Goal: Transaction & Acquisition: Book appointment/travel/reservation

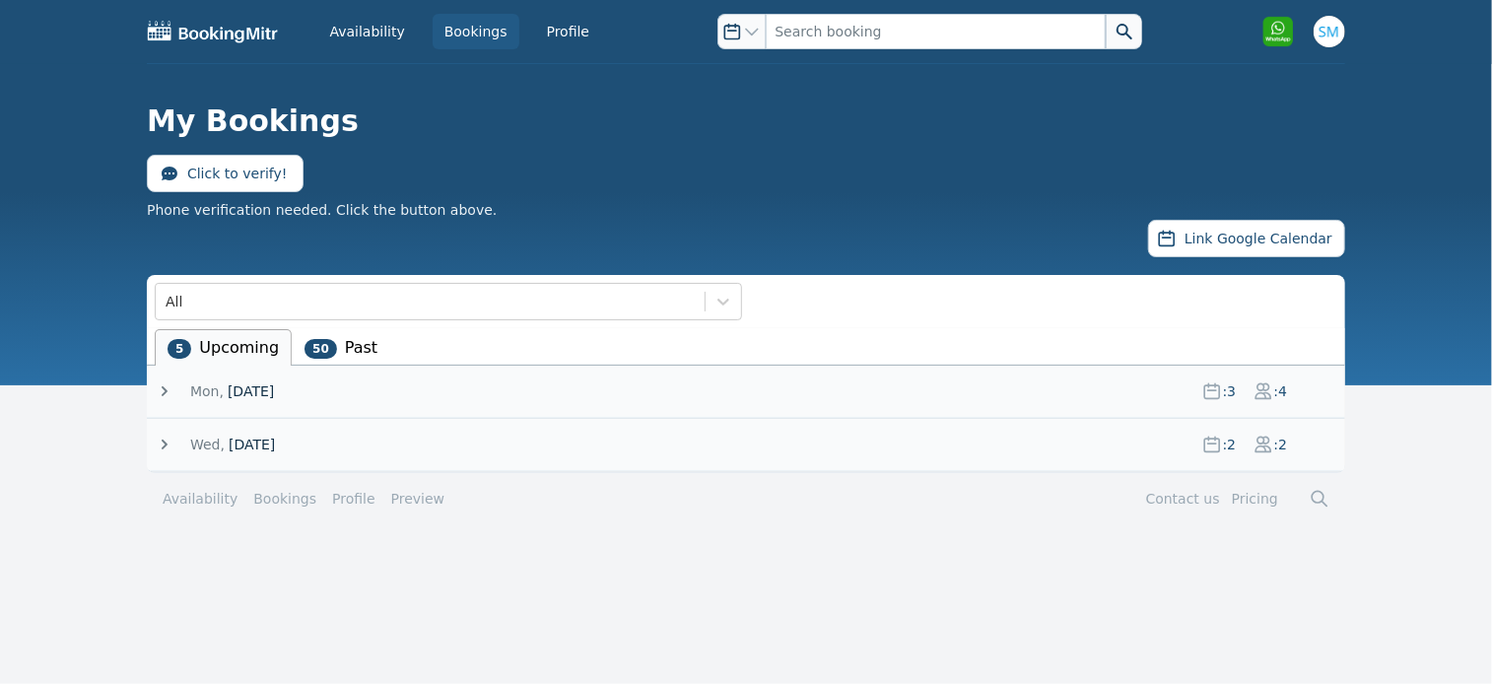
click at [166, 437] on icon at bounding box center [165, 445] width 20 height 20
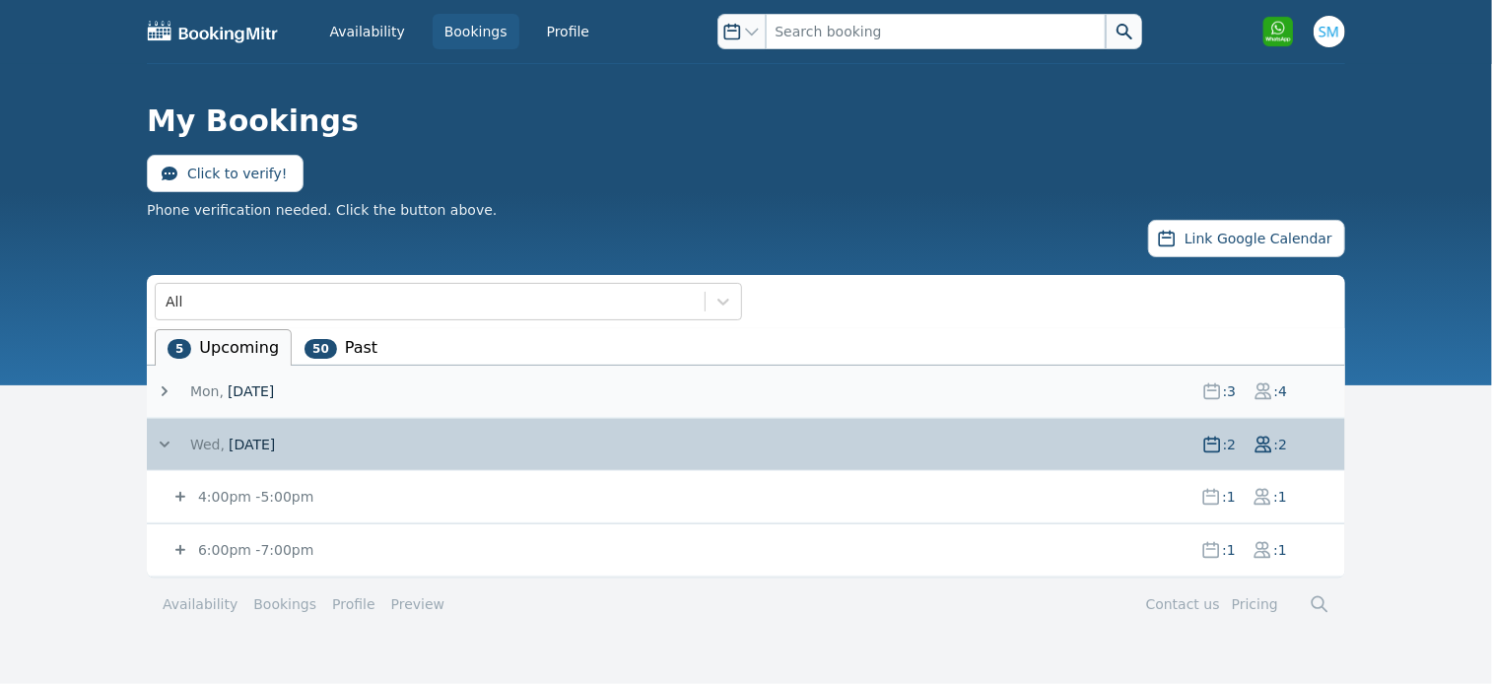
click at [166, 437] on icon at bounding box center [165, 445] width 20 height 20
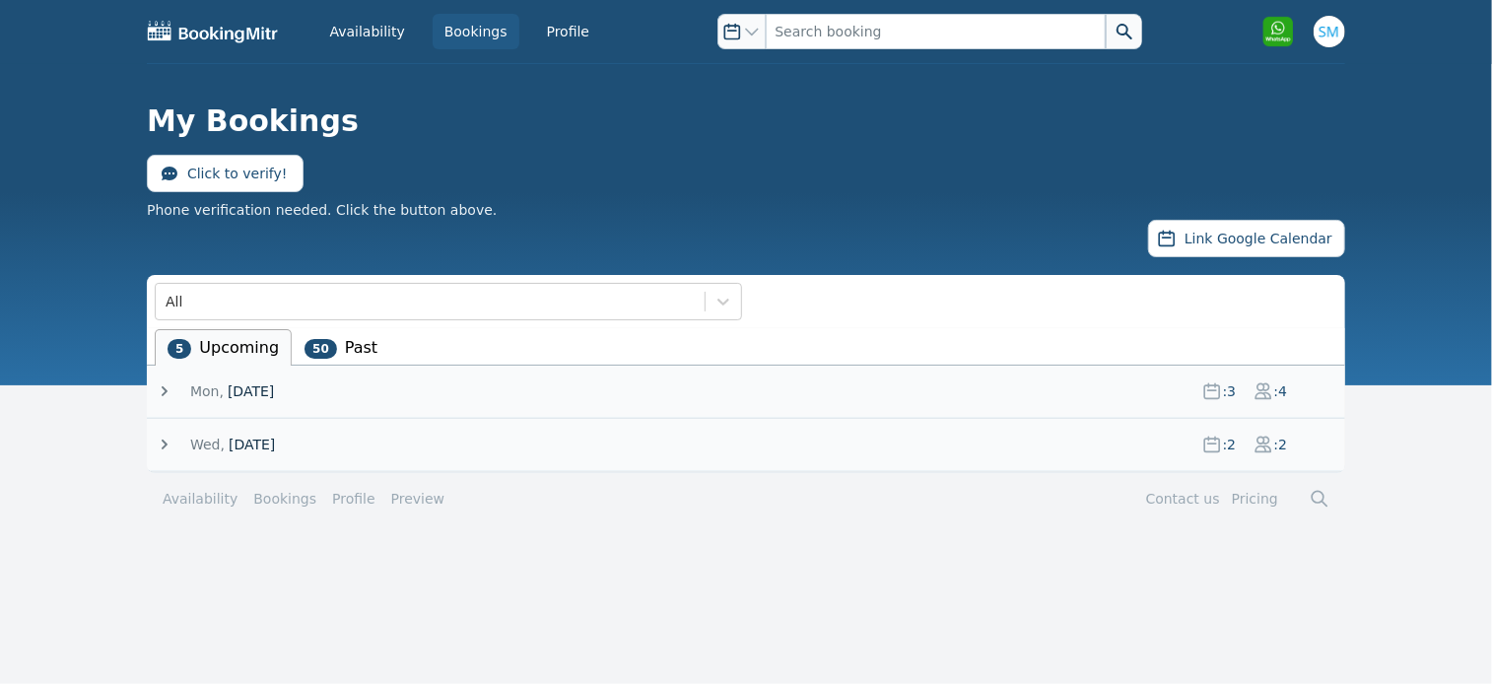
click at [367, 338] on li "50 Past" at bounding box center [341, 347] width 99 height 36
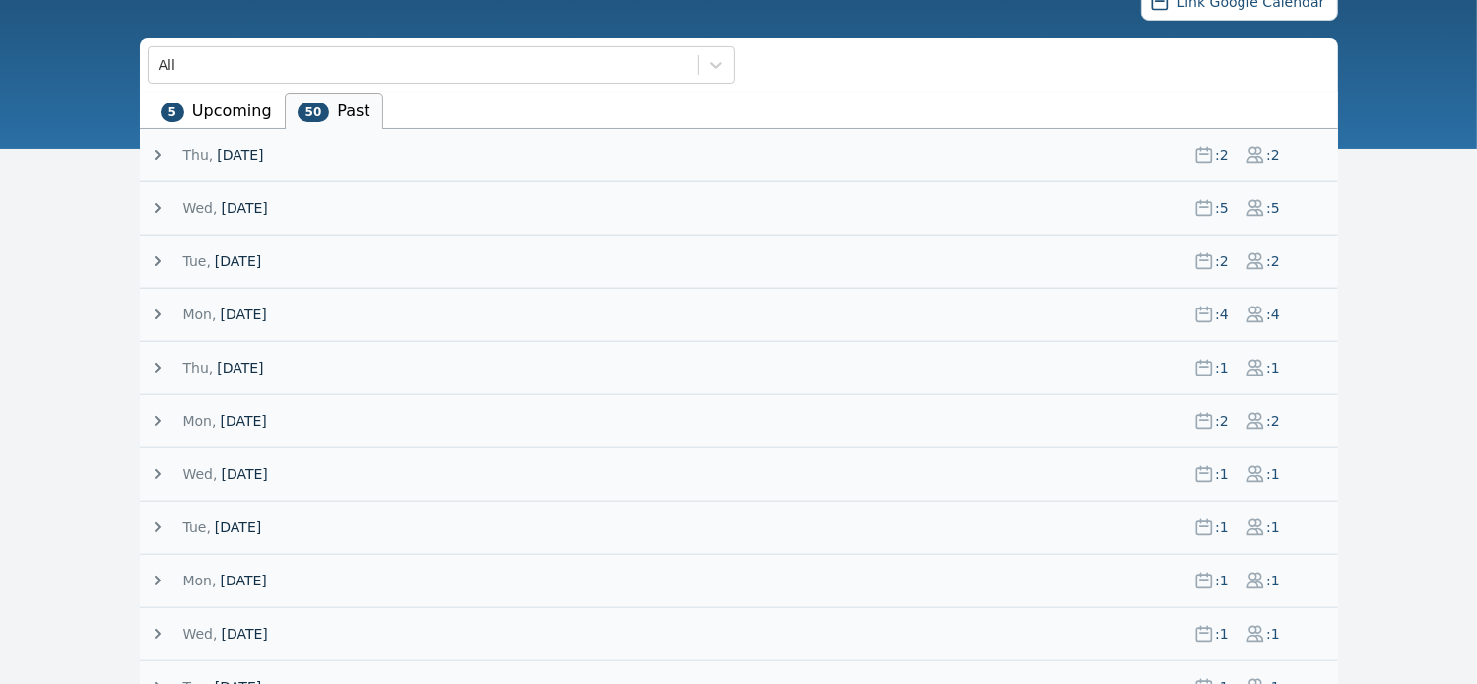
scroll to position [236, 0]
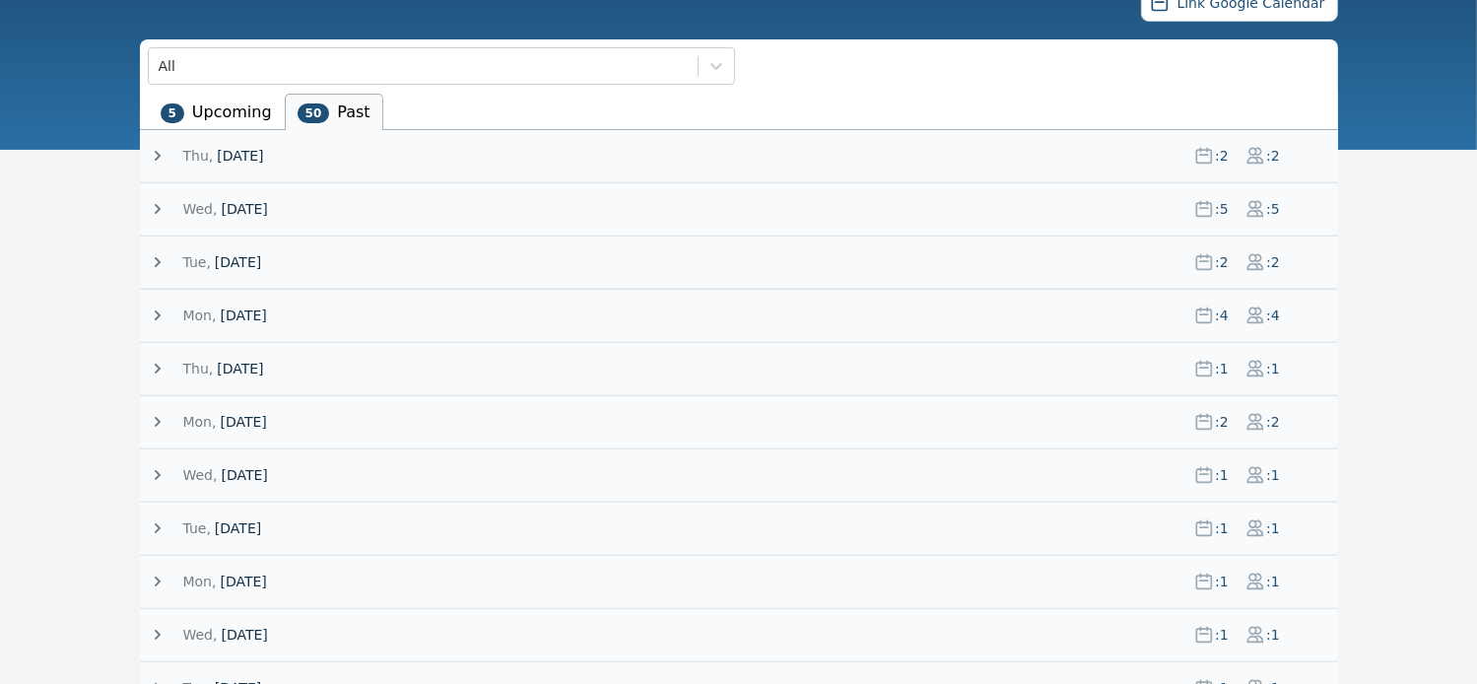
click at [157, 417] on icon at bounding box center [158, 422] width 6 height 10
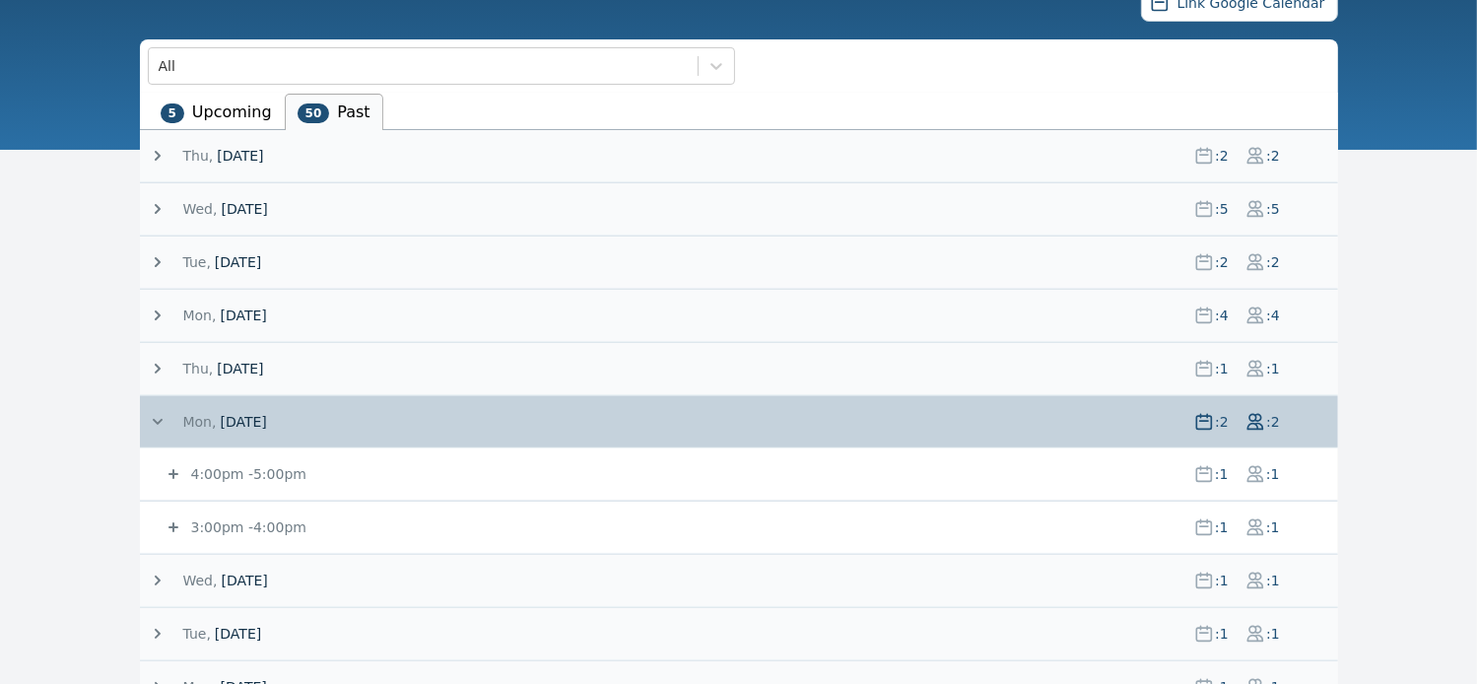
click at [171, 526] on icon at bounding box center [174, 527] width 20 height 20
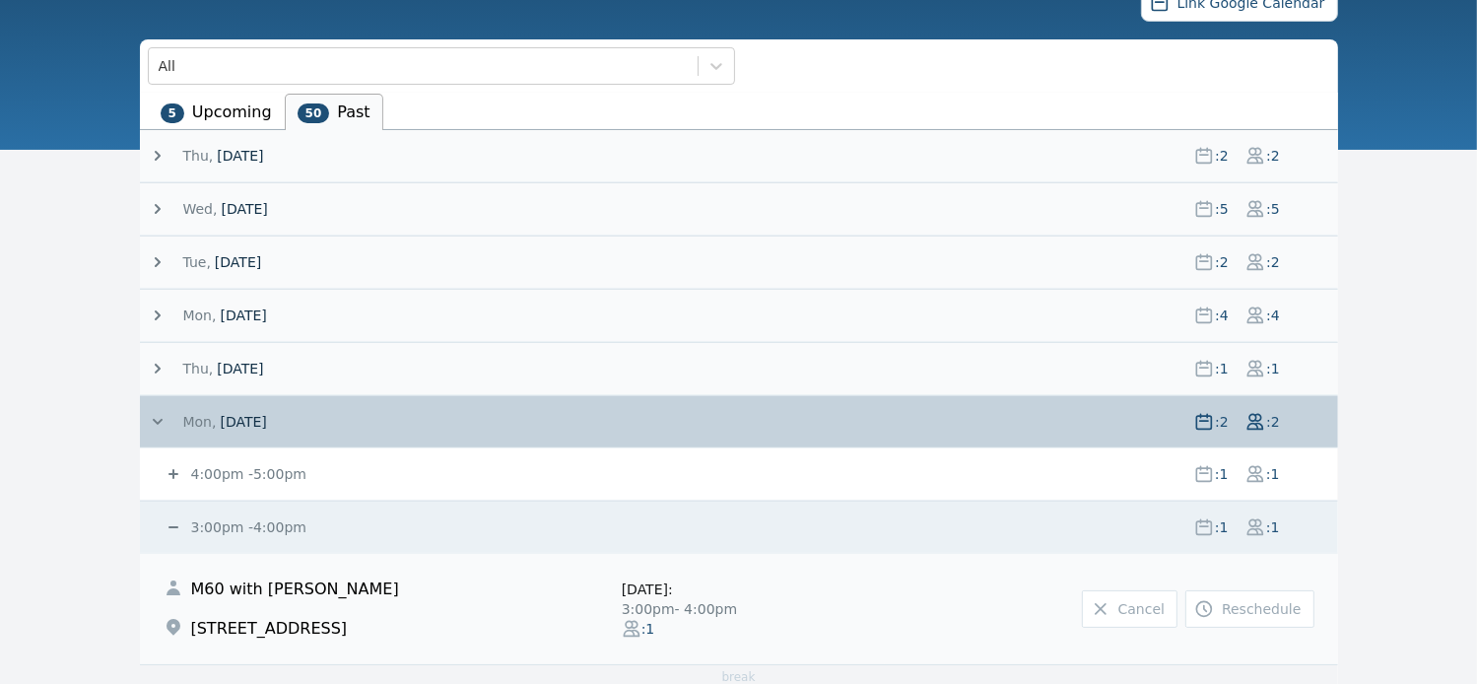
click at [171, 526] on icon at bounding box center [174, 527] width 20 height 20
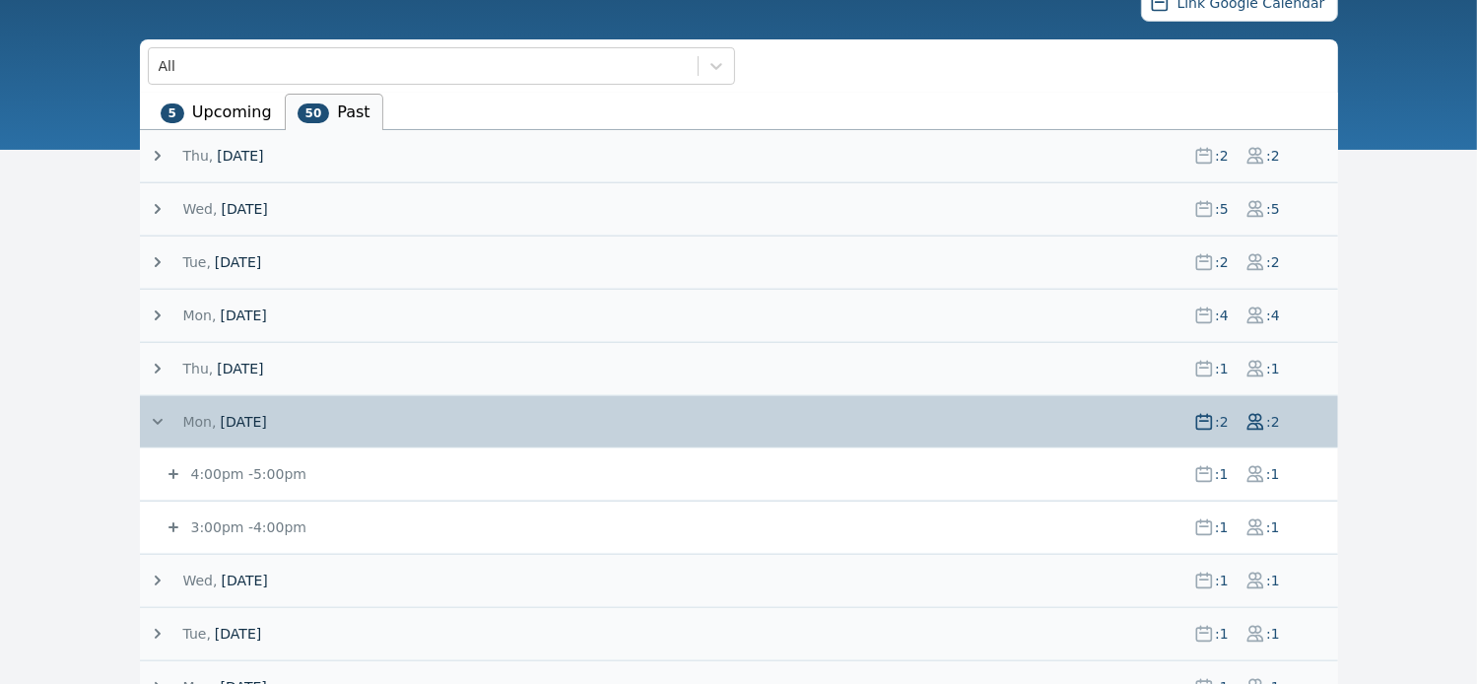
click at [158, 417] on icon at bounding box center [158, 422] width 20 height 20
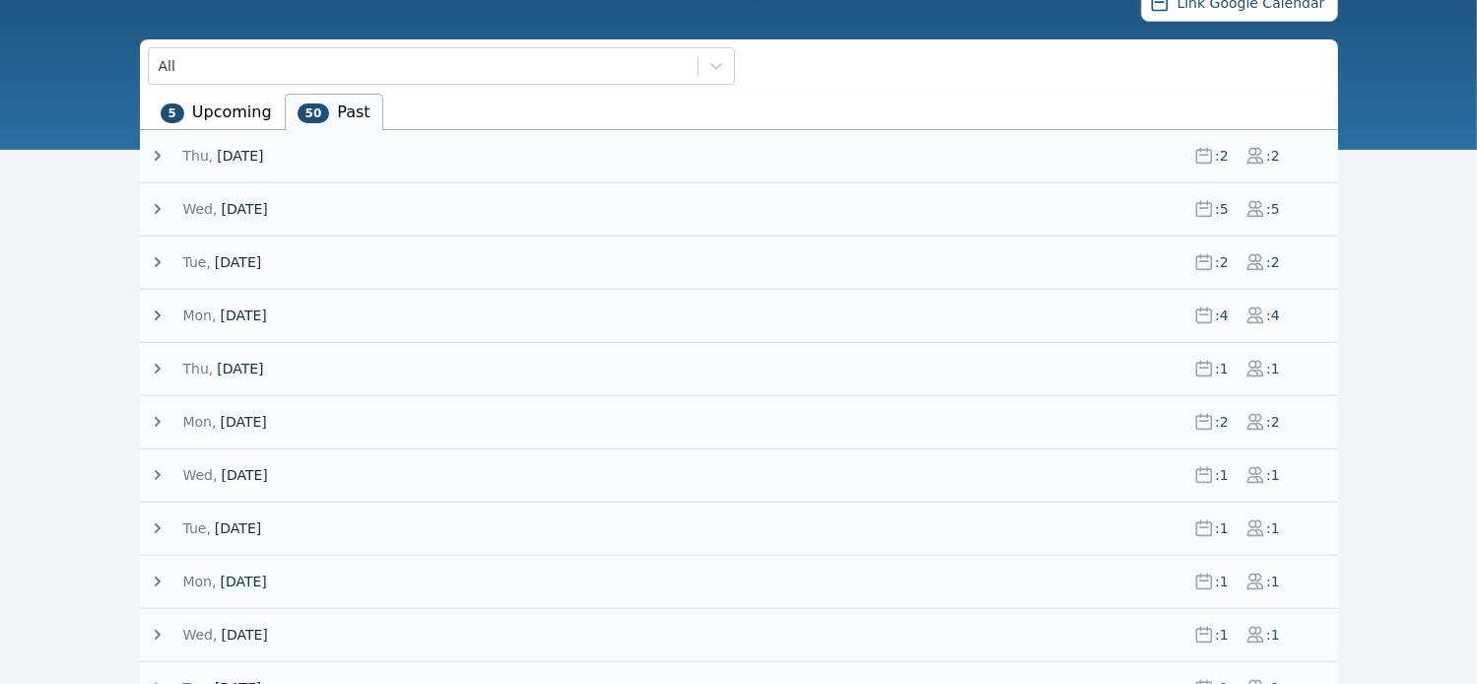
click at [154, 368] on icon at bounding box center [158, 369] width 20 height 20
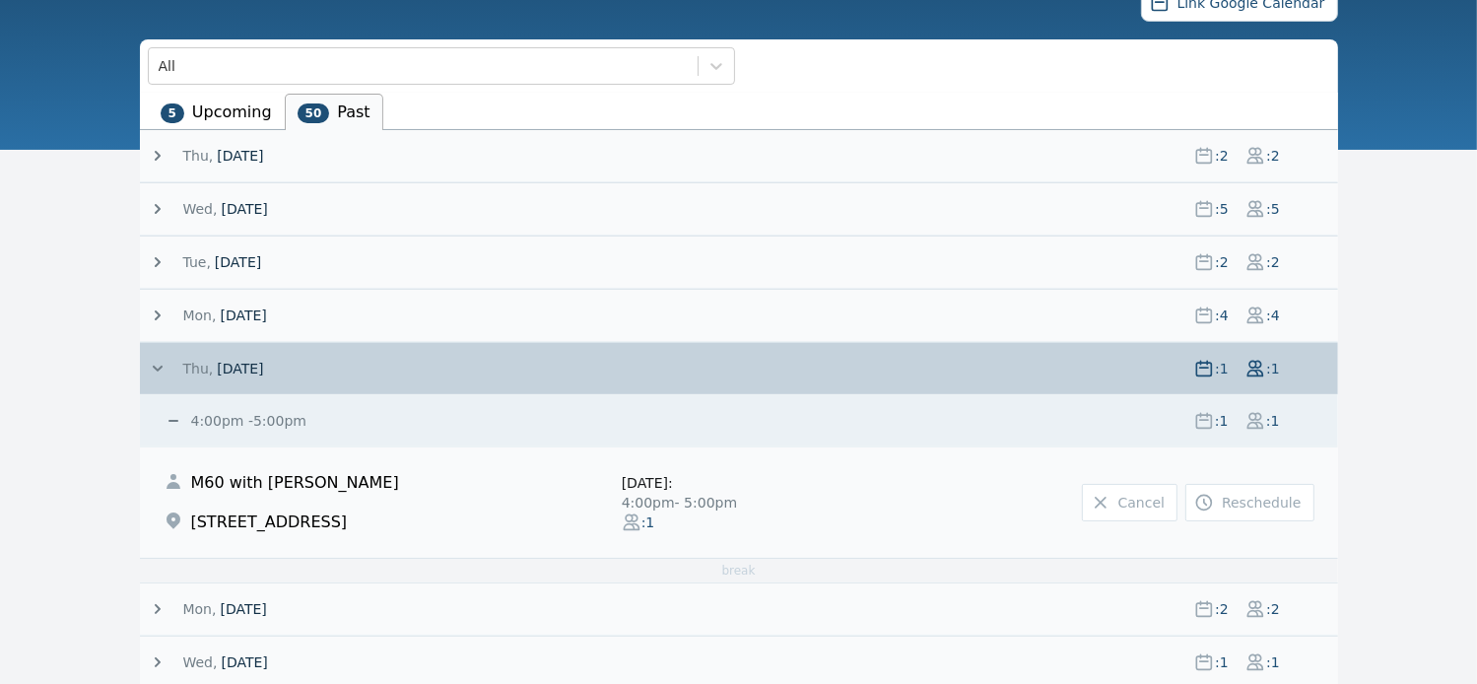
click at [154, 364] on icon at bounding box center [158, 369] width 20 height 20
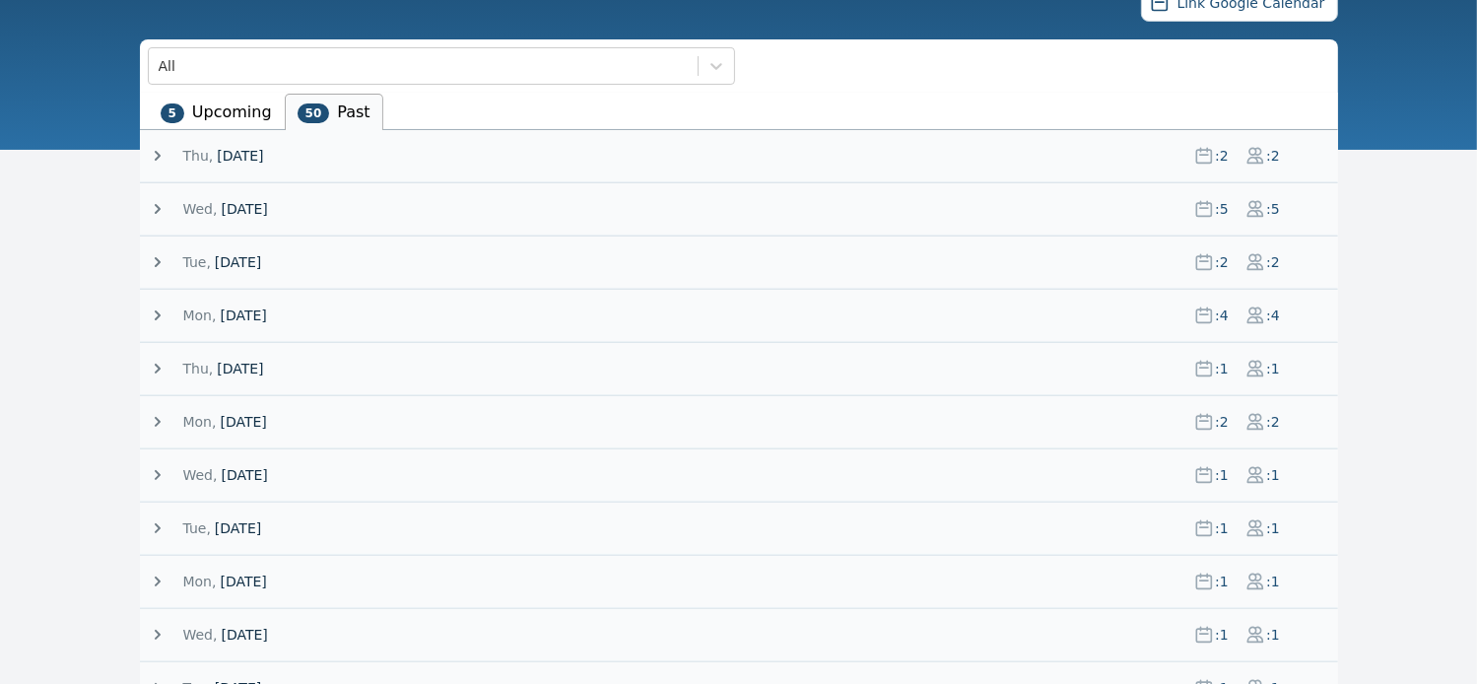
click at [158, 311] on icon at bounding box center [158, 315] width 6 height 10
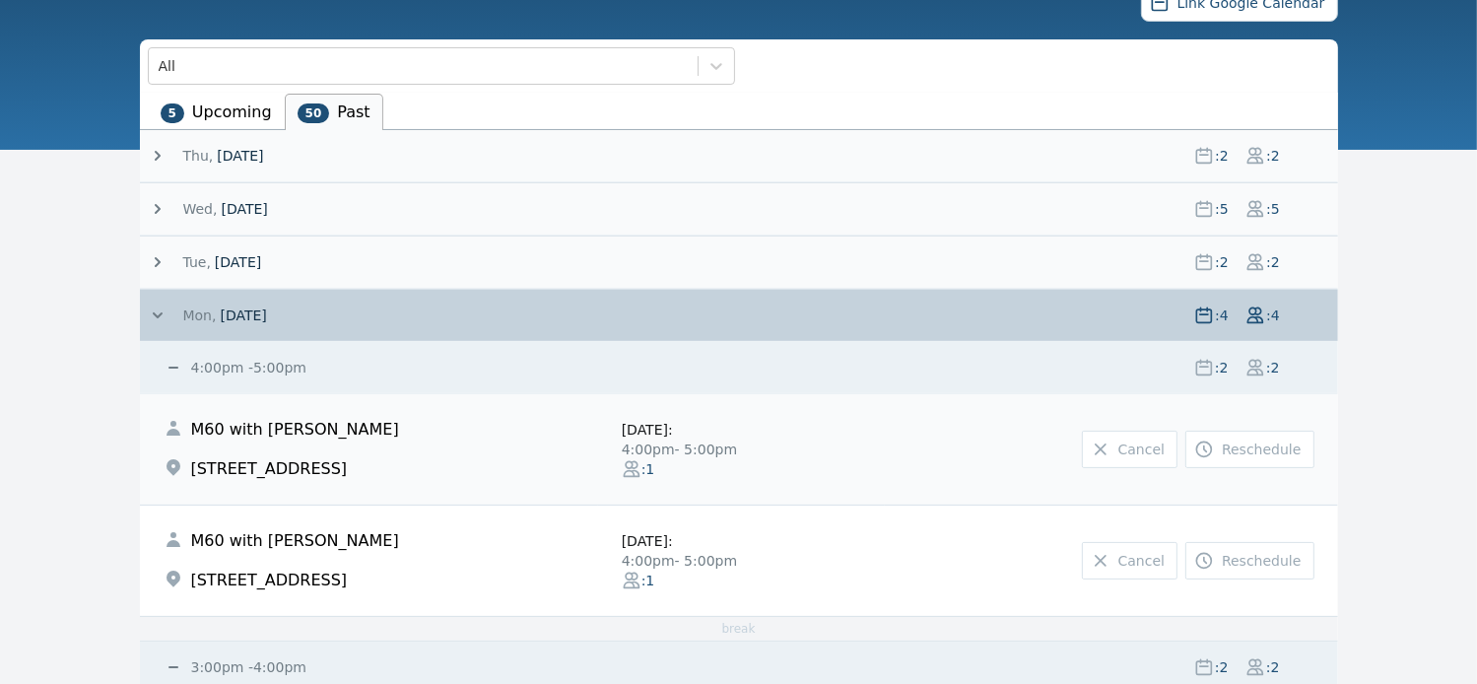
click at [158, 311] on icon at bounding box center [158, 315] width 20 height 20
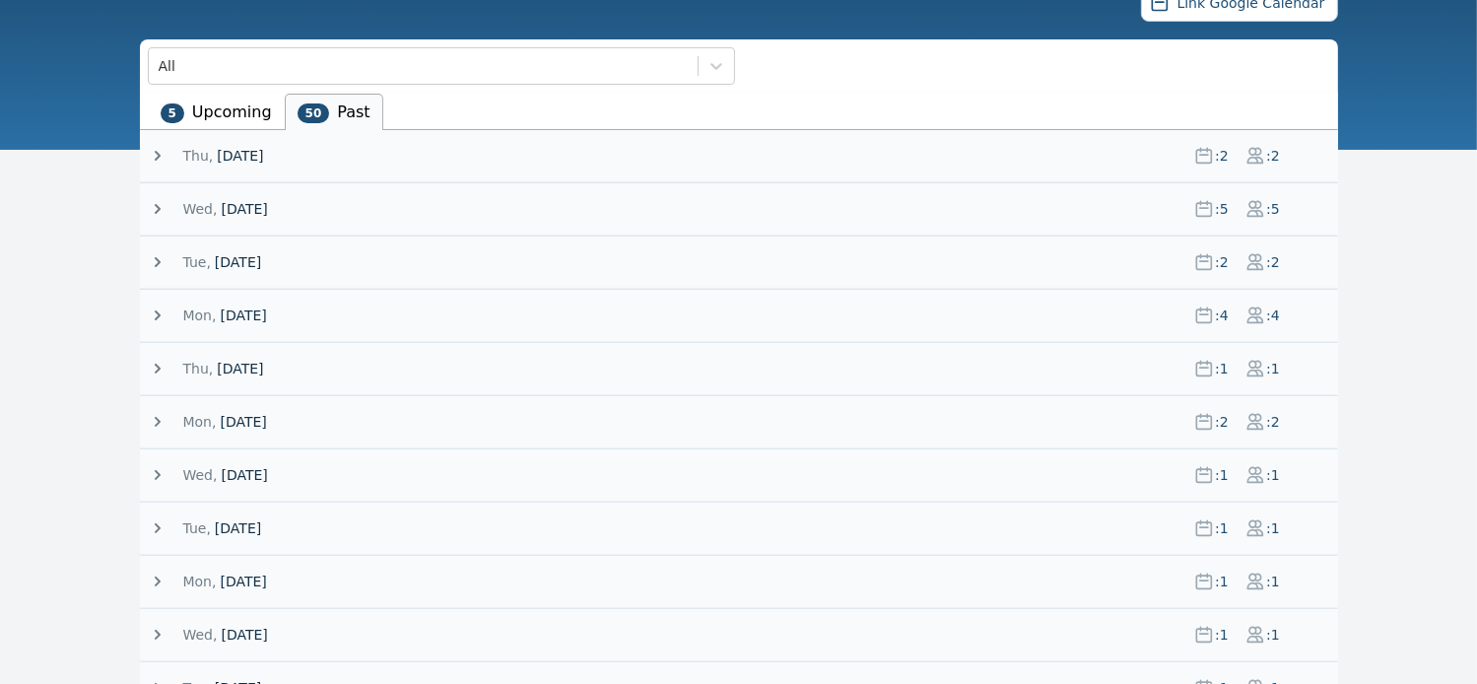
click at [151, 253] on icon at bounding box center [158, 262] width 20 height 20
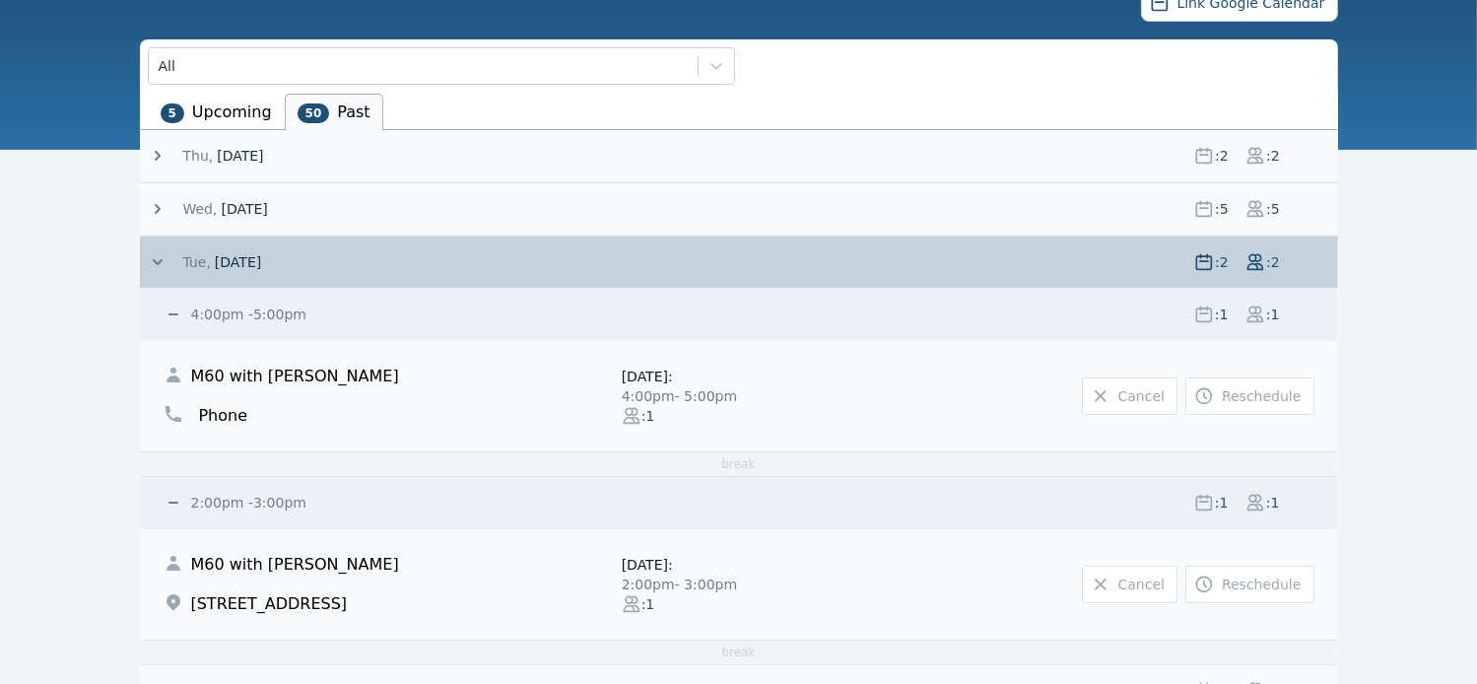
click at [151, 253] on icon at bounding box center [158, 262] width 20 height 20
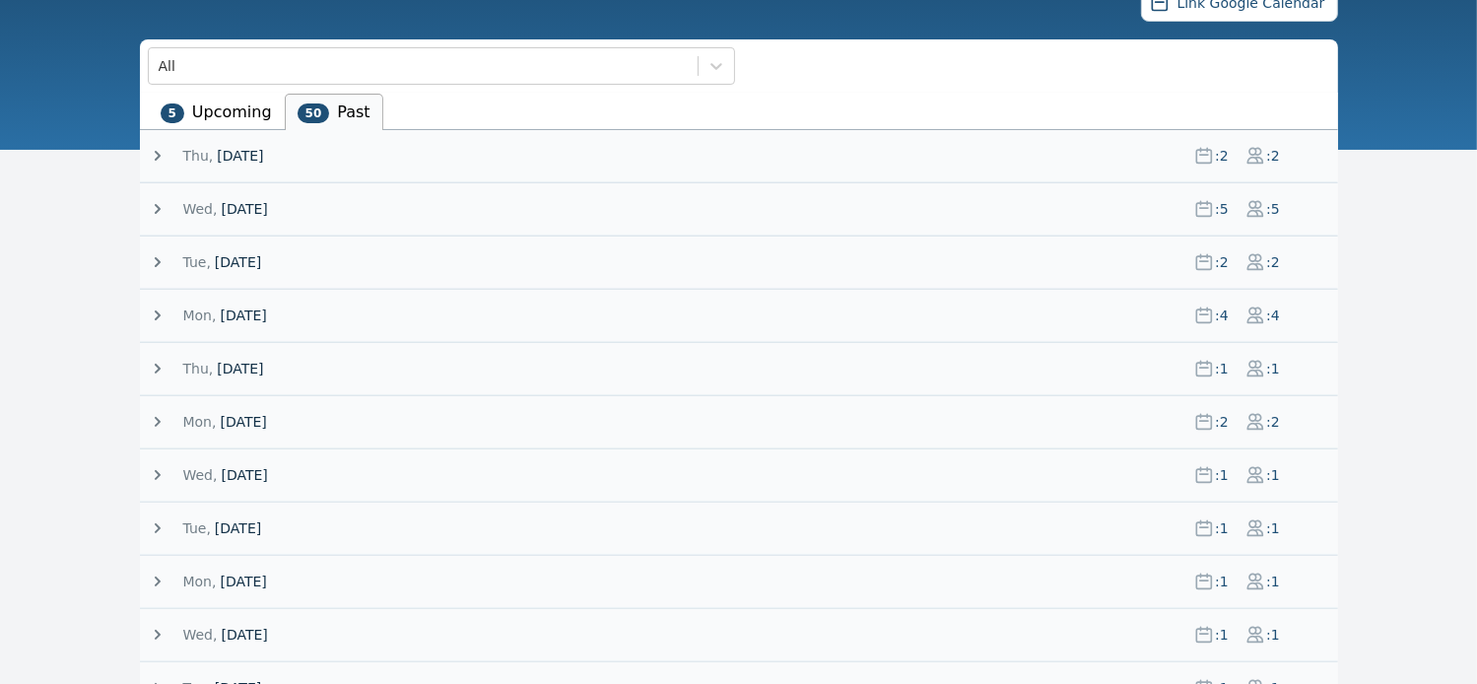
click at [155, 204] on icon at bounding box center [158, 209] width 6 height 10
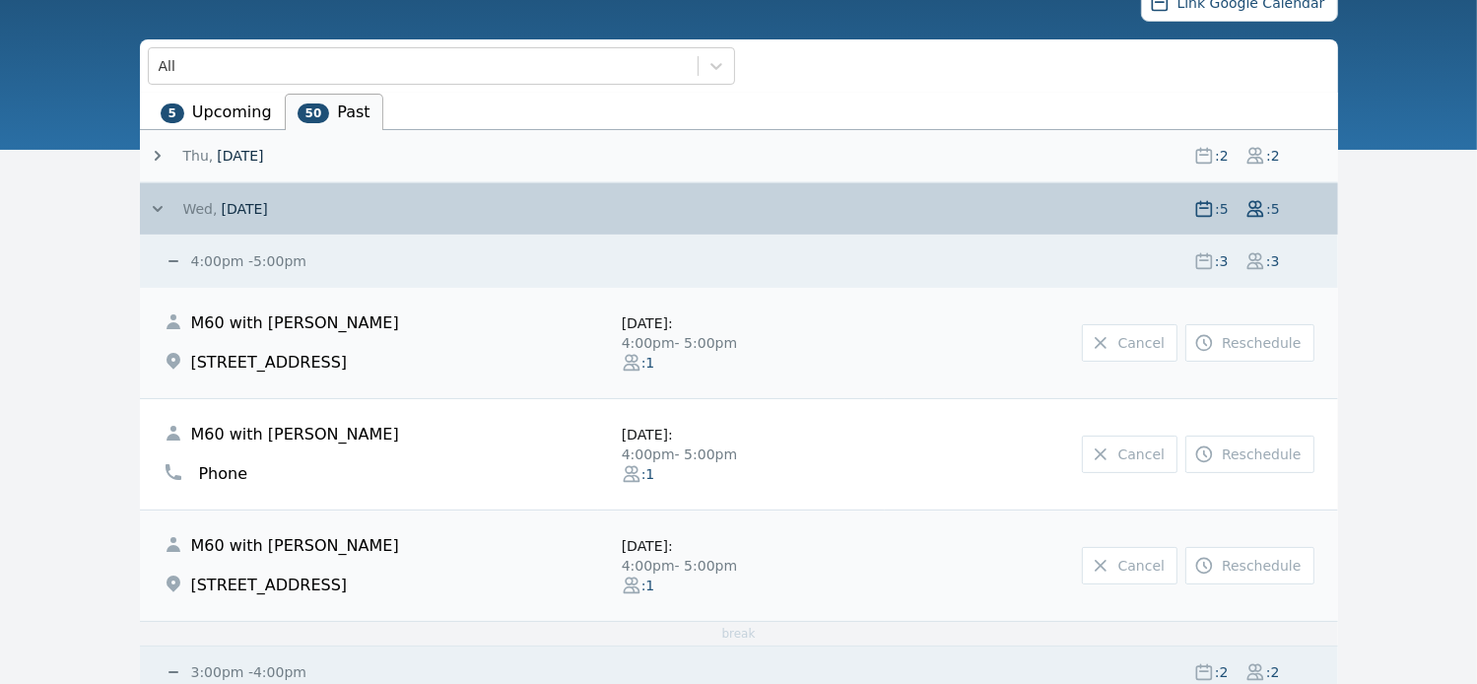
click at [156, 210] on icon at bounding box center [158, 209] width 10 height 6
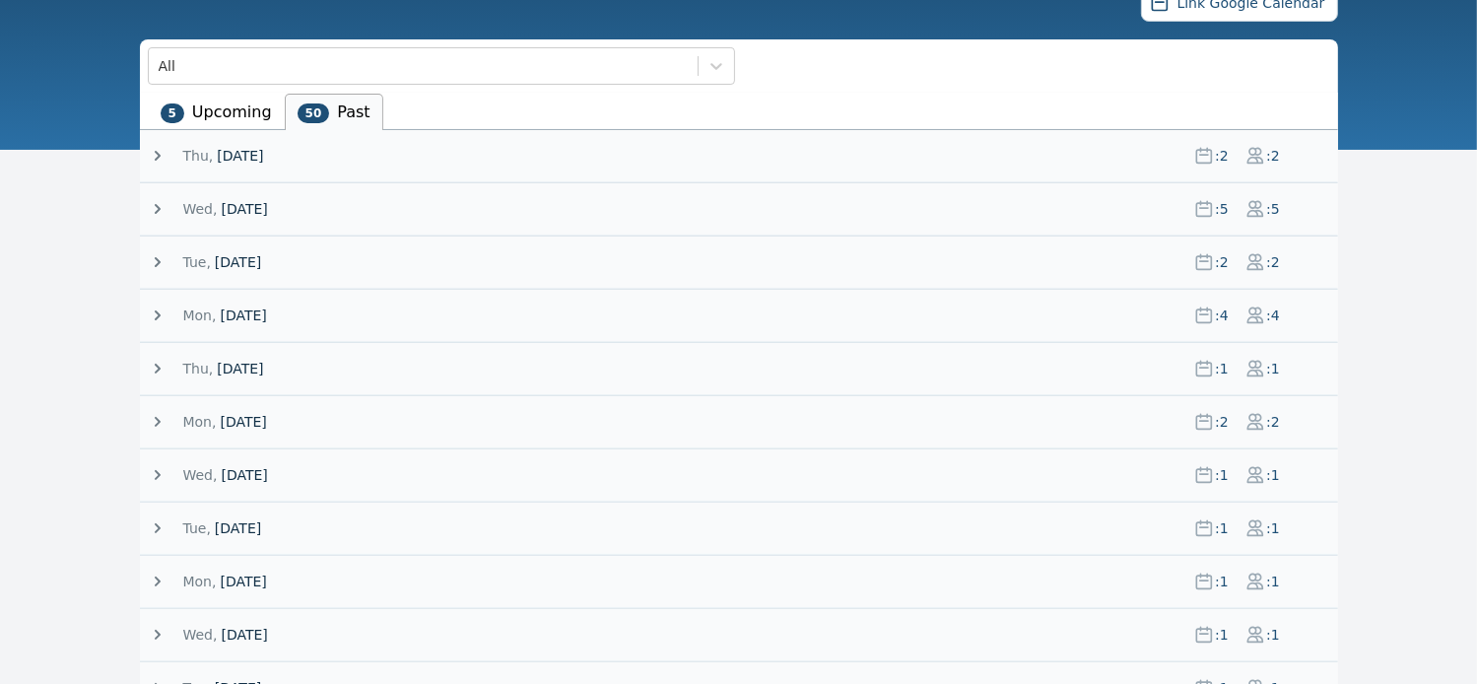
click at [156, 154] on icon at bounding box center [158, 156] width 20 height 20
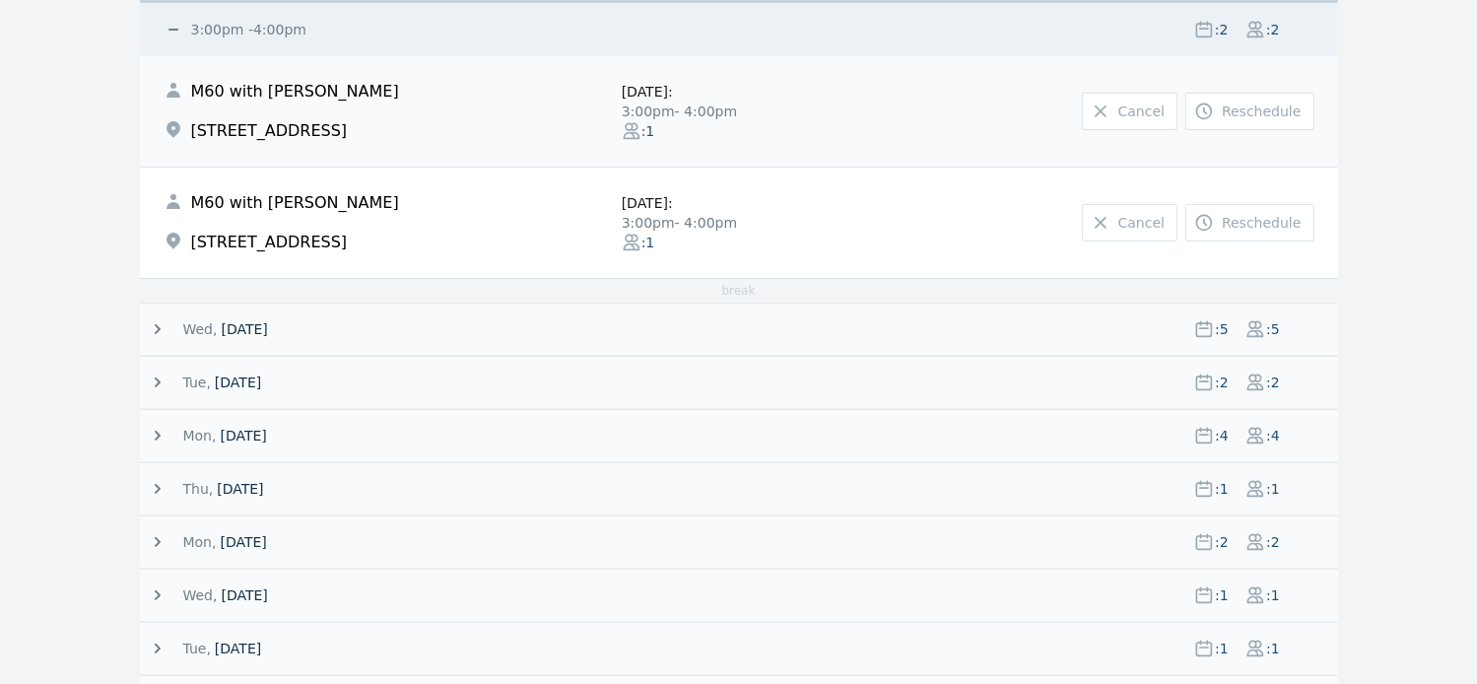
scroll to position [414, 0]
click at [158, 428] on icon at bounding box center [158, 436] width 20 height 20
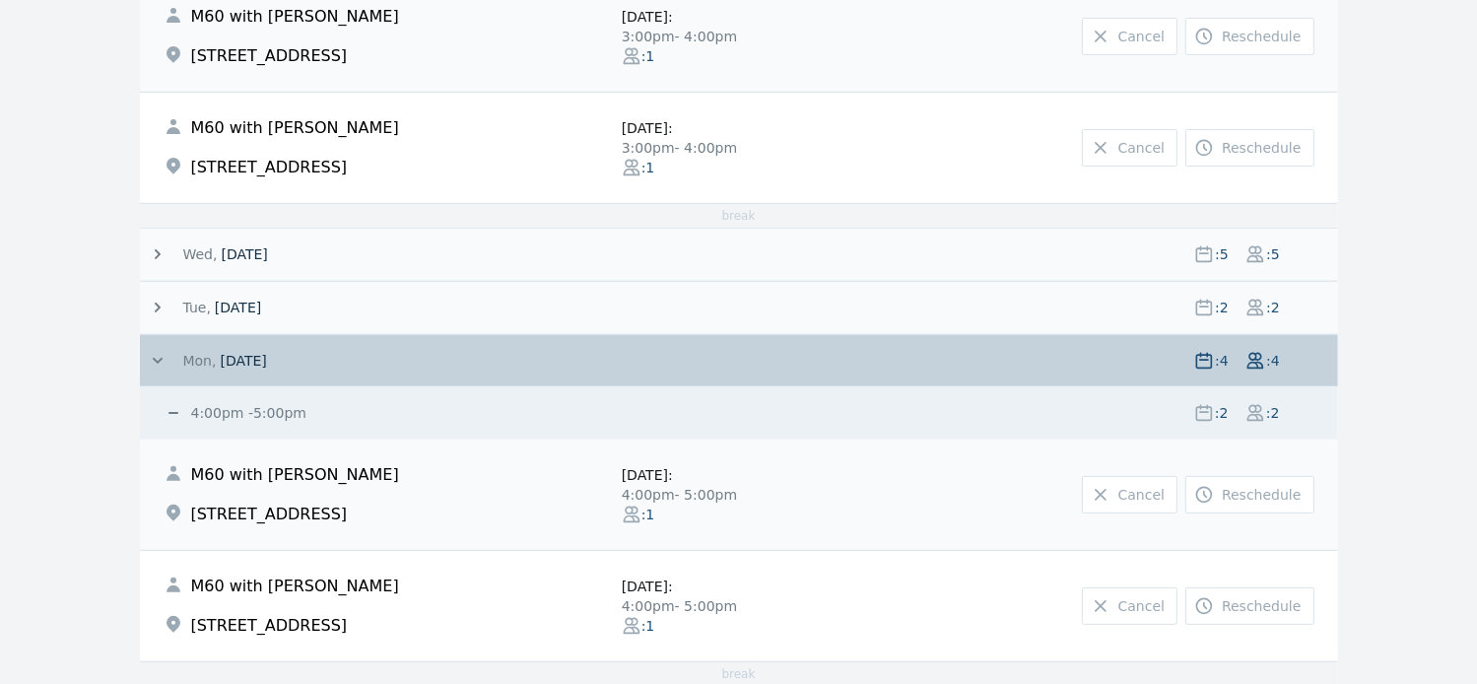
scroll to position [593, 0]
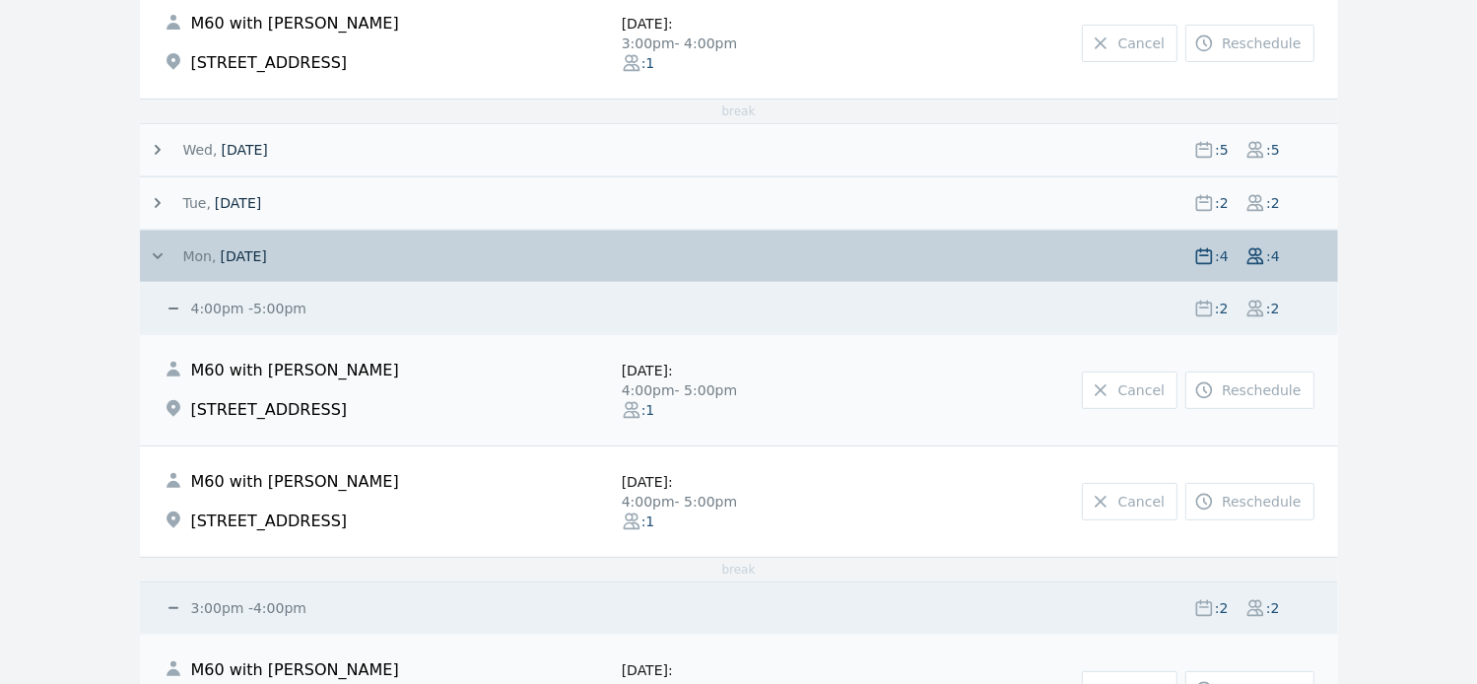
click at [162, 251] on icon at bounding box center [158, 256] width 20 height 20
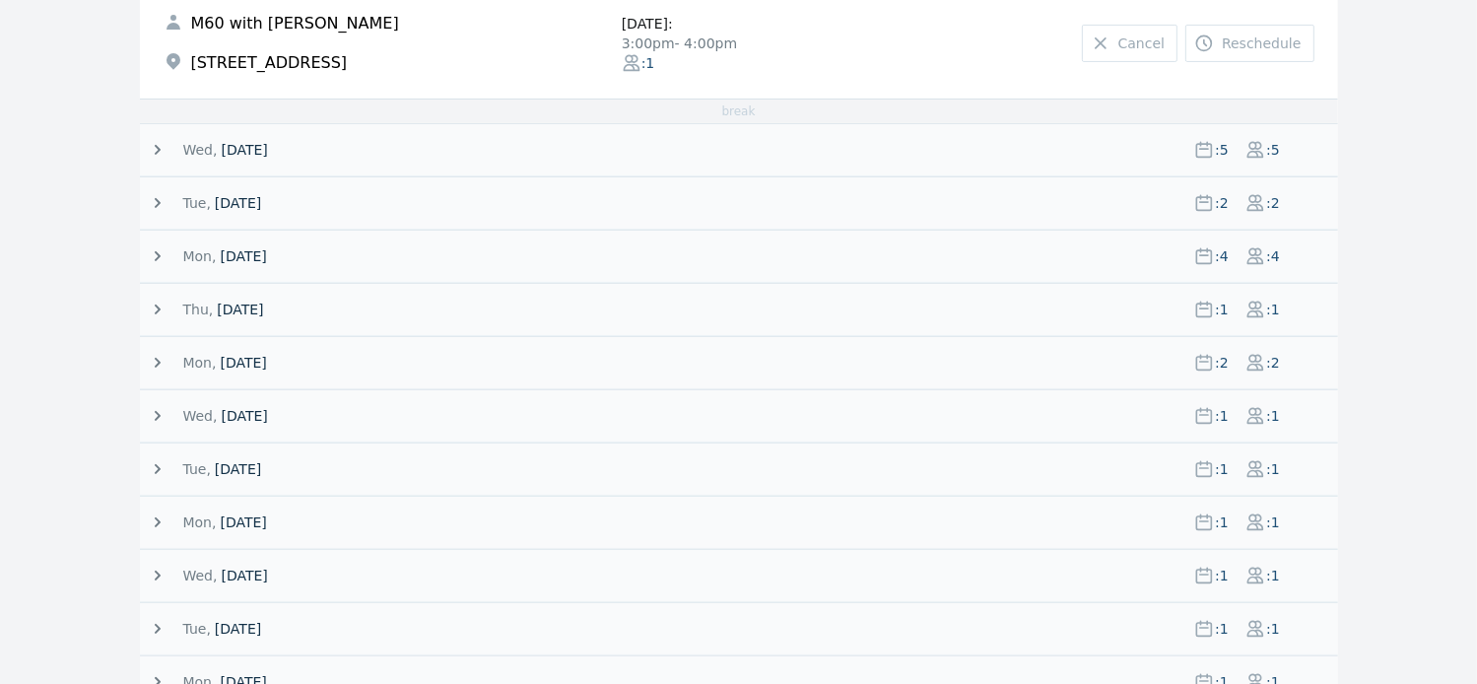
click at [160, 207] on icon at bounding box center [158, 203] width 20 height 20
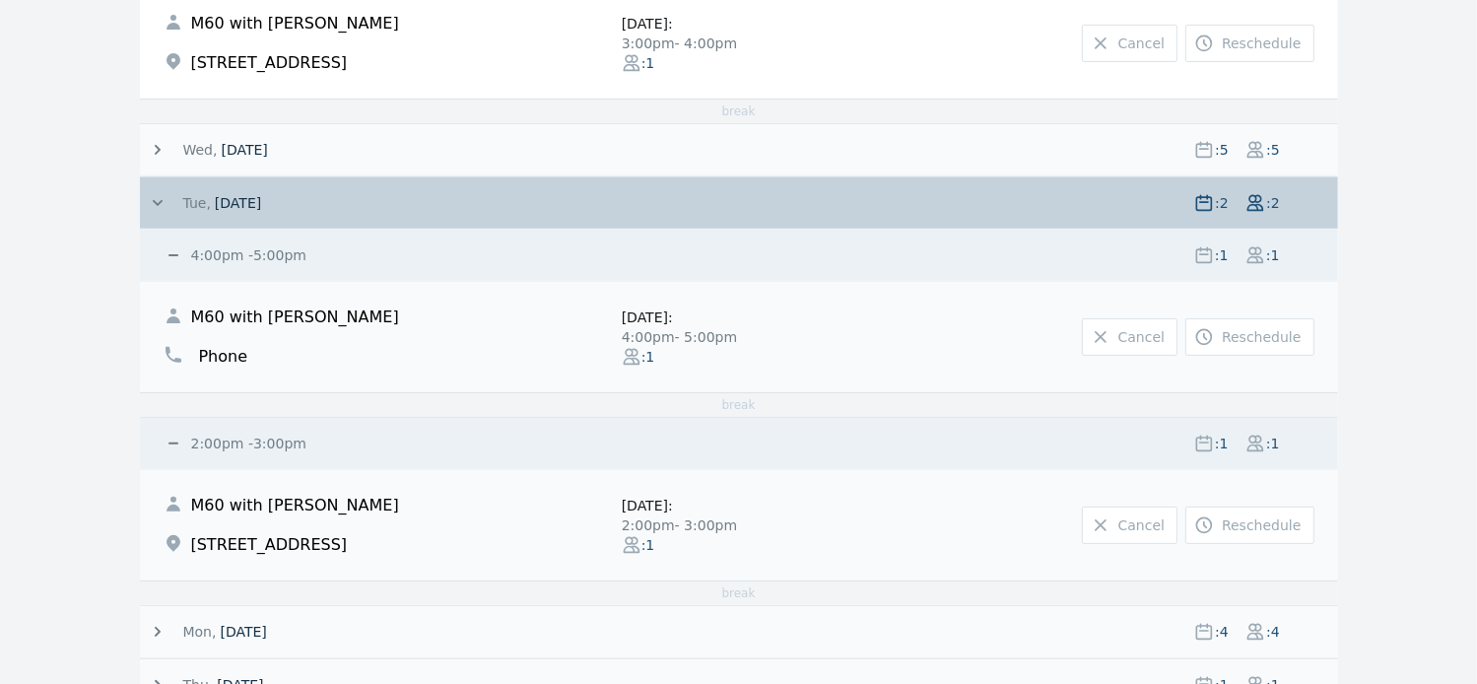
click at [153, 196] on icon at bounding box center [158, 203] width 20 height 20
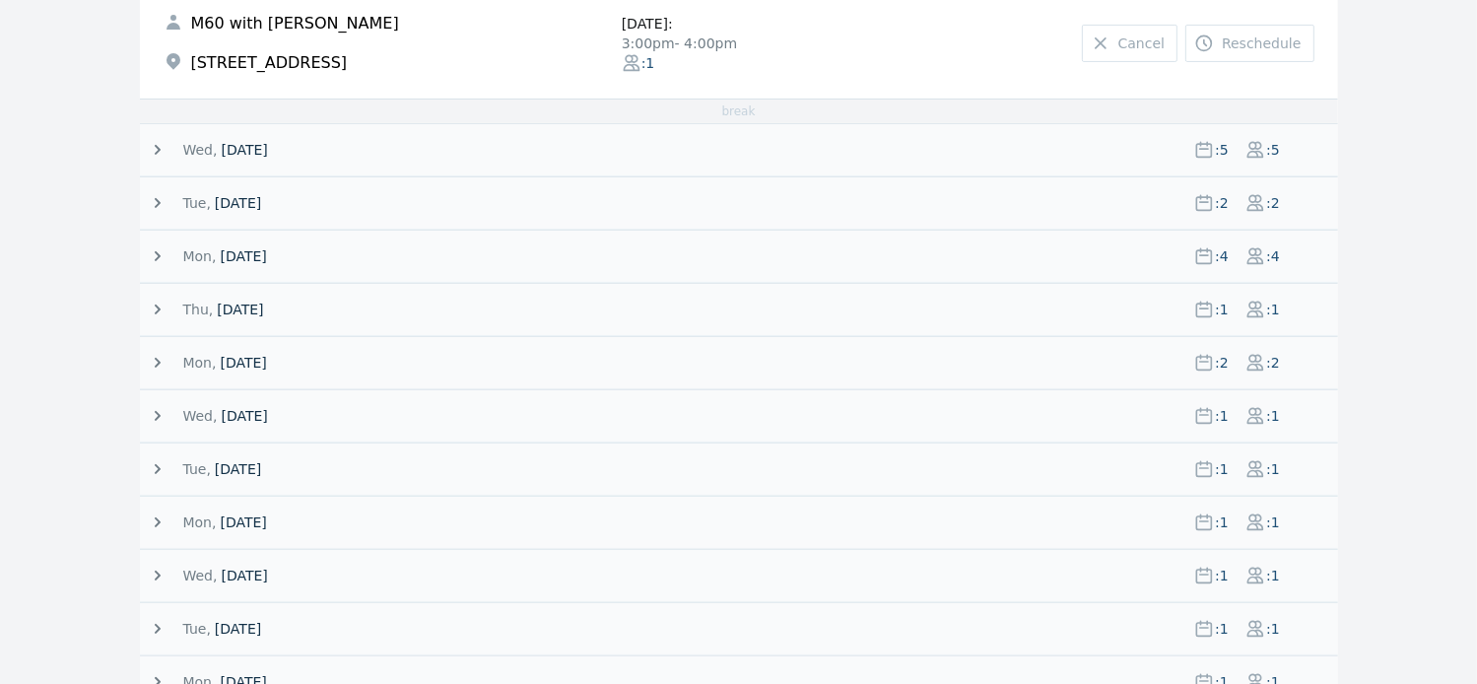
click at [158, 147] on icon at bounding box center [158, 150] width 6 height 10
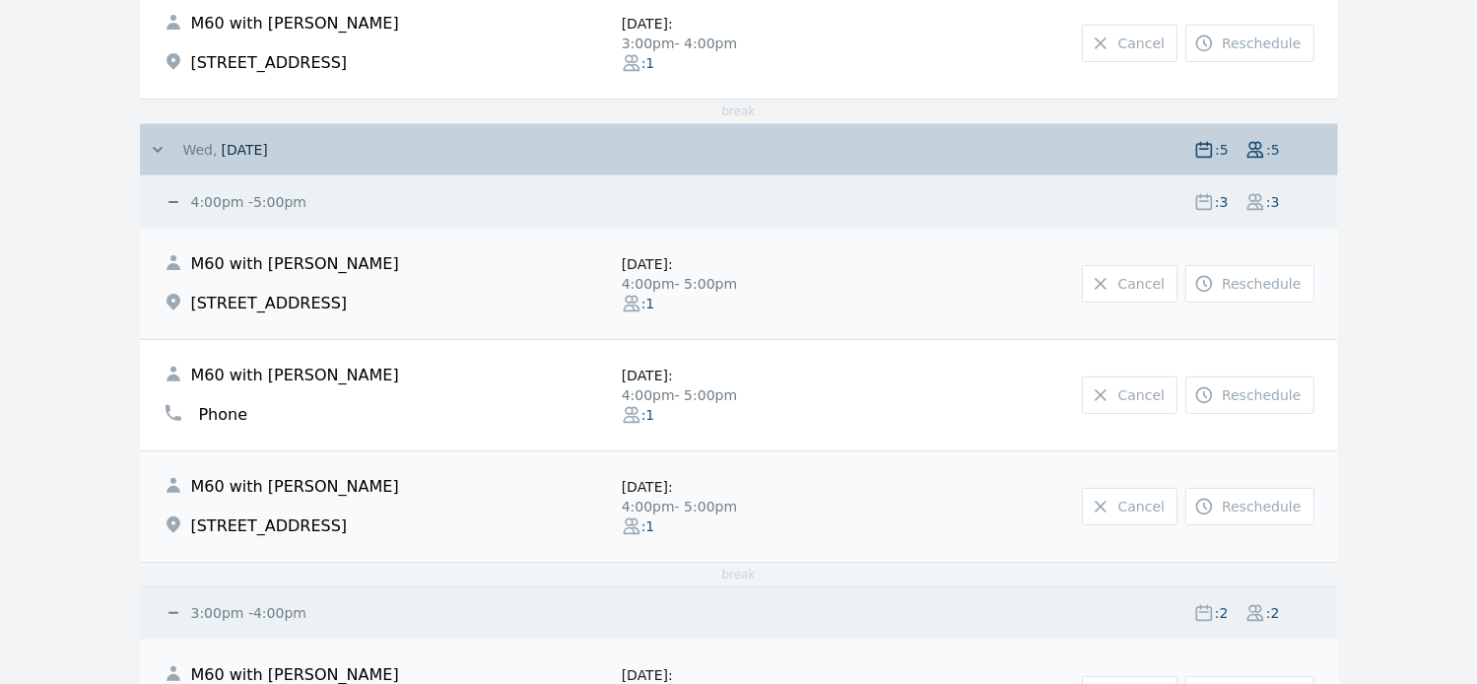
click at [158, 145] on icon at bounding box center [158, 150] width 20 height 20
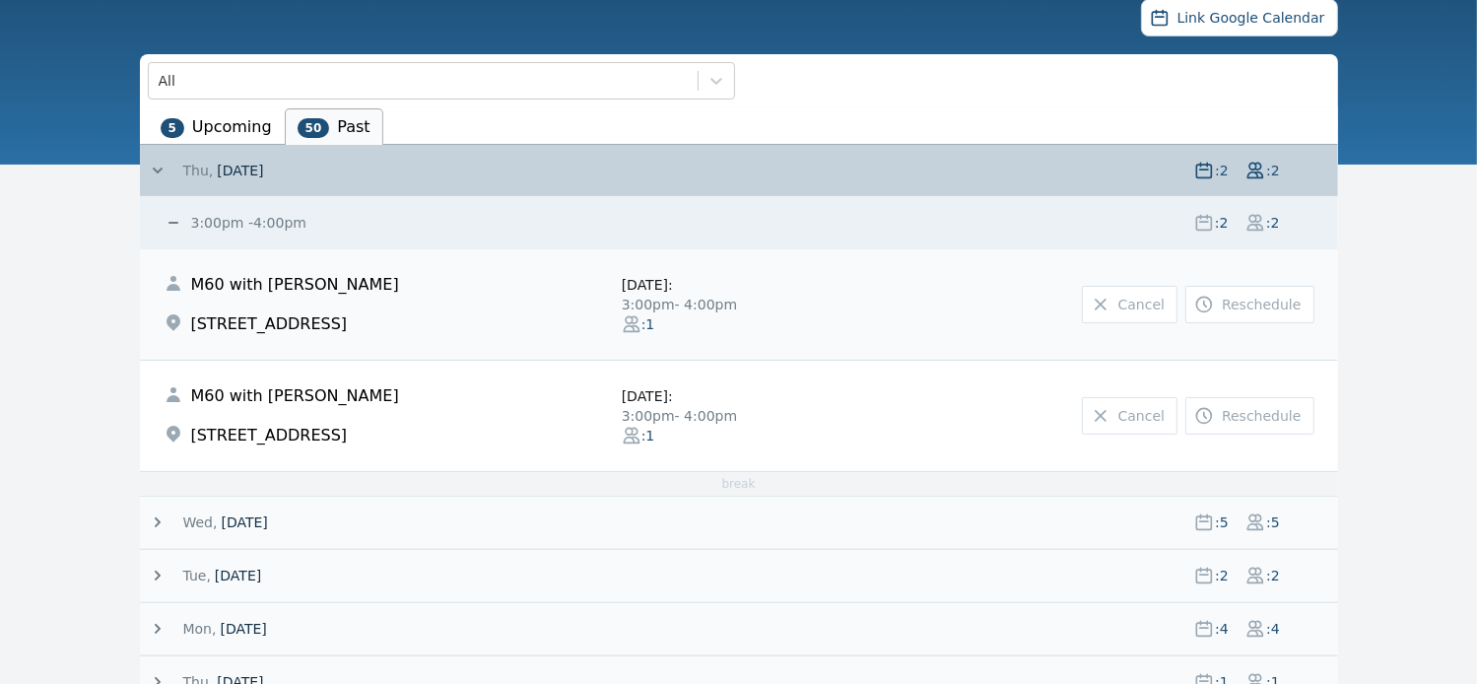
scroll to position [221, 0]
click at [246, 118] on li "5 Upcoming" at bounding box center [216, 126] width 137 height 36
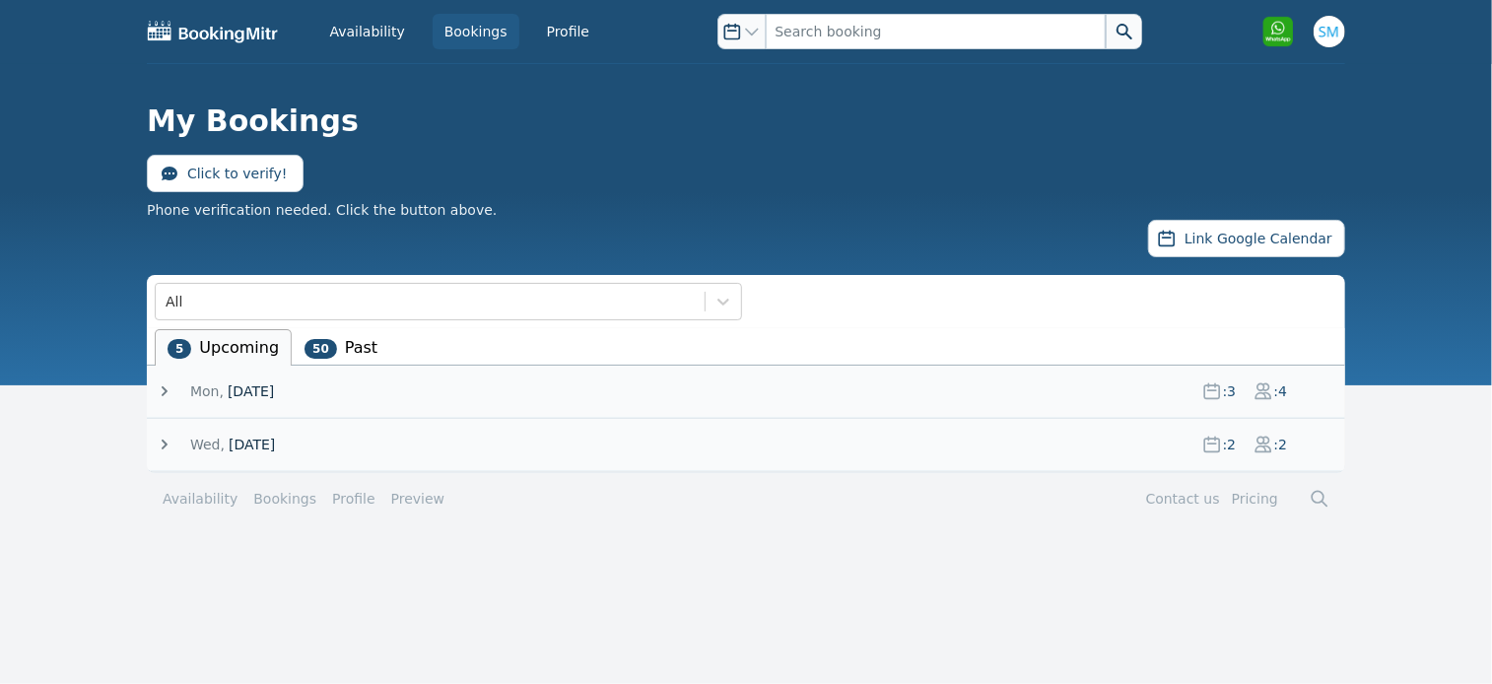
click at [163, 388] on icon at bounding box center [165, 391] width 20 height 20
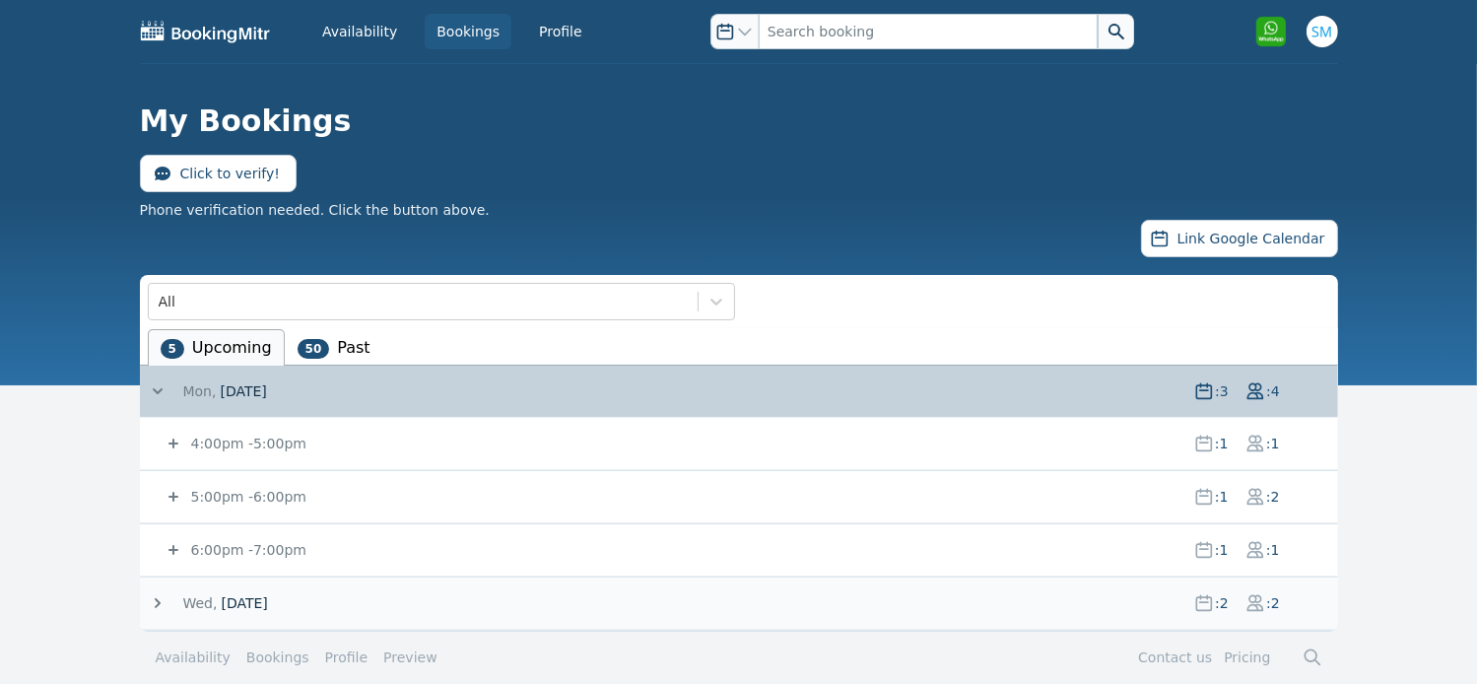
click at [158, 604] on icon at bounding box center [158, 603] width 20 height 20
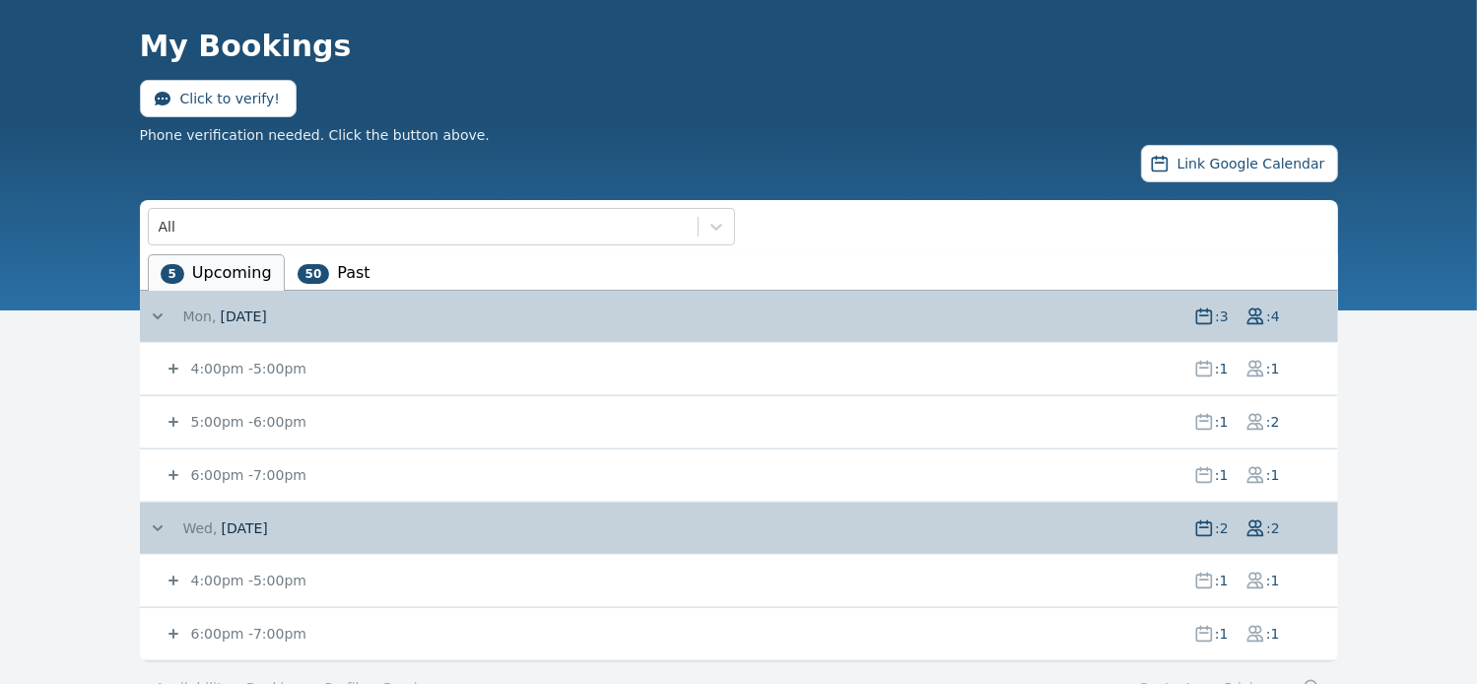
scroll to position [85, 0]
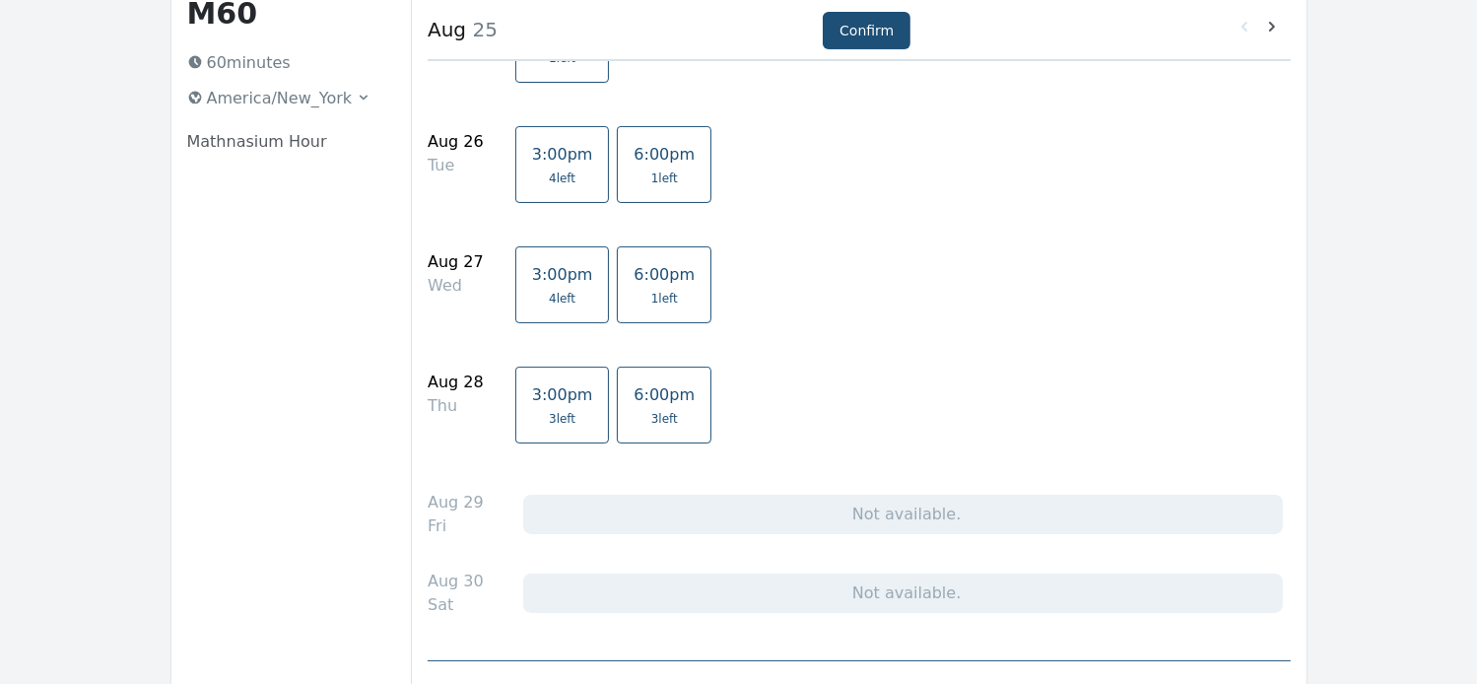
scroll to position [120, 0]
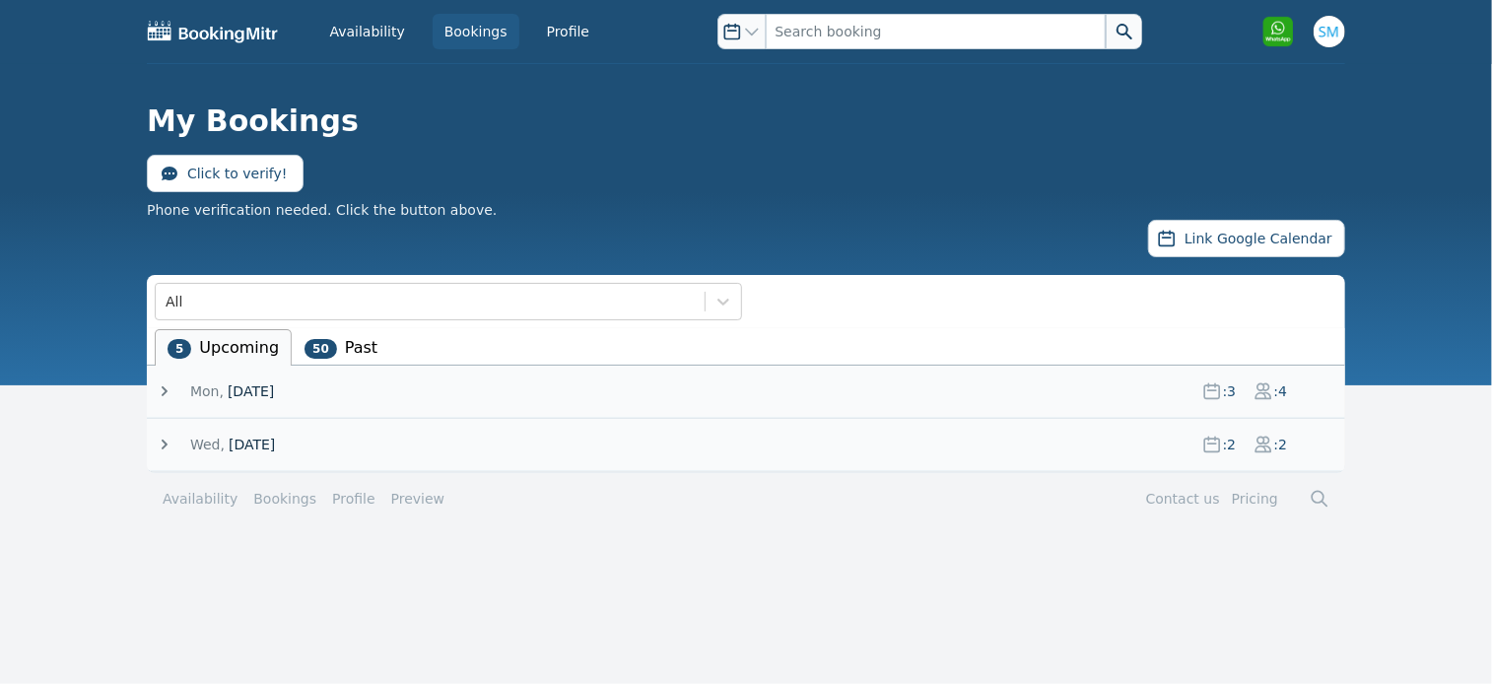
click at [161, 390] on icon at bounding box center [165, 391] width 20 height 20
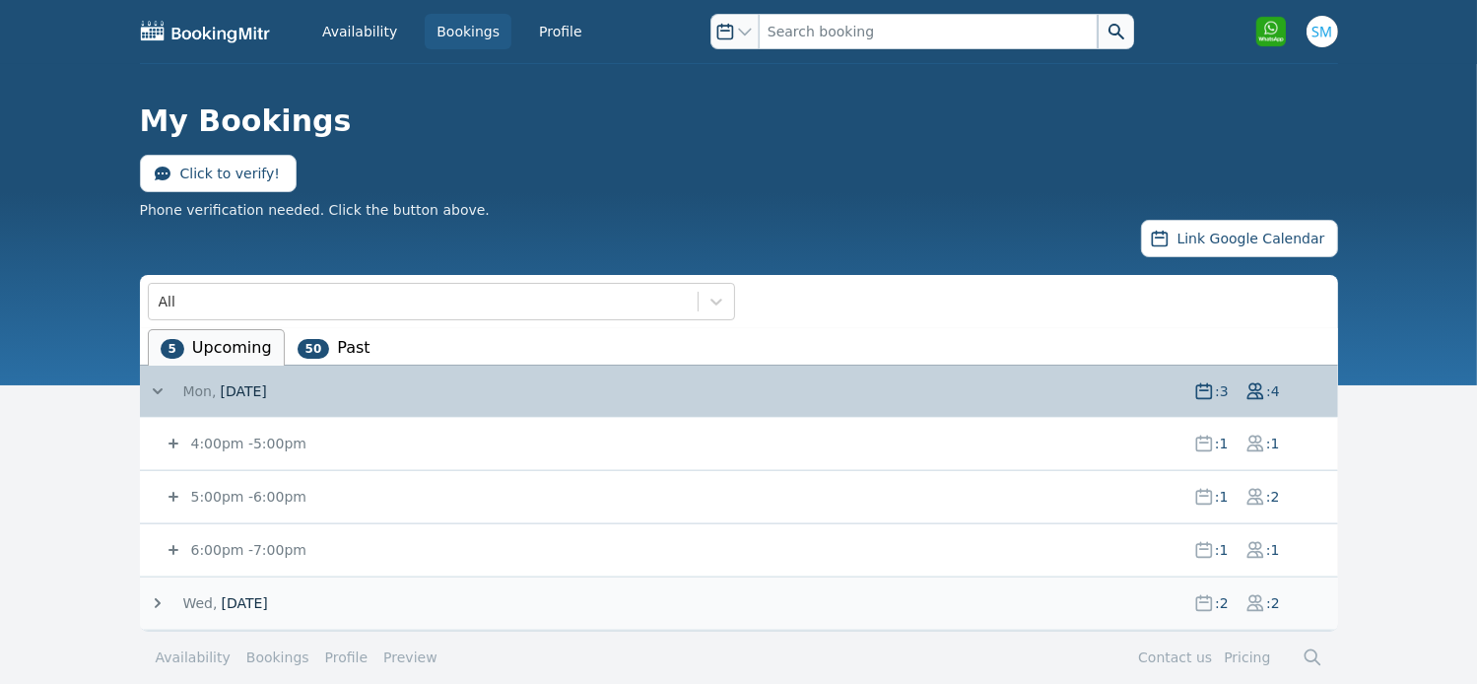
click at [170, 445] on icon at bounding box center [174, 444] width 20 height 20
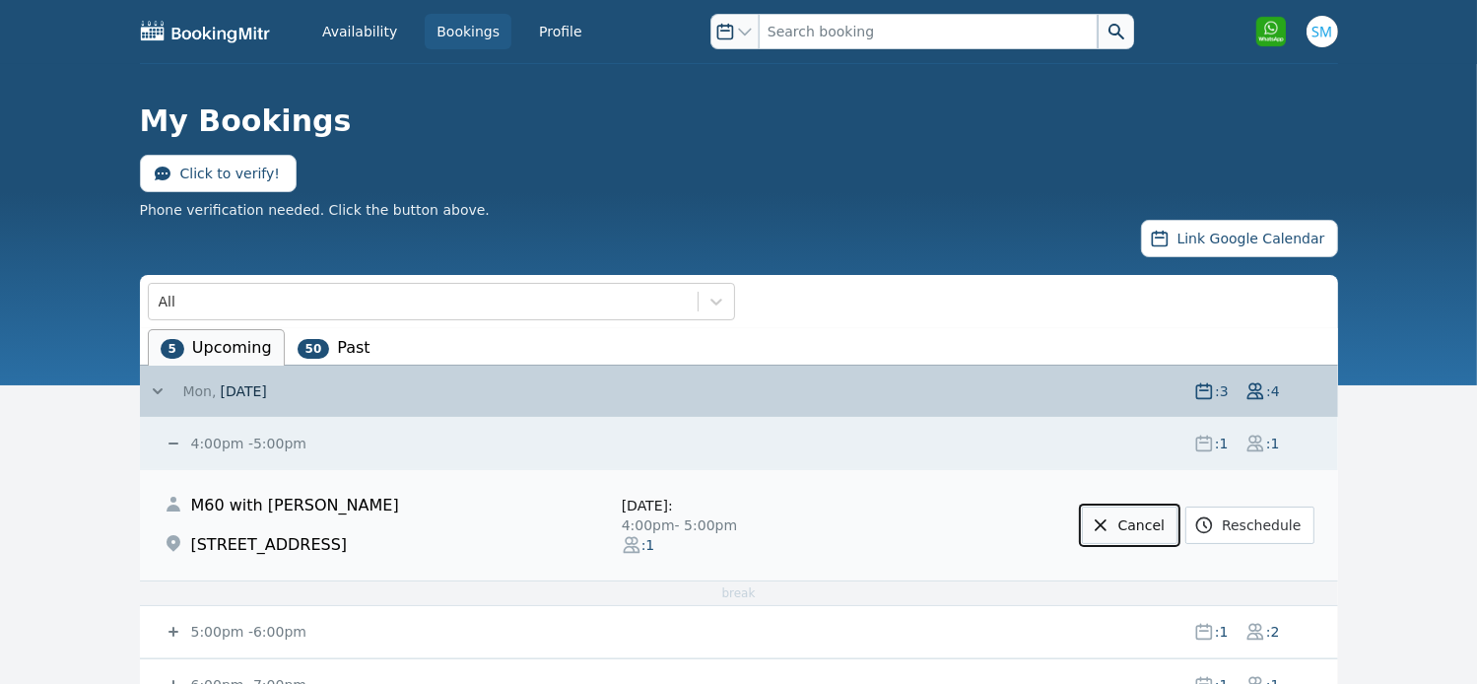
click at [1167, 520] on link "Cancel" at bounding box center [1130, 525] width 96 height 37
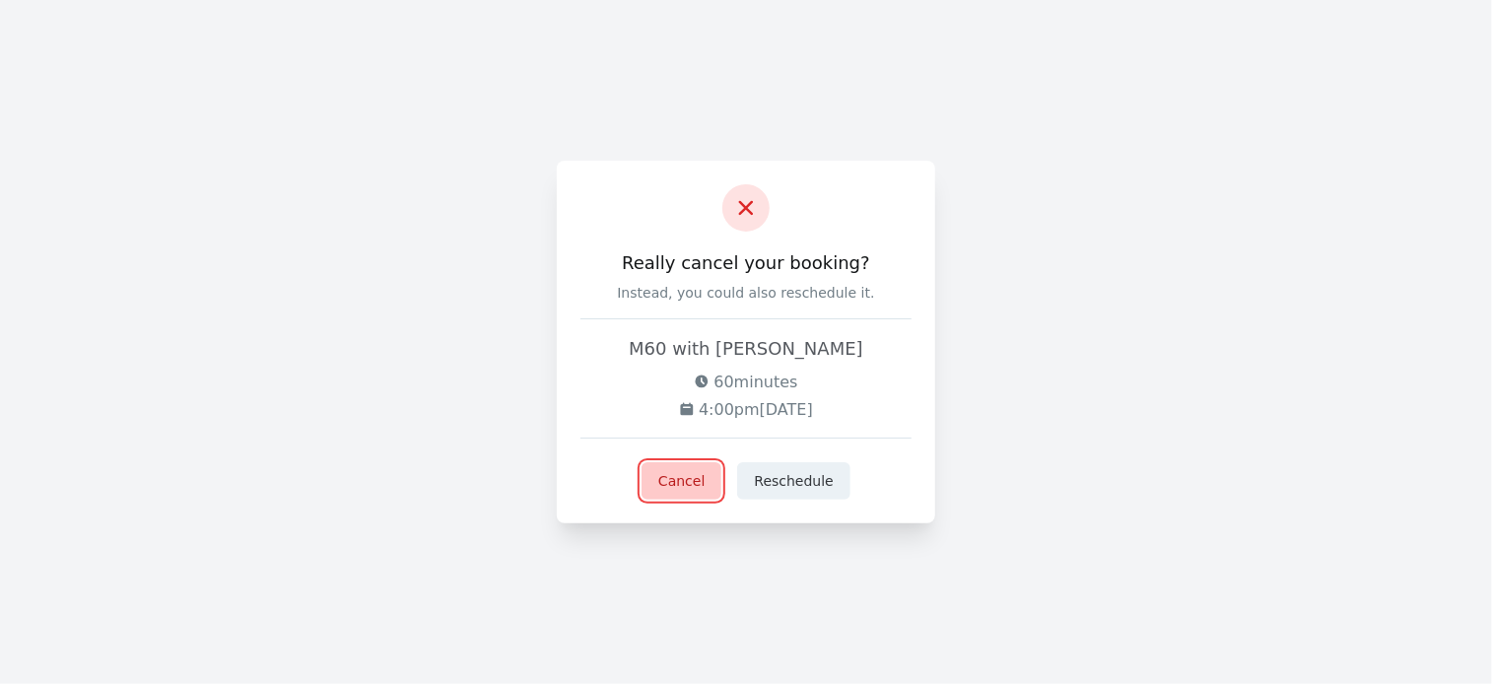
click at [687, 478] on button "Cancel" at bounding box center [682, 480] width 80 height 37
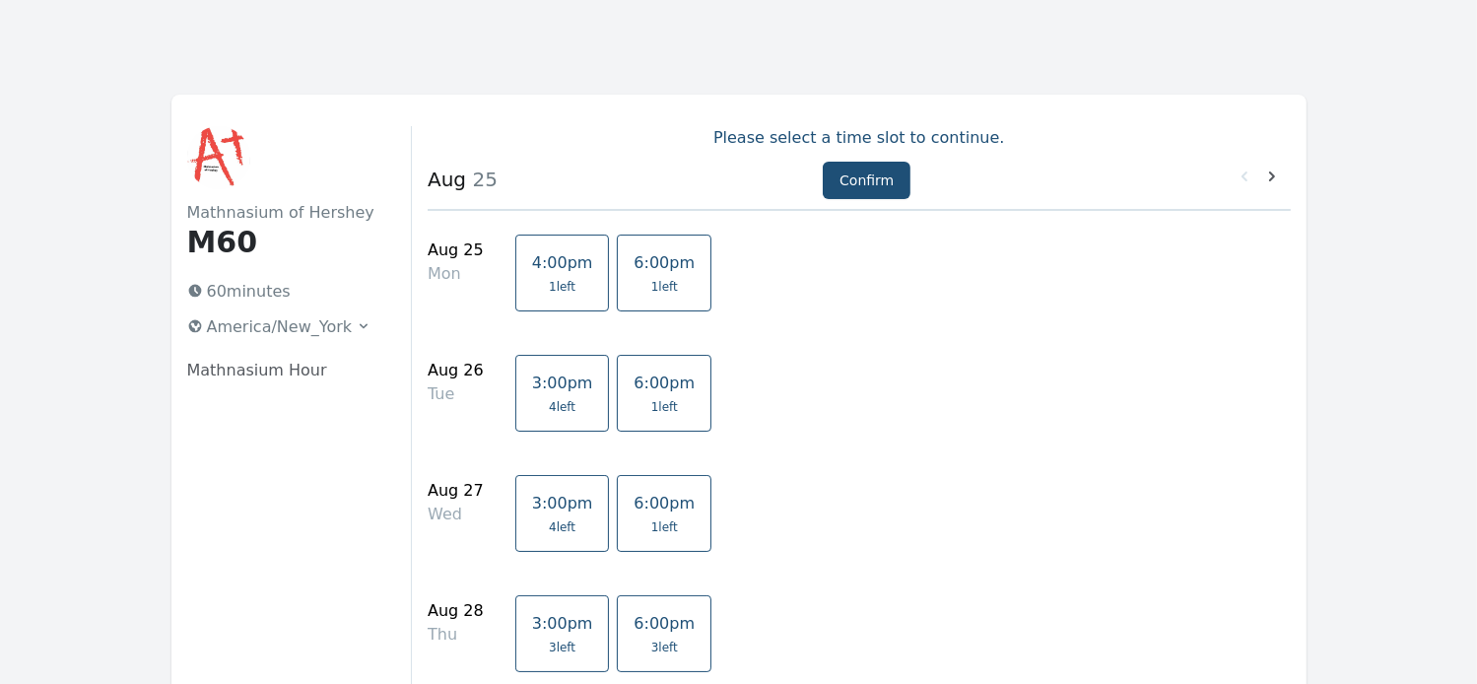
scroll to position [216, 0]
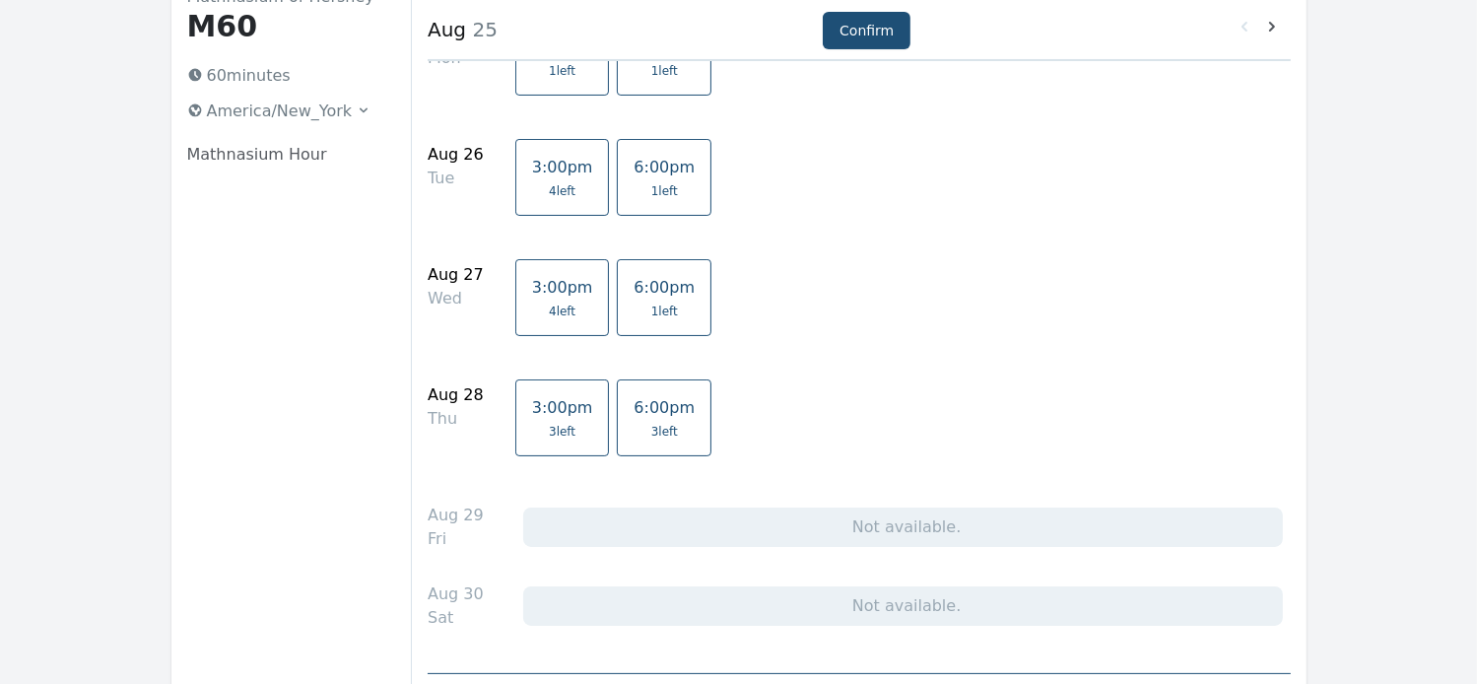
click at [634, 415] on span "6:00pm" at bounding box center [664, 407] width 61 height 19
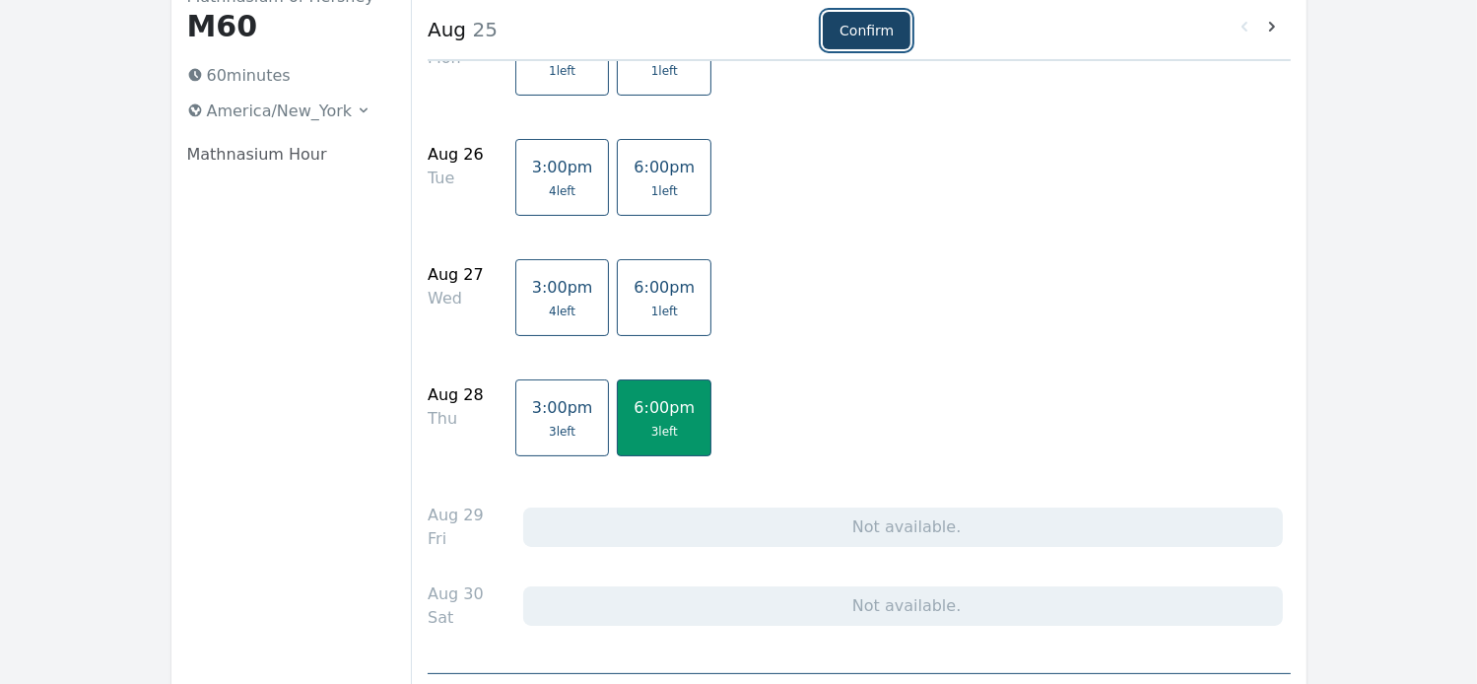
click at [867, 33] on button "Confirm" at bounding box center [867, 30] width 88 height 37
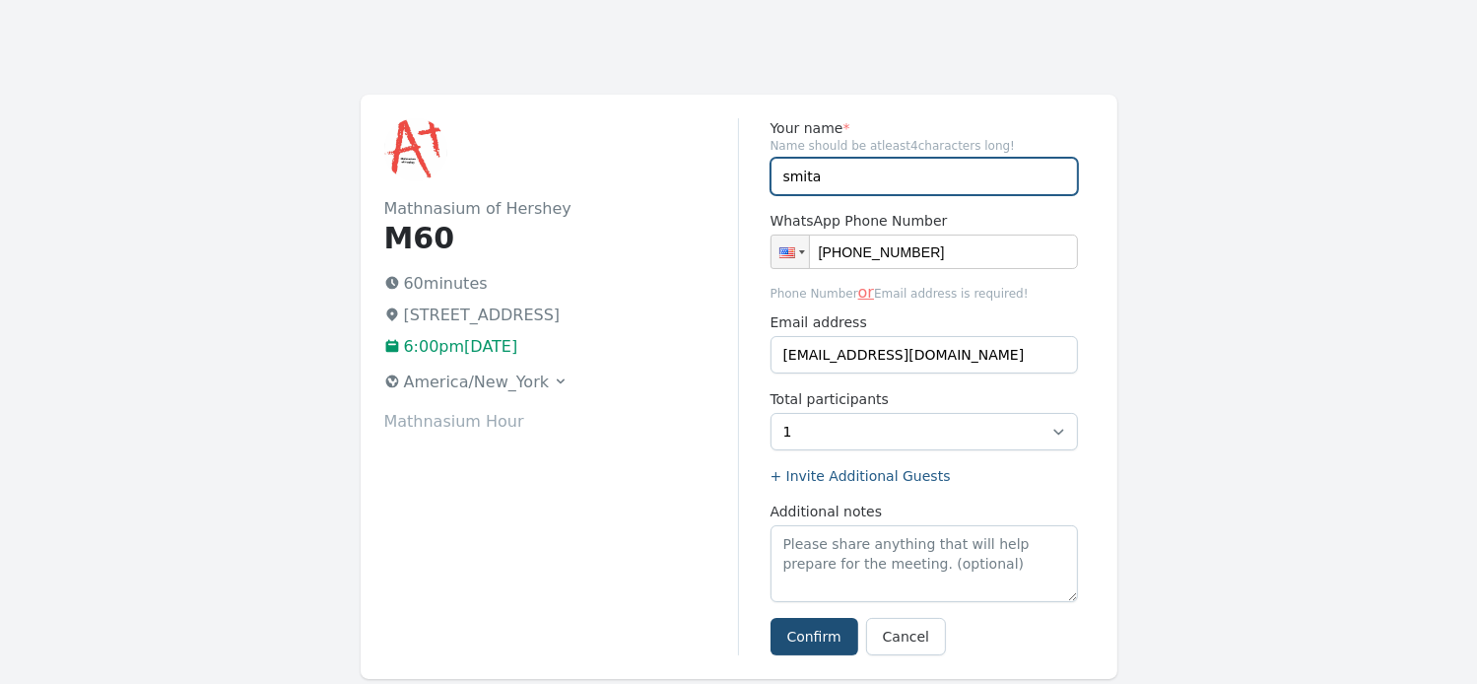
click at [827, 173] on input "smita" at bounding box center [924, 176] width 307 height 37
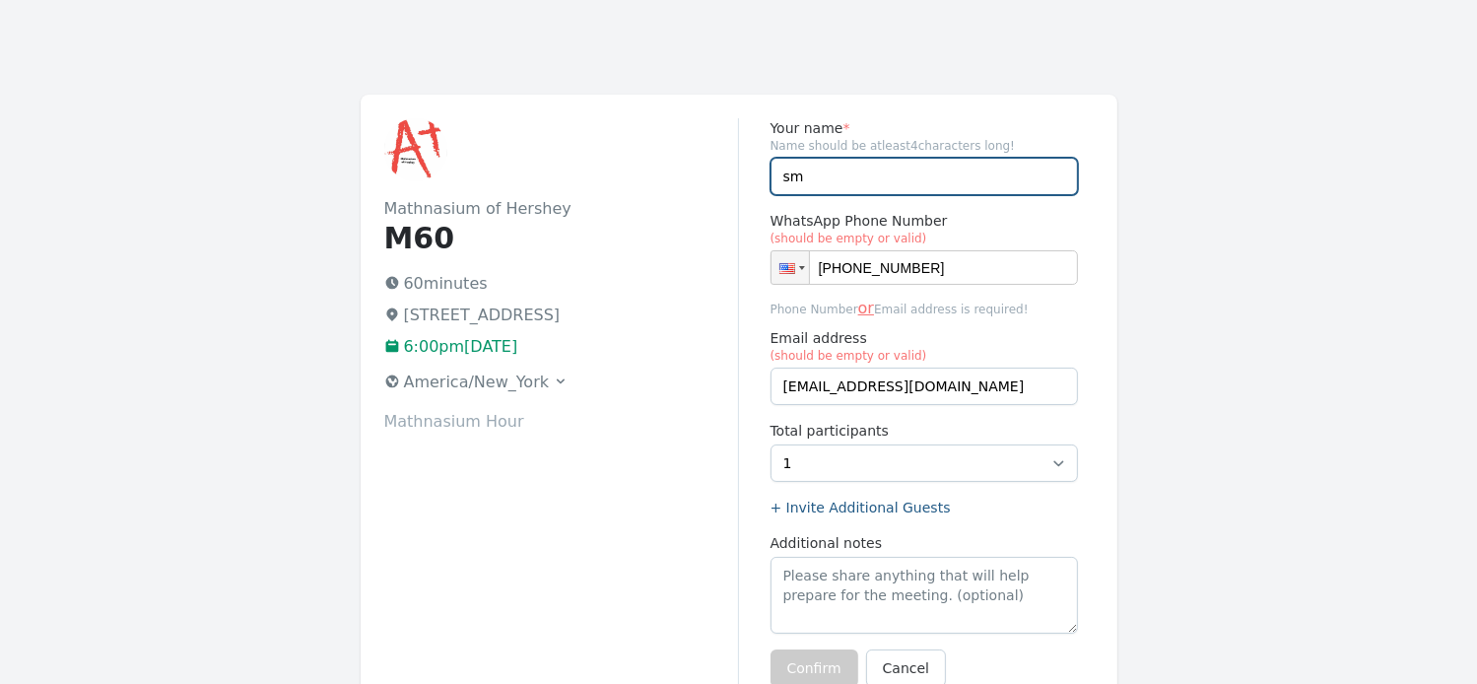
type input "s"
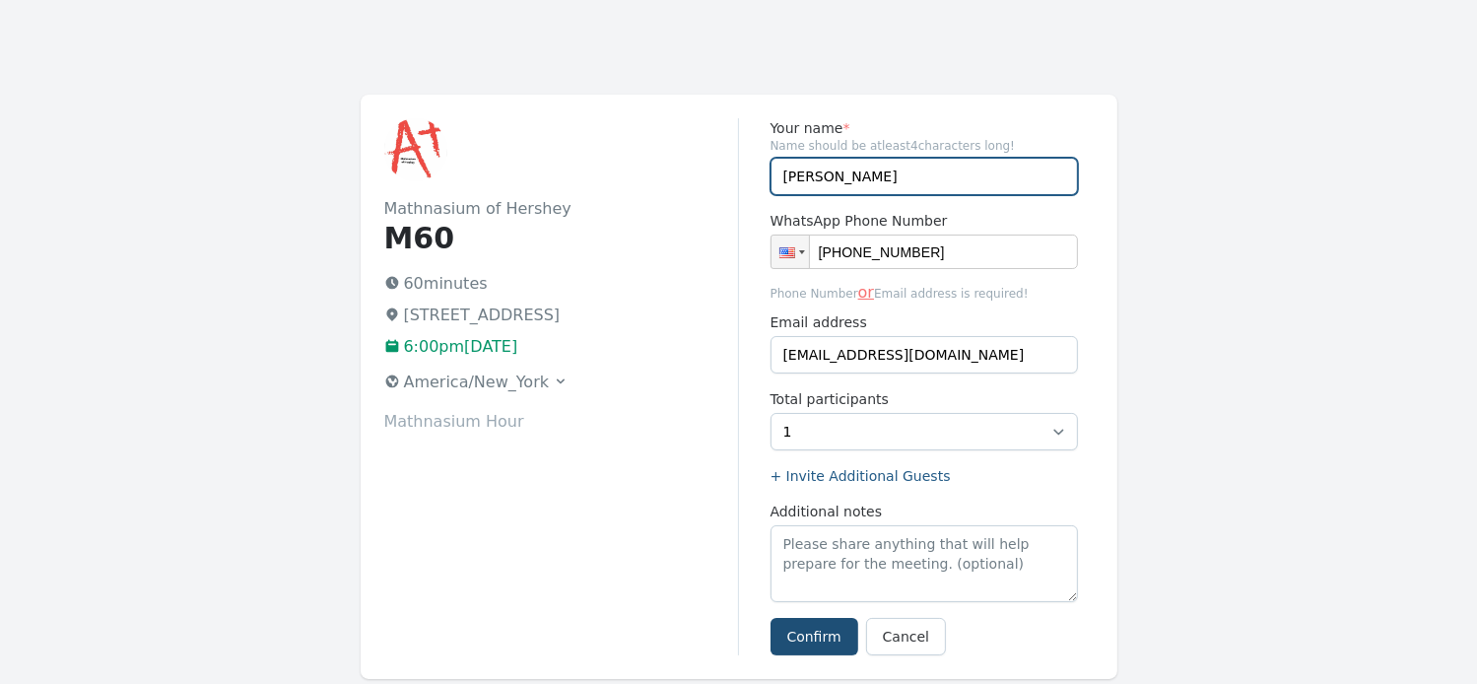
type input "Riya"
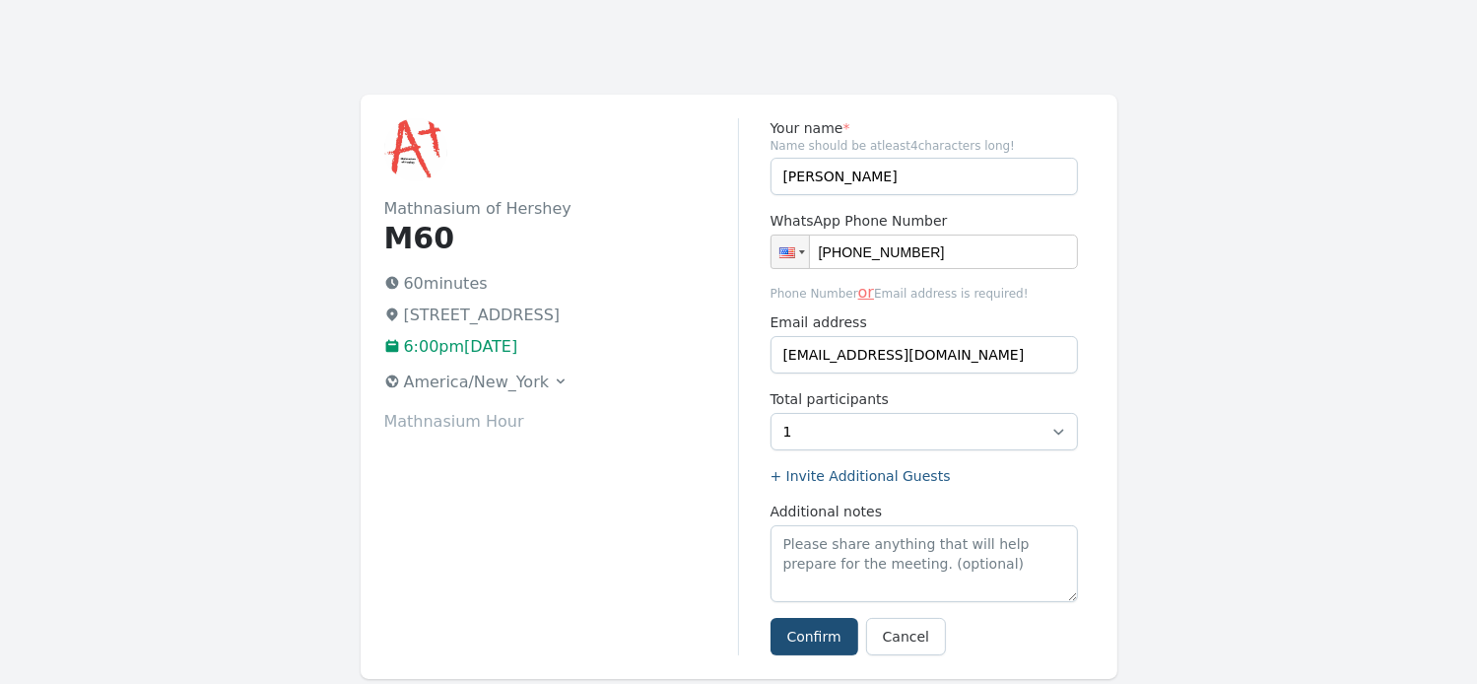
click at [628, 545] on div "Mathnasium of Hershey M60 60 minutes 759 Middletown Rd, Hummelstown, PA 17036 6…" at bounding box center [561, 386] width 355 height 537
click at [803, 630] on button "Confirm" at bounding box center [815, 636] width 88 height 37
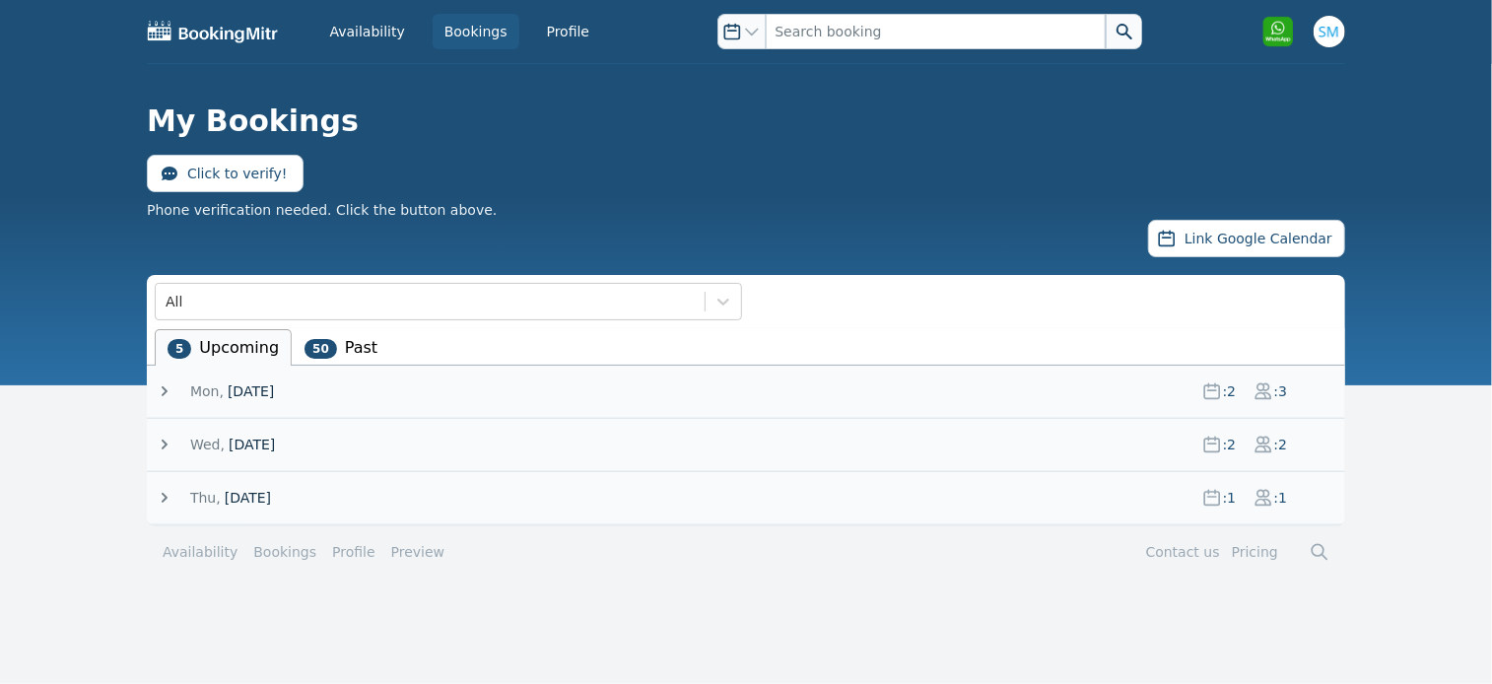
click at [159, 385] on icon at bounding box center [165, 391] width 20 height 20
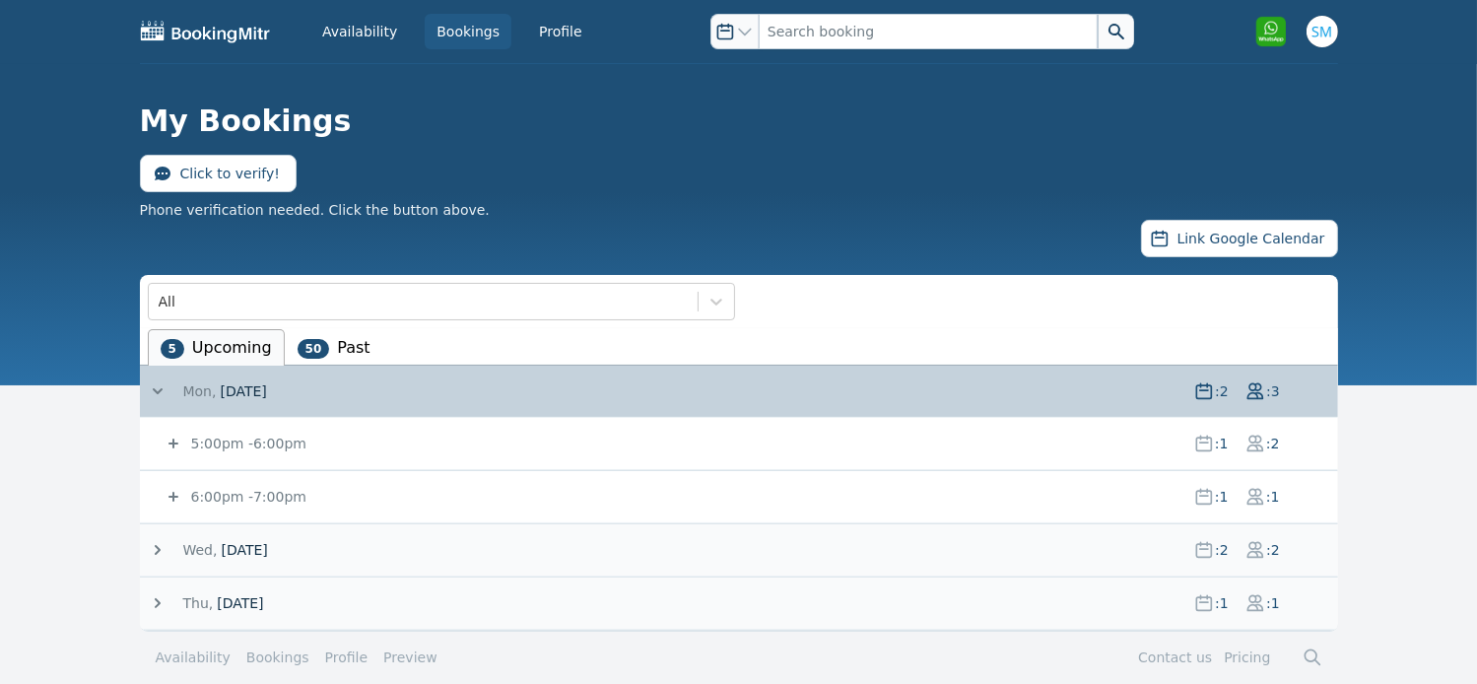
click at [166, 543] on icon at bounding box center [158, 550] width 20 height 20
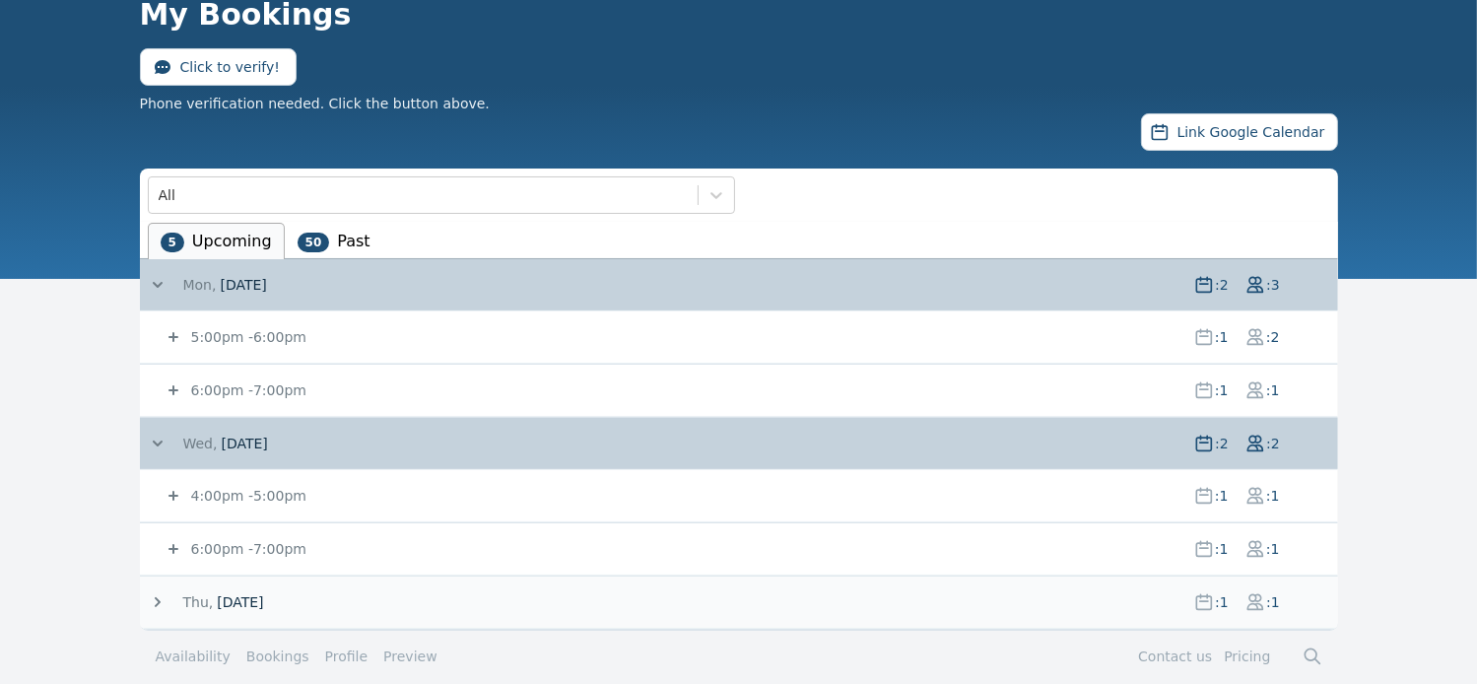
scroll to position [116, 0]
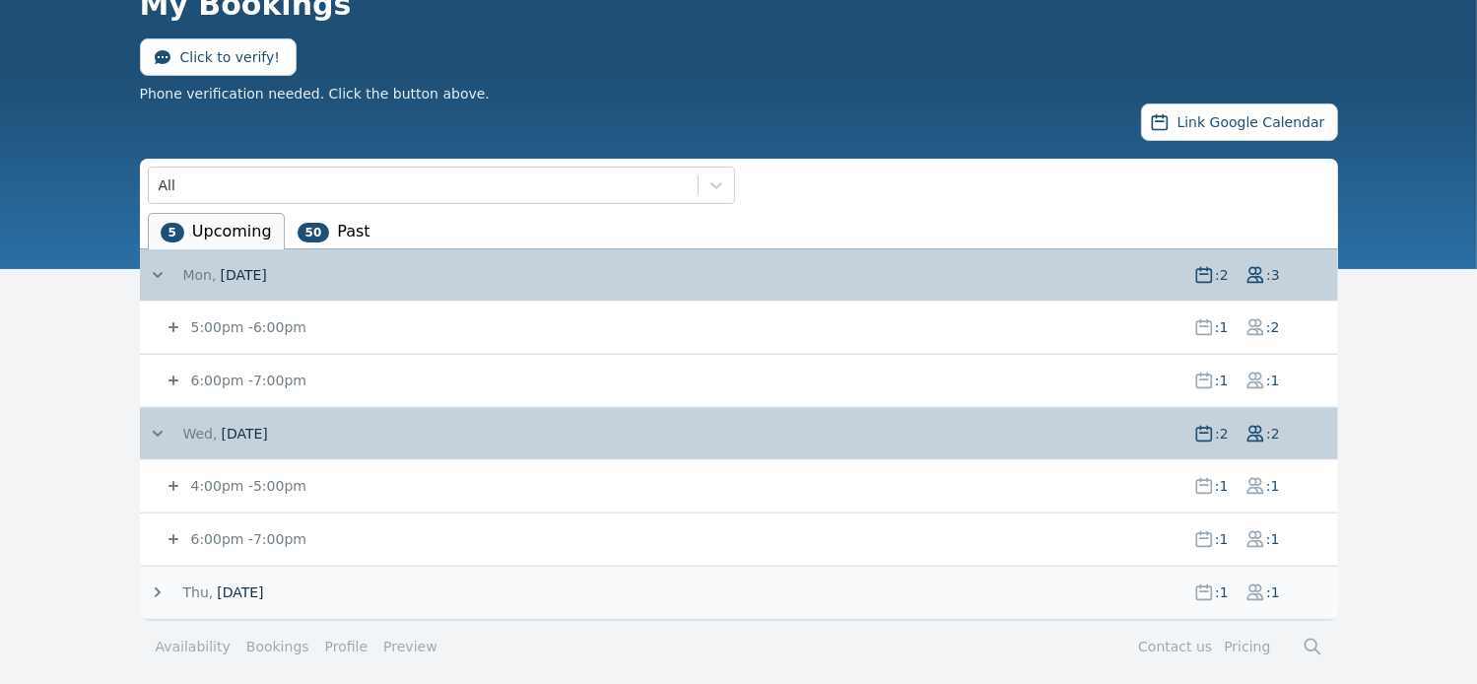
click at [170, 537] on icon at bounding box center [174, 539] width 20 height 20
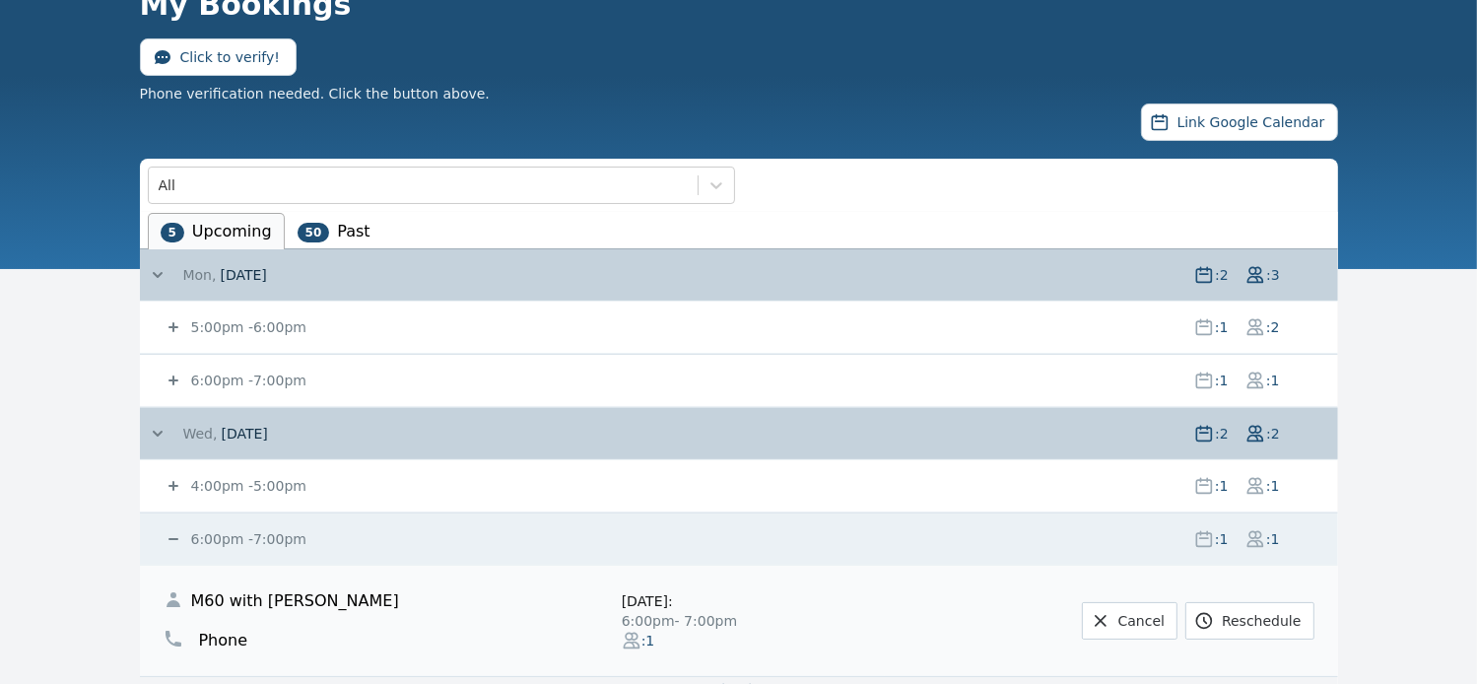
click at [170, 537] on icon at bounding box center [174, 539] width 20 height 20
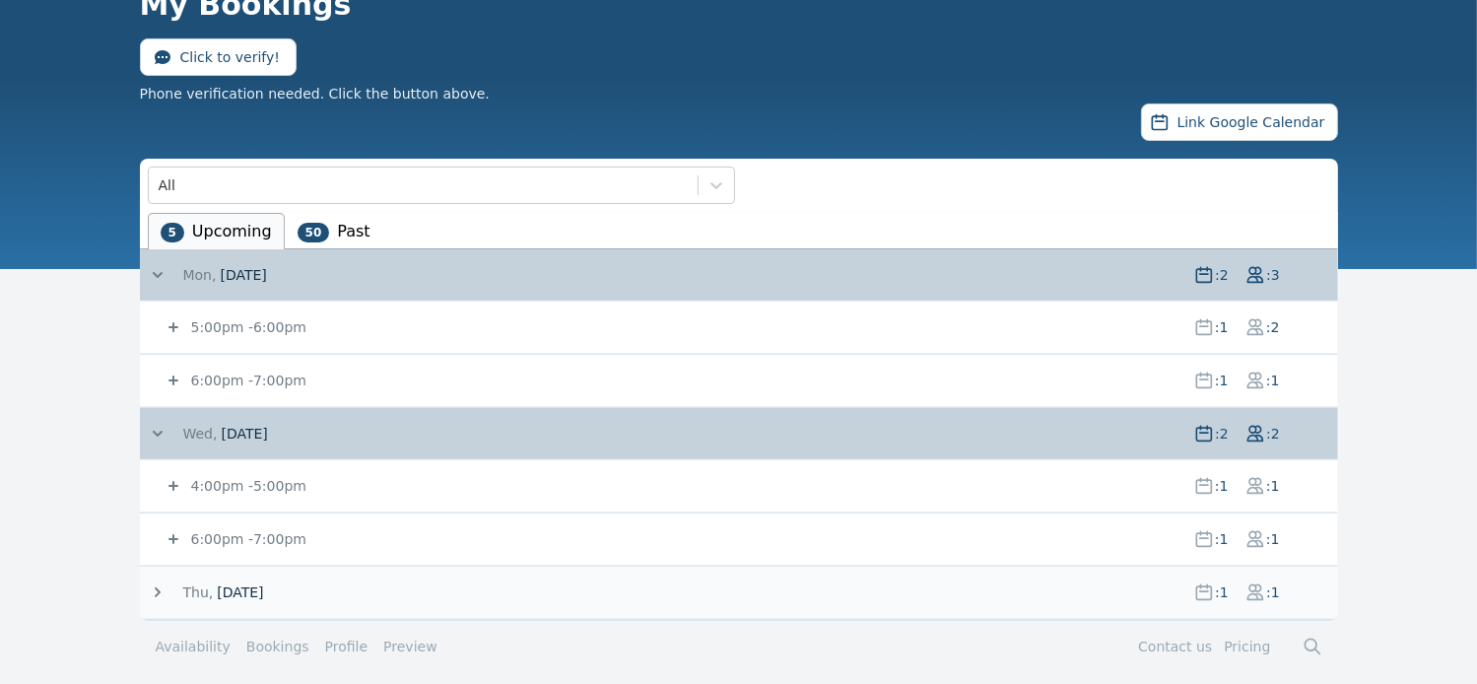
click at [158, 589] on icon at bounding box center [158, 592] width 6 height 10
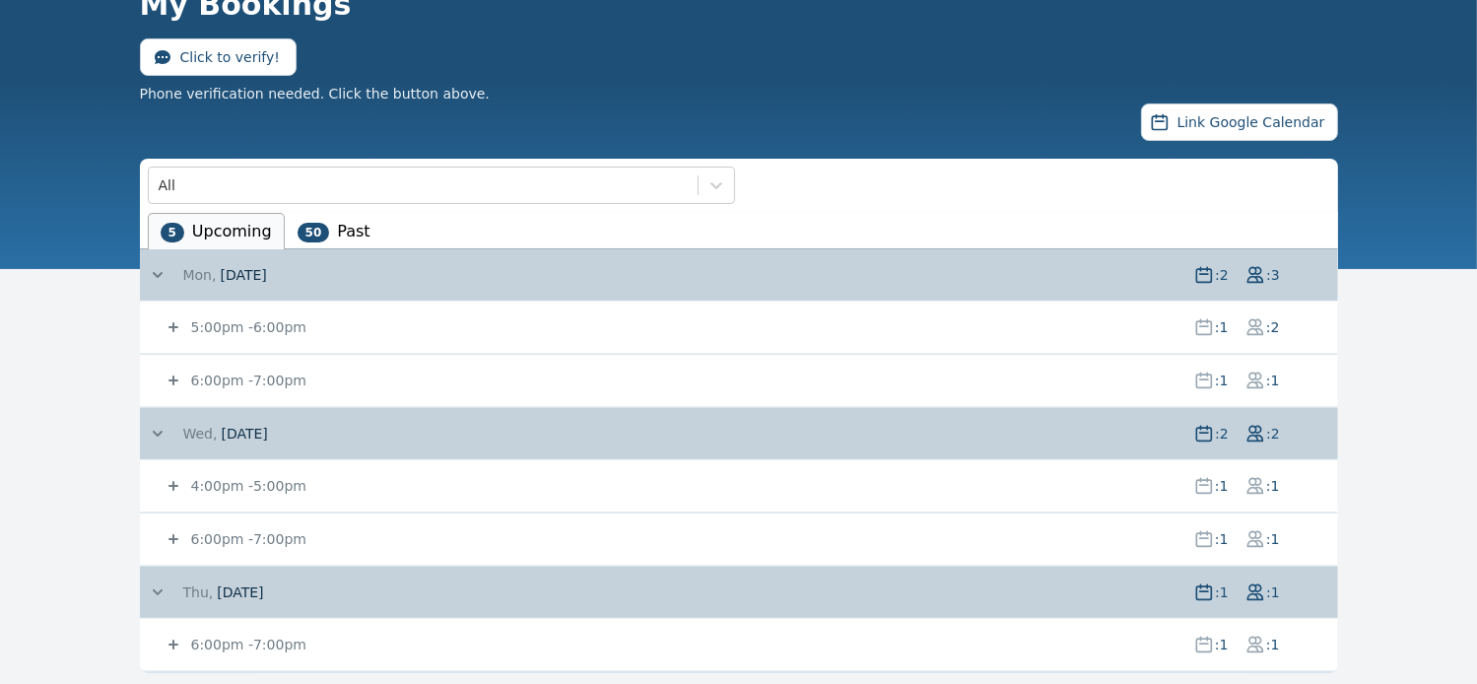
scroll to position [172, 0]
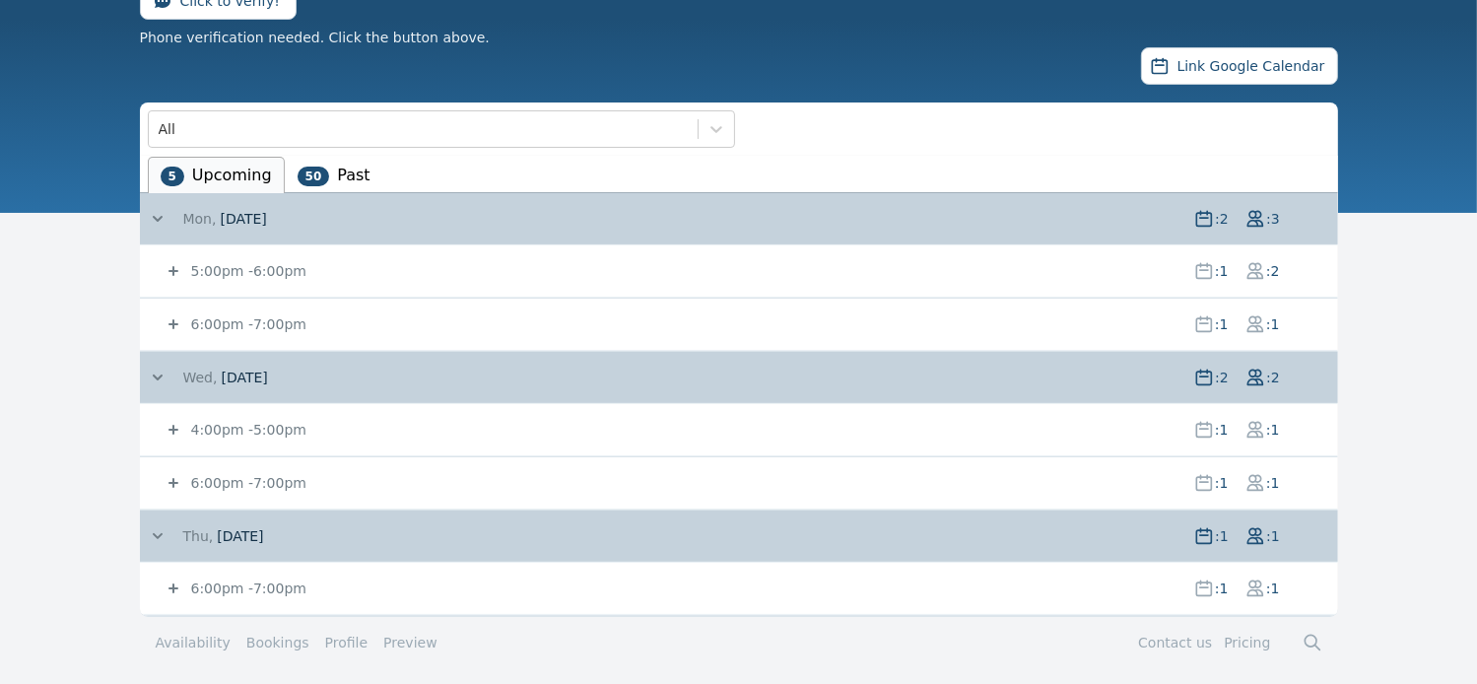
click at [155, 533] on icon at bounding box center [158, 536] width 10 height 6
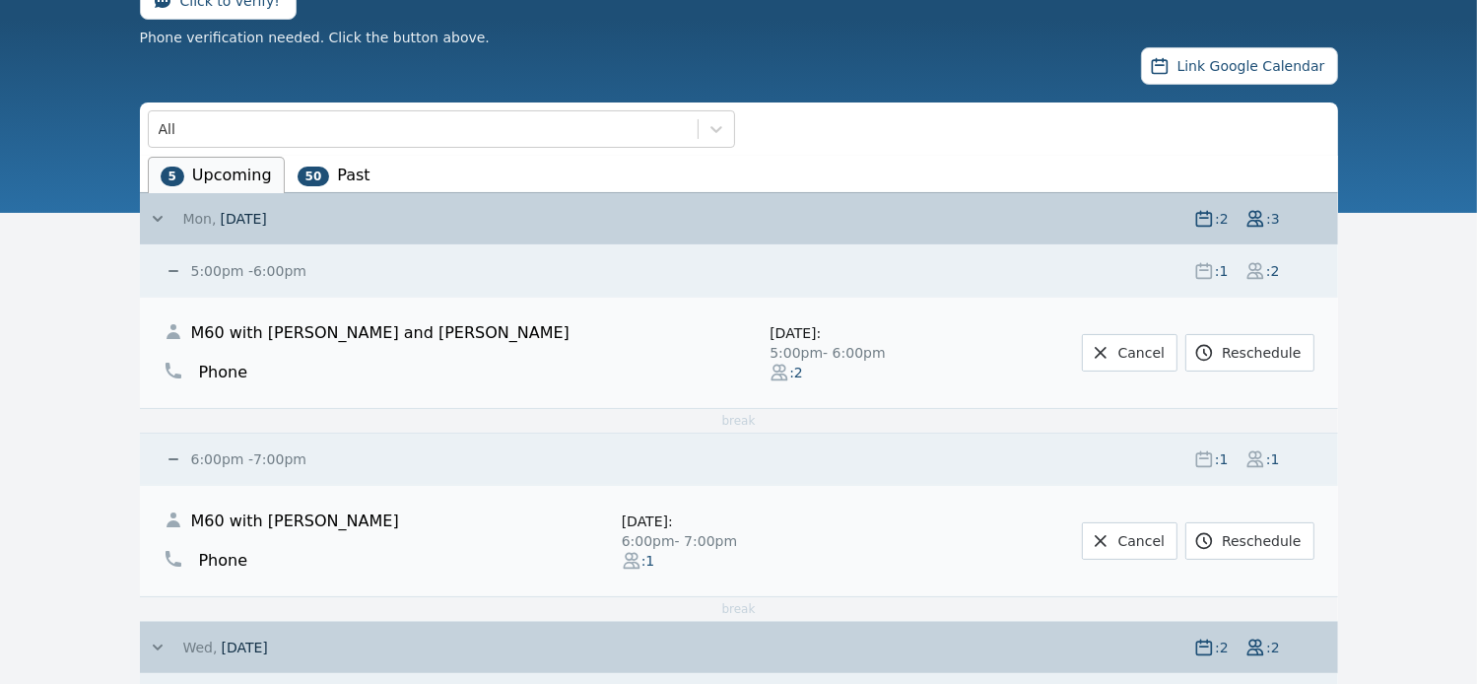
click at [158, 216] on icon at bounding box center [158, 219] width 20 height 20
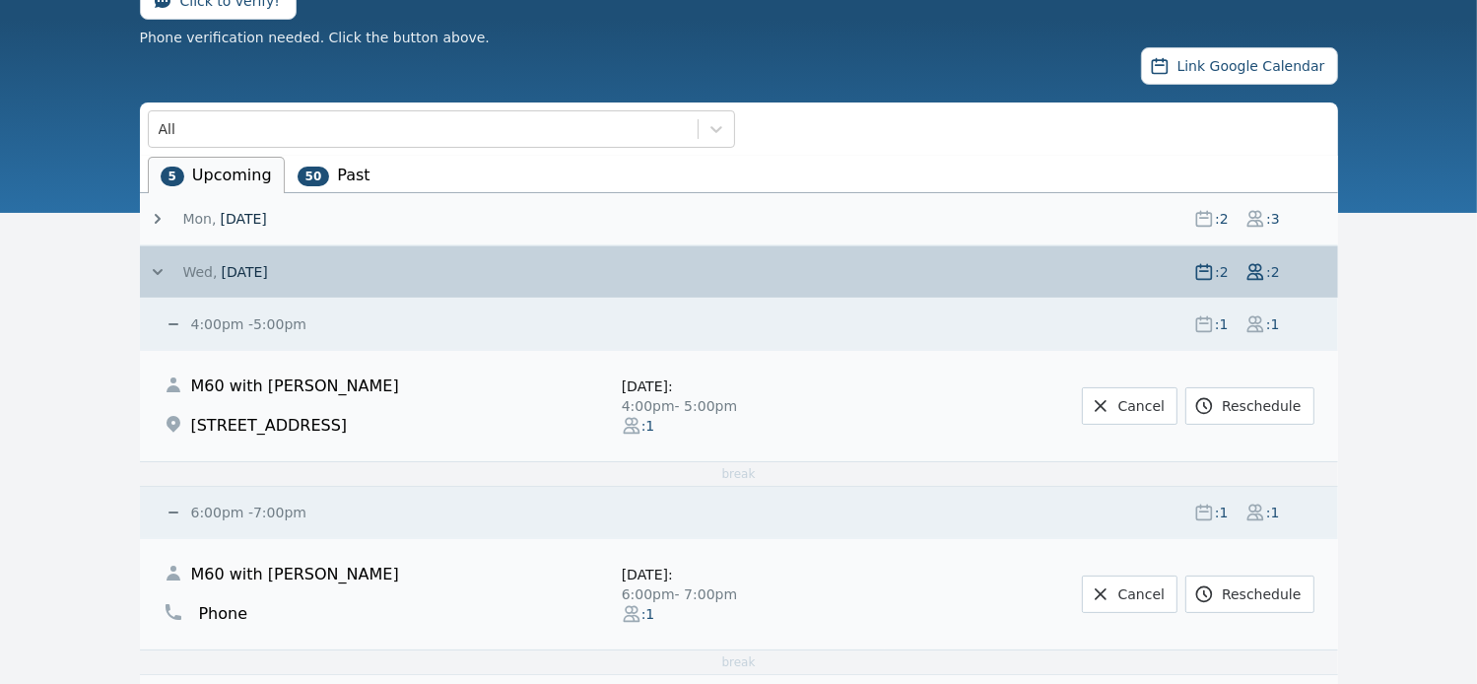
click at [338, 177] on li "50 Past" at bounding box center [334, 175] width 99 height 36
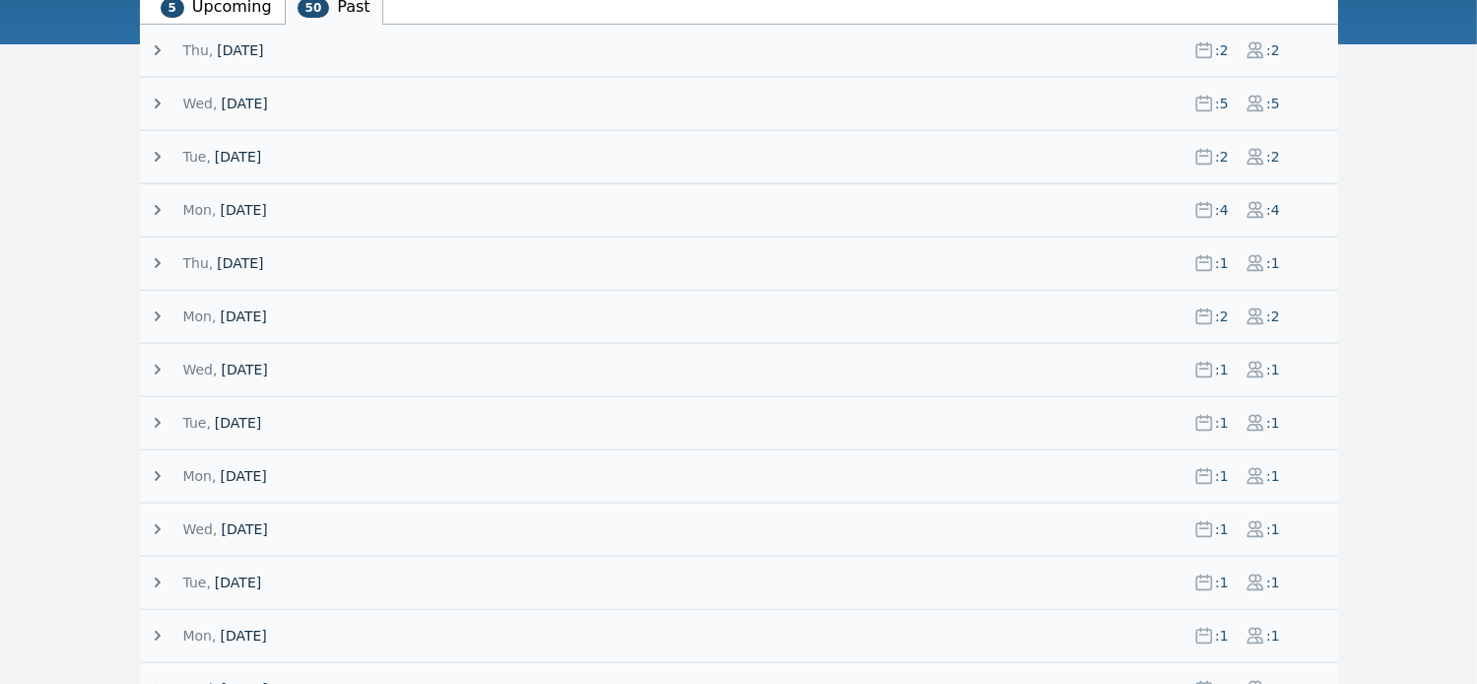
scroll to position [339, 0]
click at [152, 312] on icon at bounding box center [158, 318] width 20 height 20
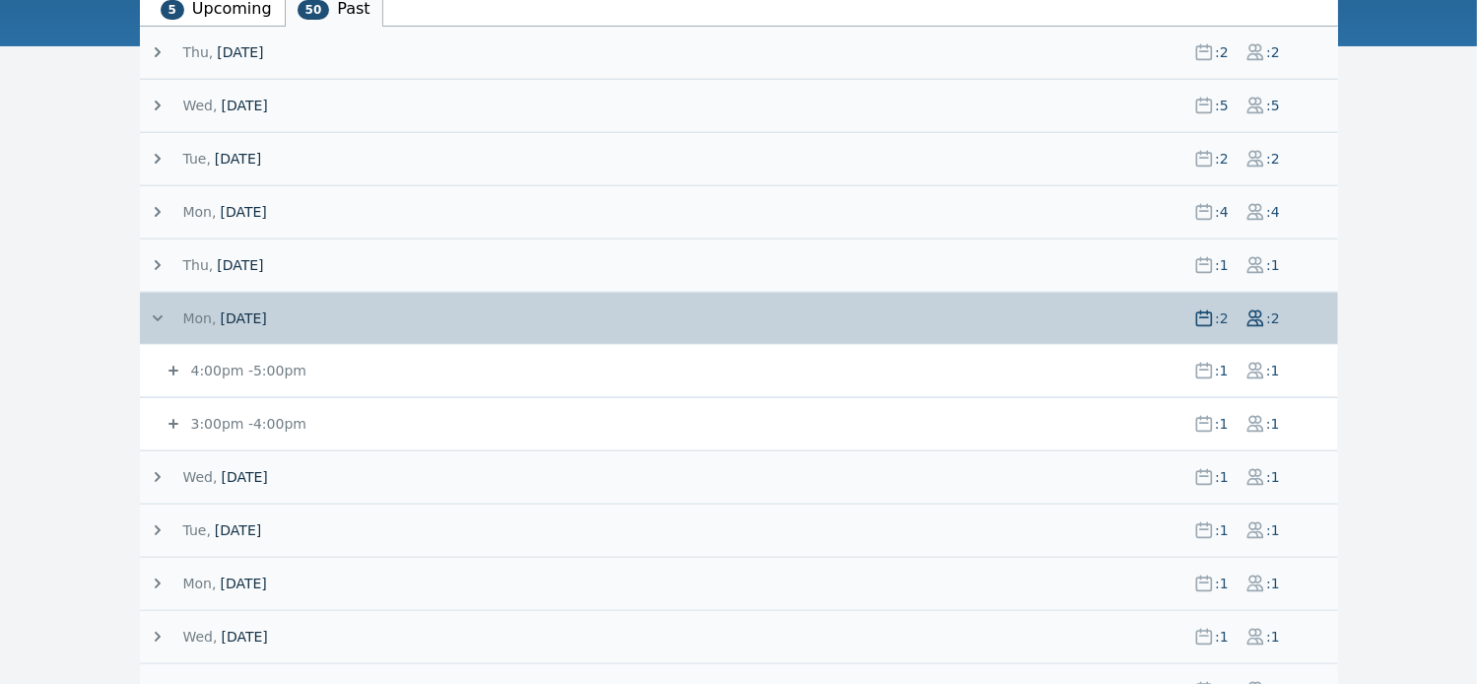
click at [152, 312] on icon at bounding box center [158, 318] width 20 height 20
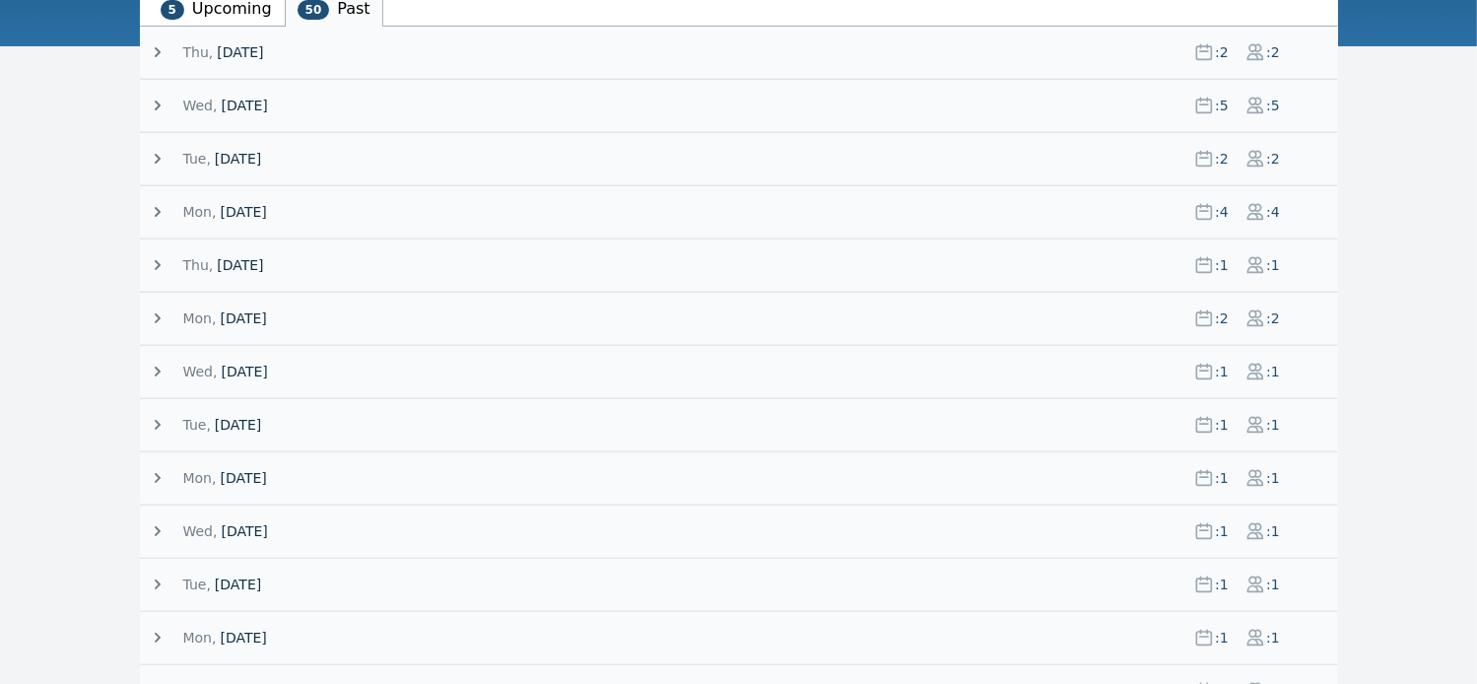
click at [154, 207] on icon at bounding box center [158, 212] width 20 height 20
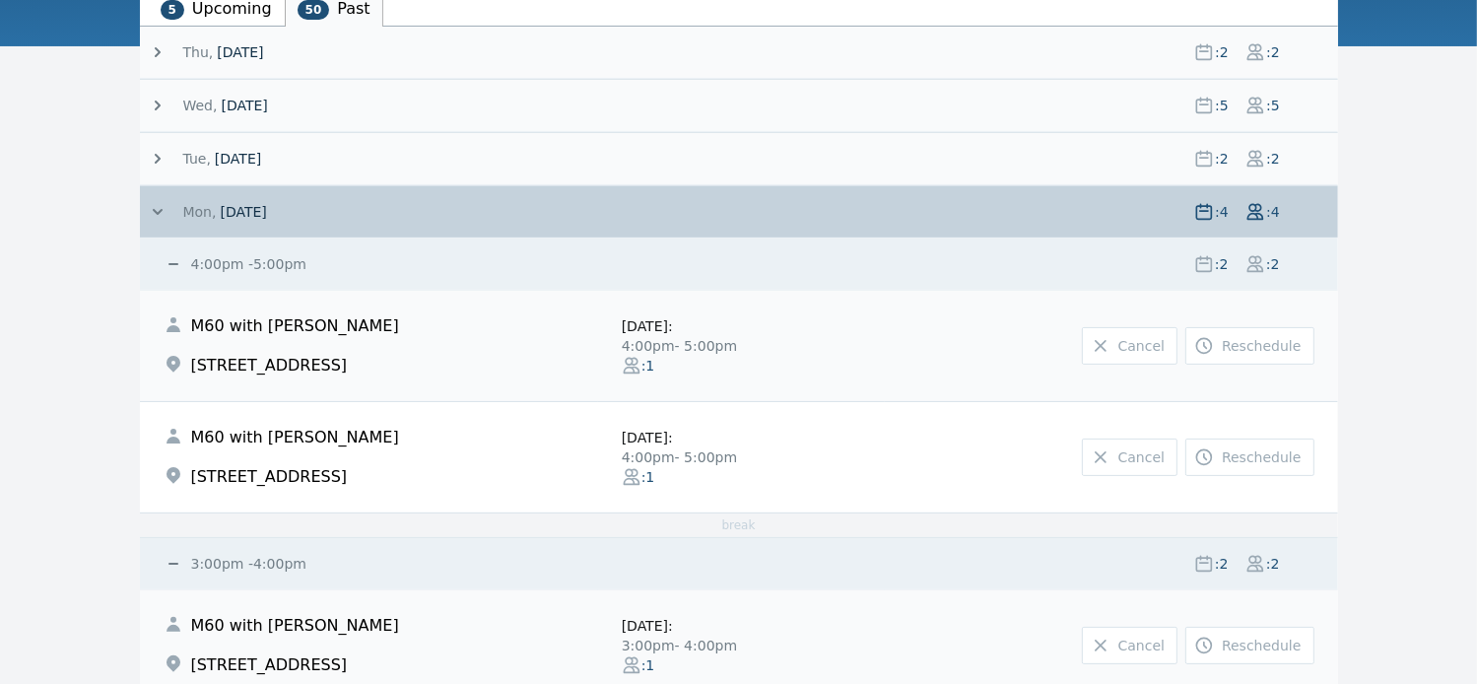
click at [160, 209] on icon at bounding box center [158, 212] width 10 height 6
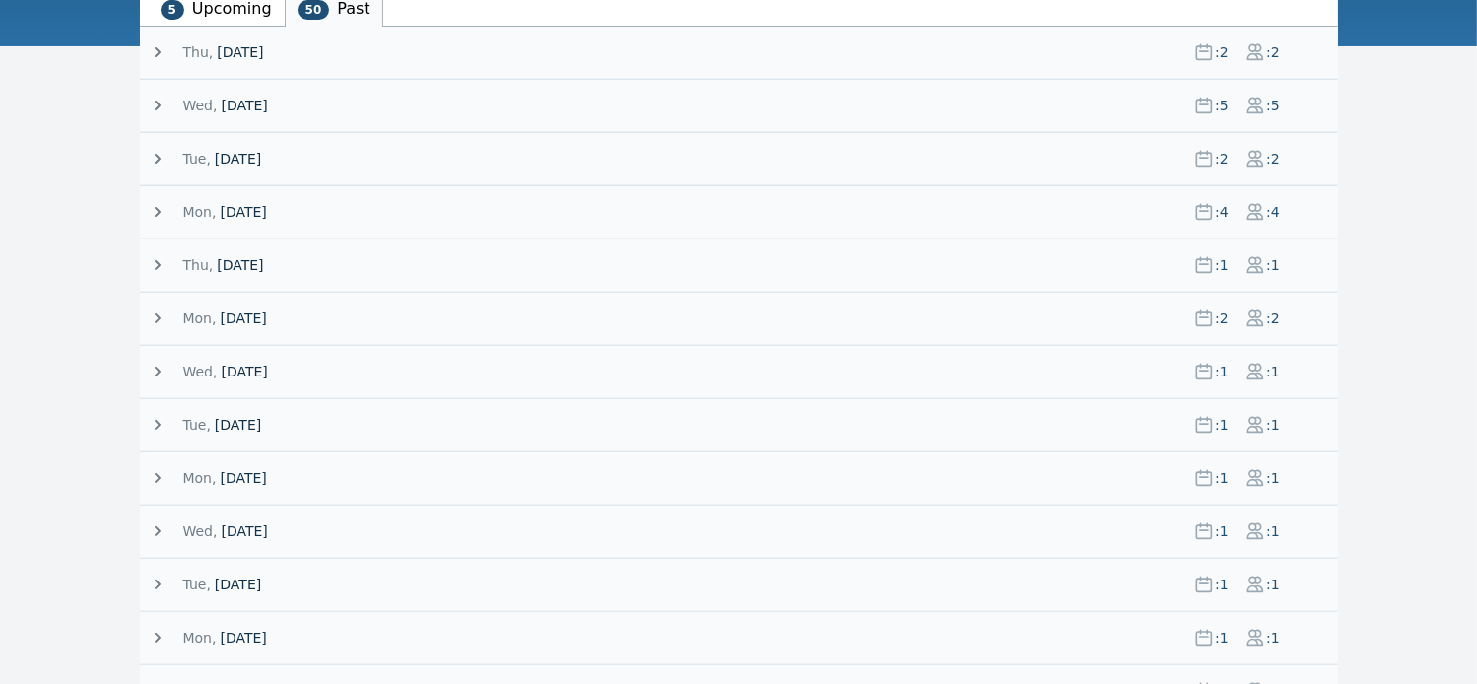
click at [156, 159] on icon at bounding box center [158, 159] width 6 height 10
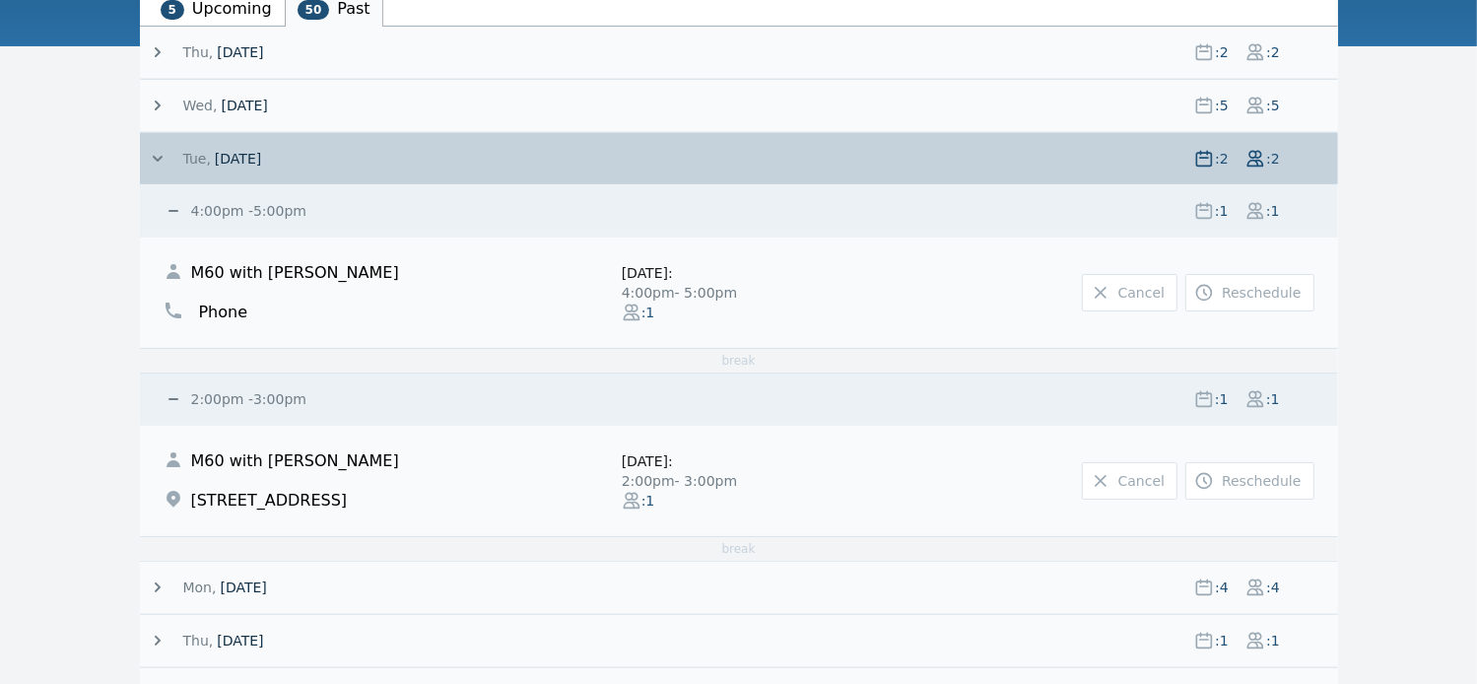
click at [156, 159] on icon at bounding box center [158, 159] width 10 height 6
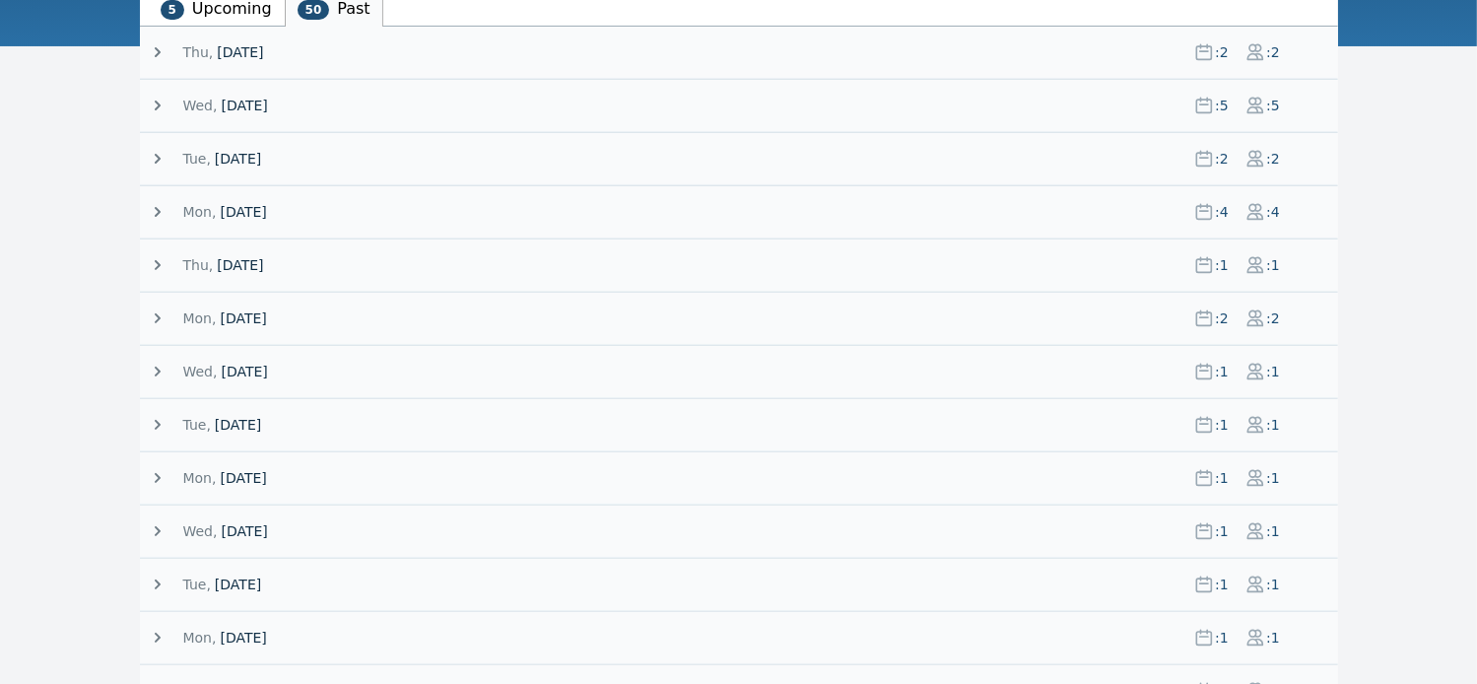
click at [156, 101] on icon at bounding box center [158, 106] width 6 height 10
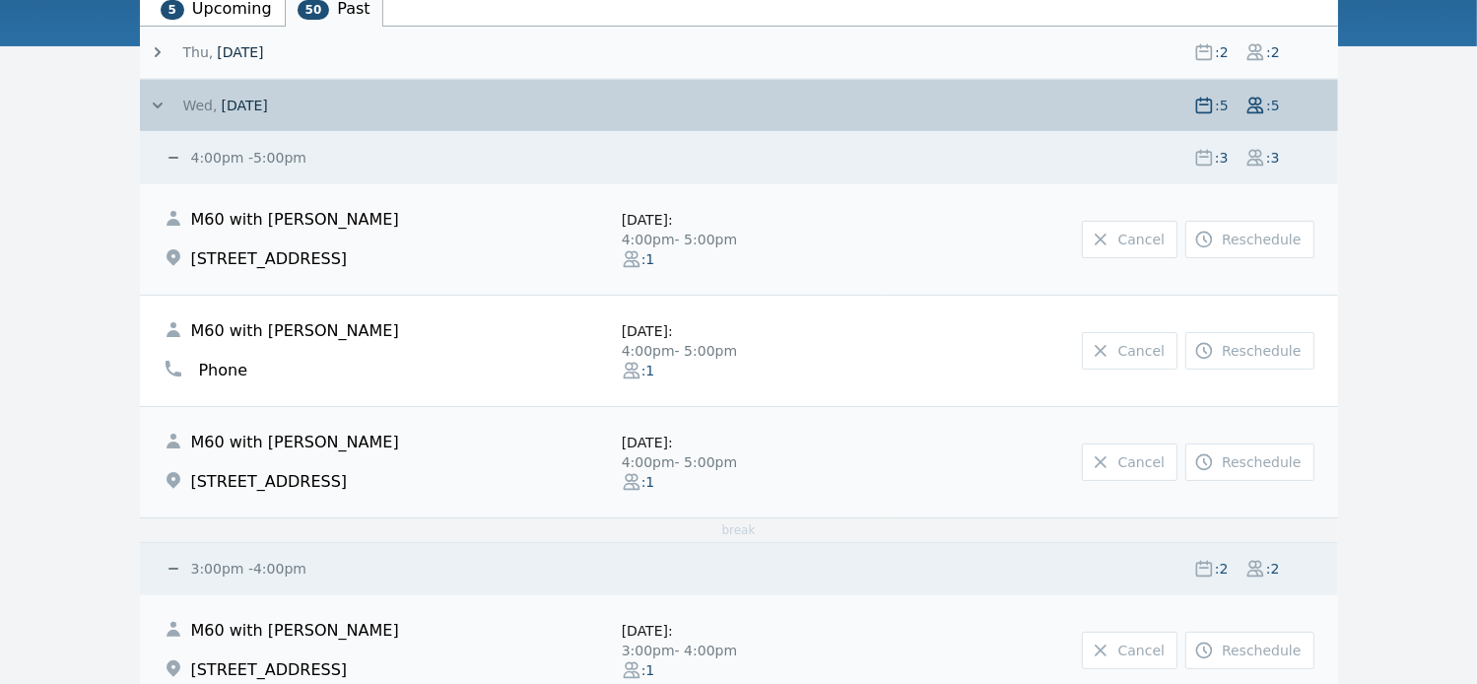
click at [156, 100] on icon at bounding box center [158, 106] width 20 height 20
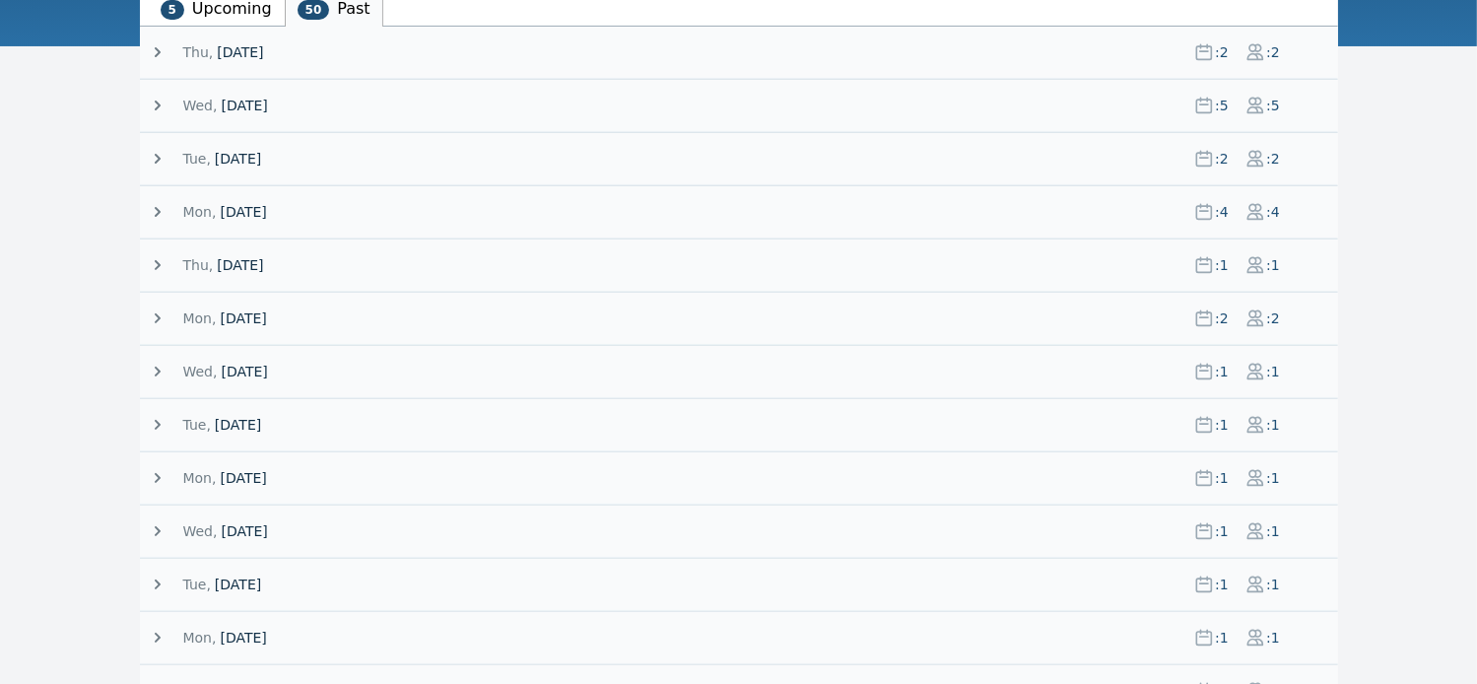
click at [159, 49] on icon at bounding box center [158, 52] width 6 height 10
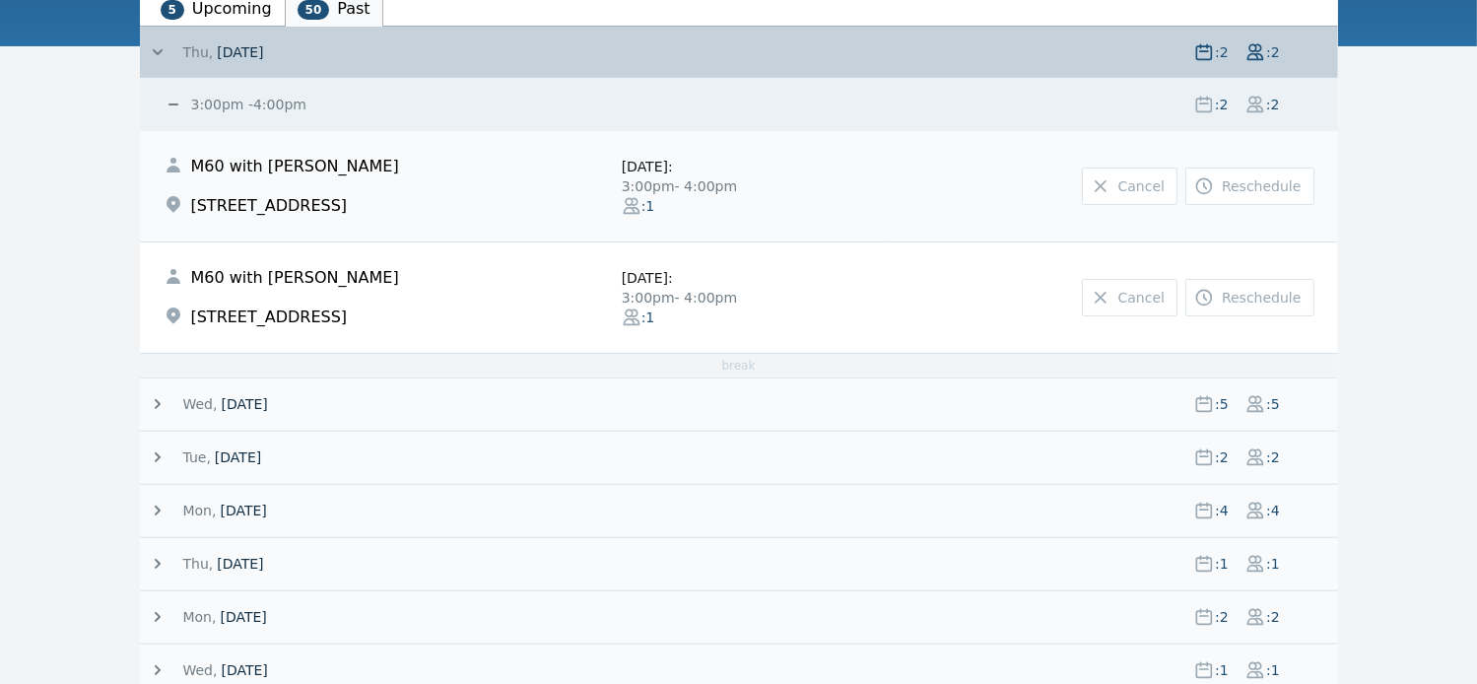
click at [159, 49] on icon at bounding box center [158, 52] width 10 height 6
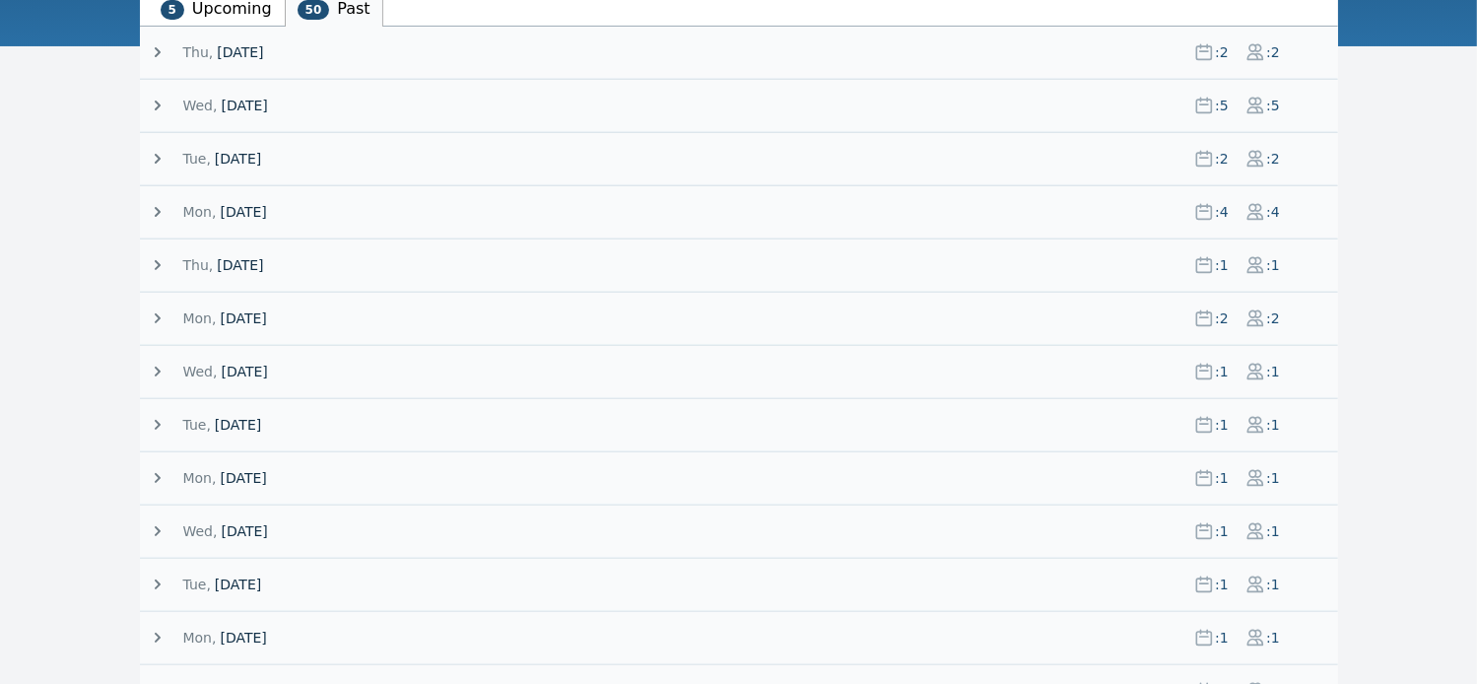
click at [213, 10] on li "5 Upcoming" at bounding box center [216, 8] width 137 height 36
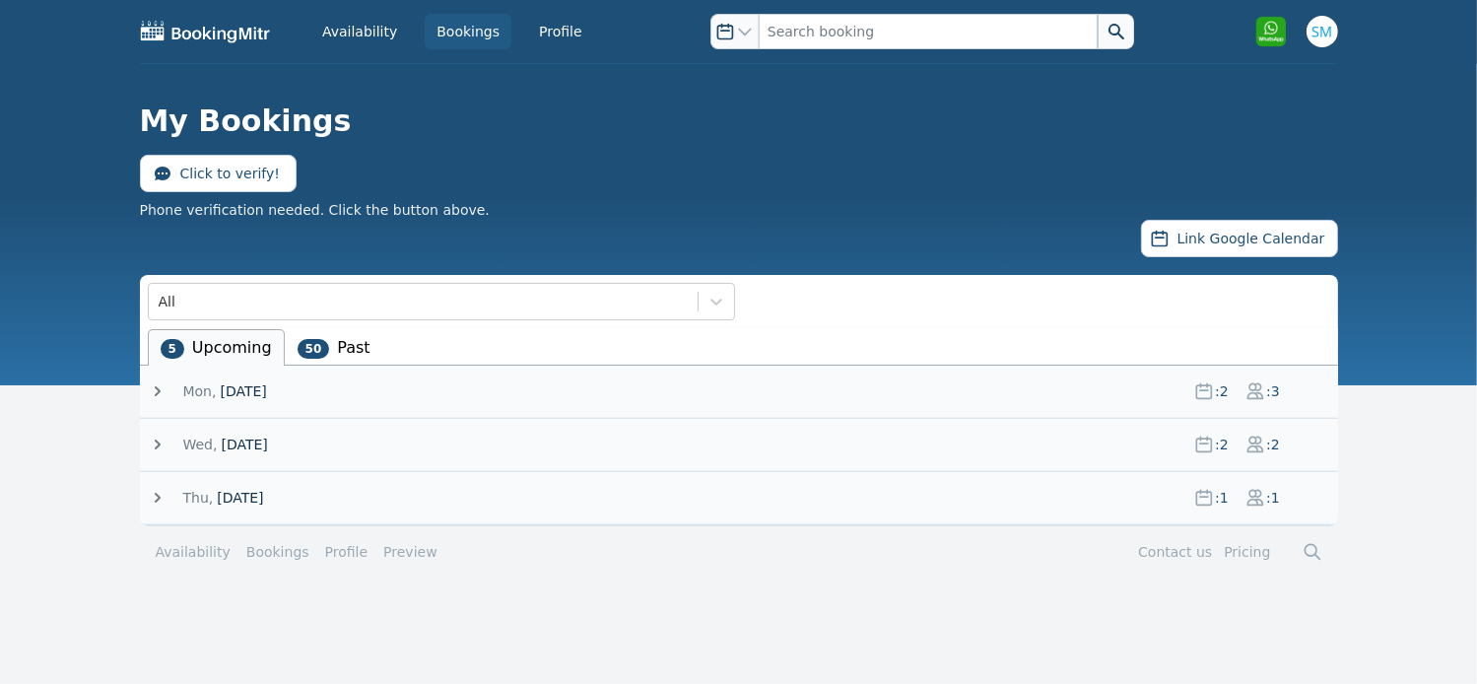
scroll to position [0, 0]
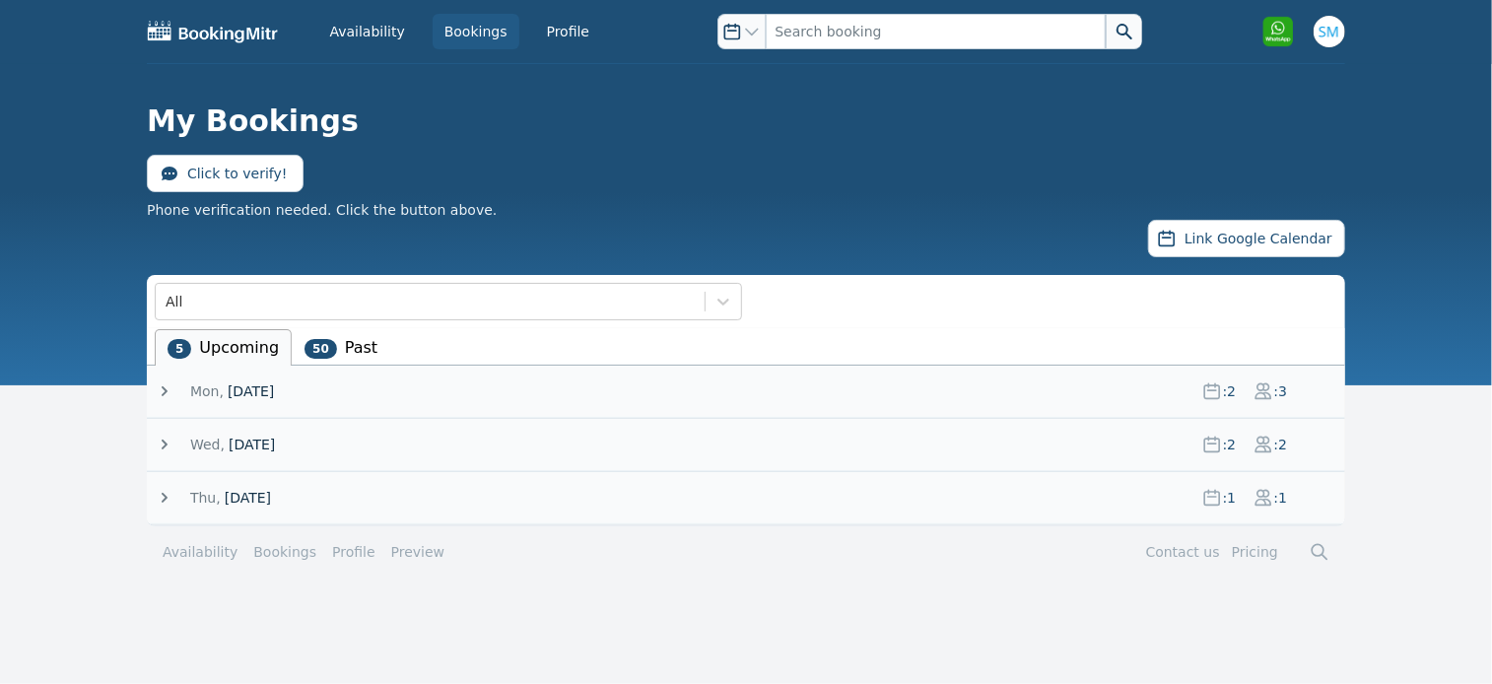
click at [165, 442] on icon at bounding box center [165, 445] width 20 height 20
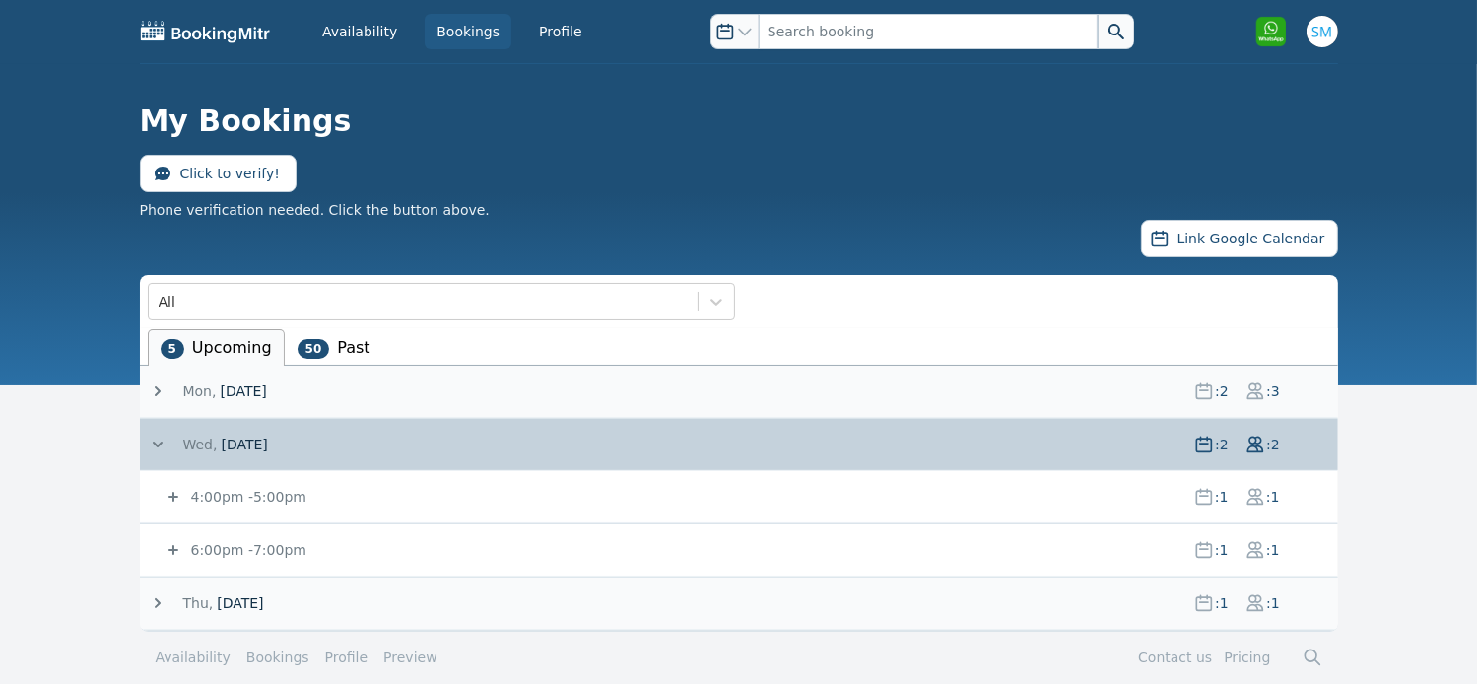
click at [158, 390] on icon at bounding box center [158, 391] width 6 height 10
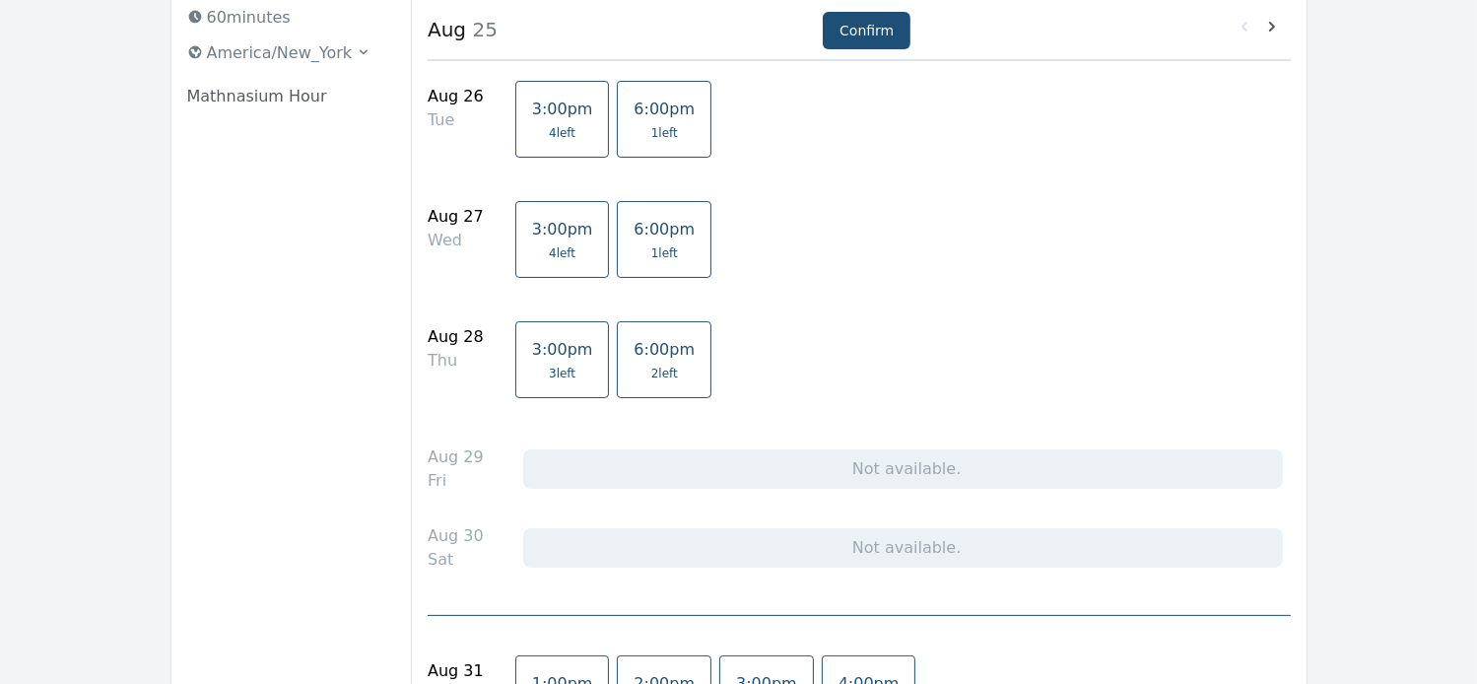
scroll to position [275, 0]
click at [651, 369] on span "2 left" at bounding box center [664, 373] width 27 height 16
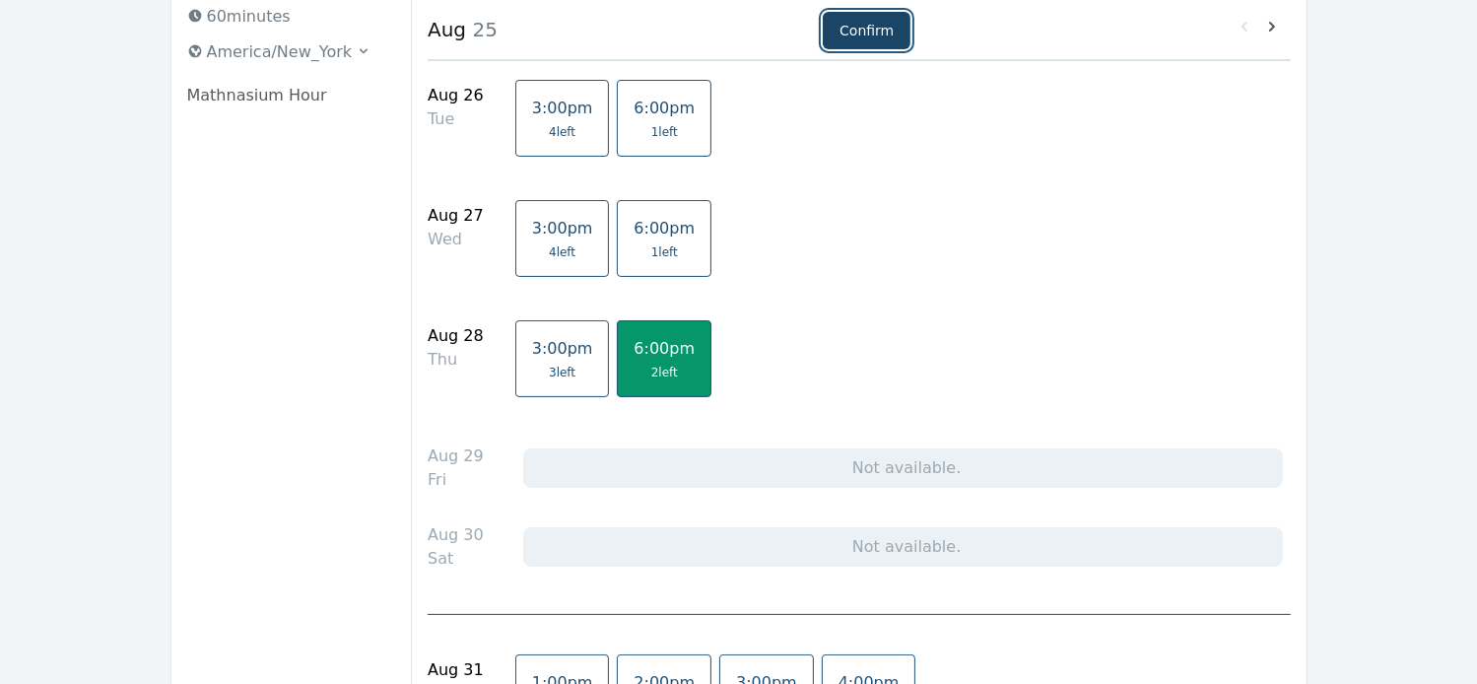
click at [870, 33] on button "Confirm" at bounding box center [867, 30] width 88 height 37
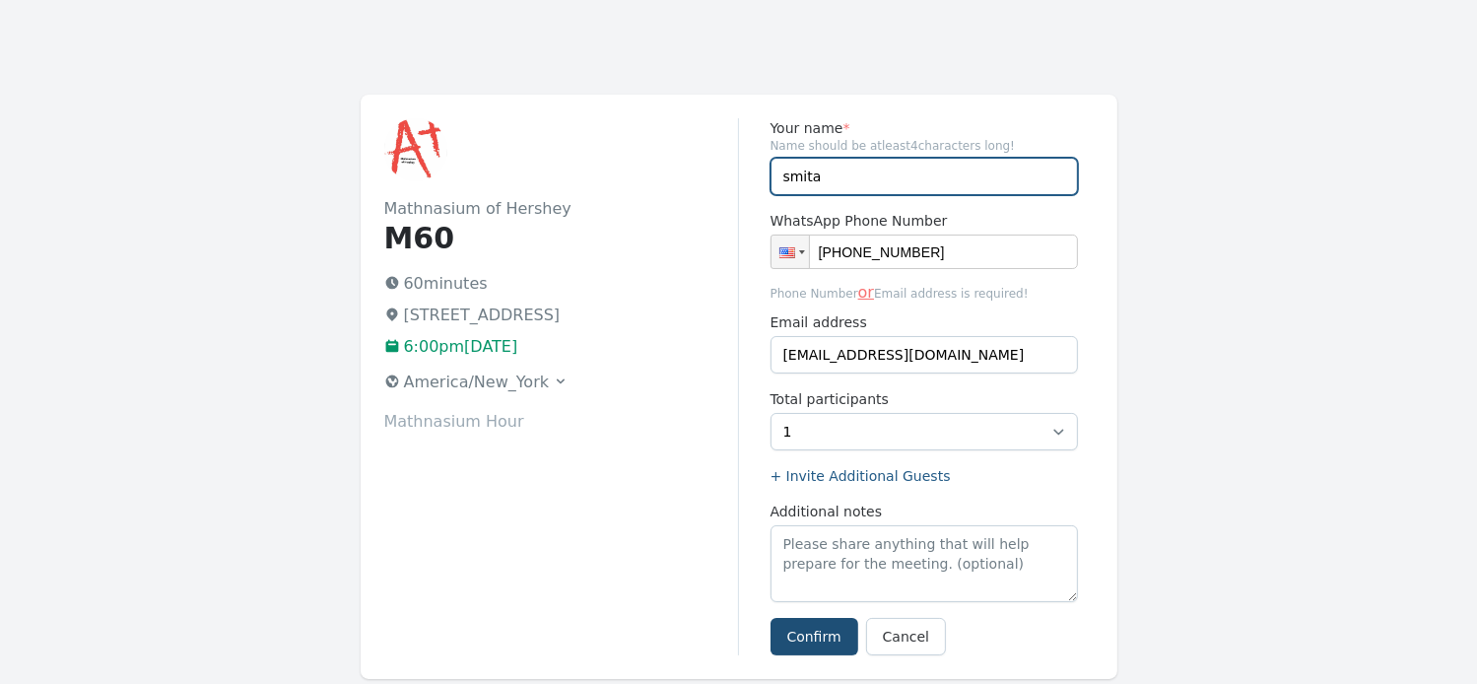
click at [851, 170] on input "smita" at bounding box center [924, 176] width 307 height 37
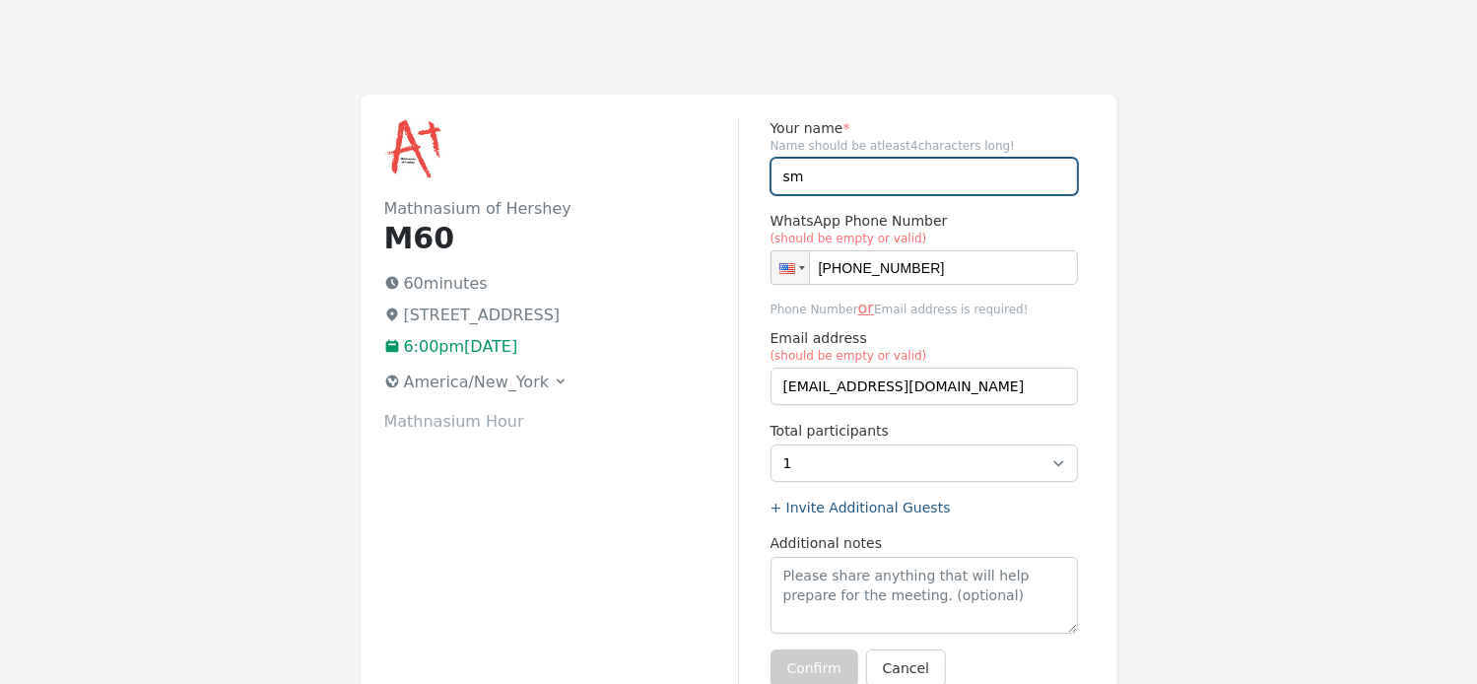
type input "s"
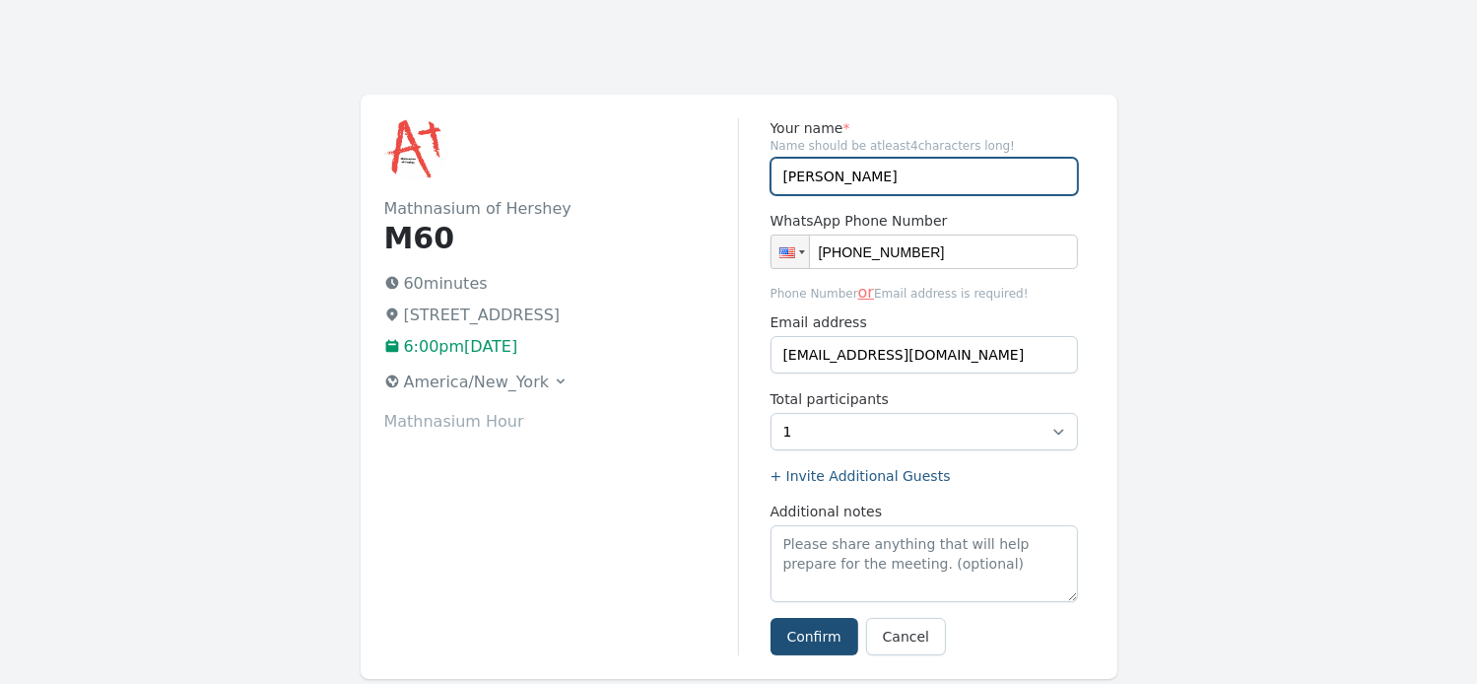
type input "Tanya"
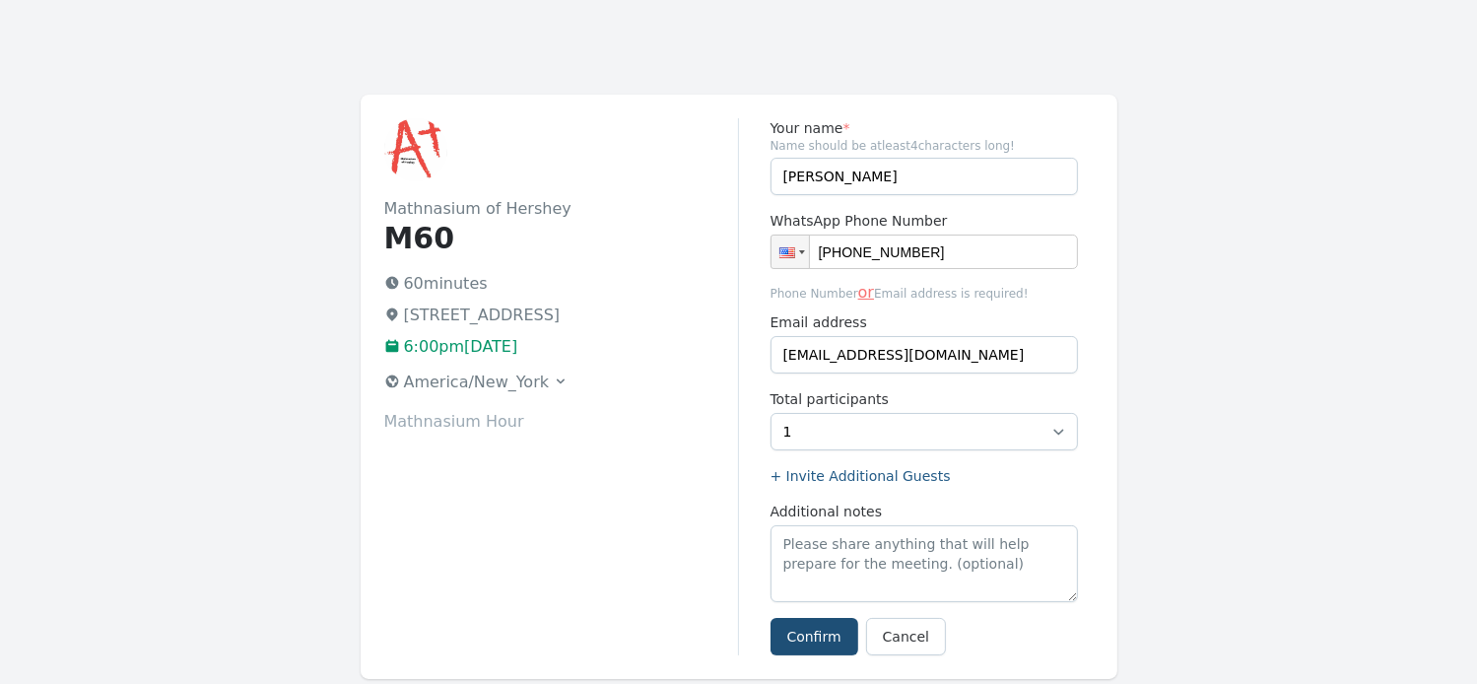
click at [694, 506] on div "Mathnasium of Hershey M60 60 minutes 759 Middletown Rd, Hummelstown, PA 17036 6…" at bounding box center [561, 386] width 355 height 537
click at [823, 636] on button "Confirm" at bounding box center [815, 636] width 88 height 37
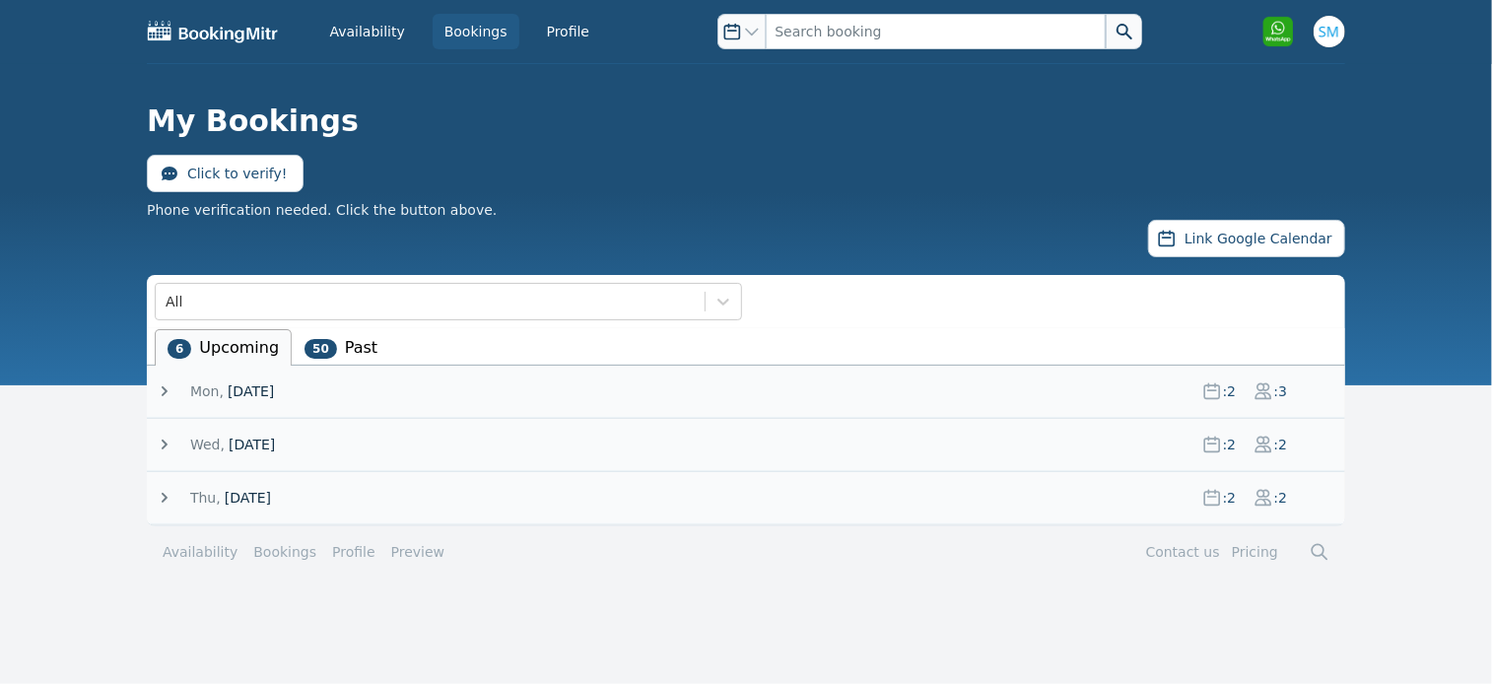
click at [167, 441] on icon at bounding box center [165, 445] width 20 height 20
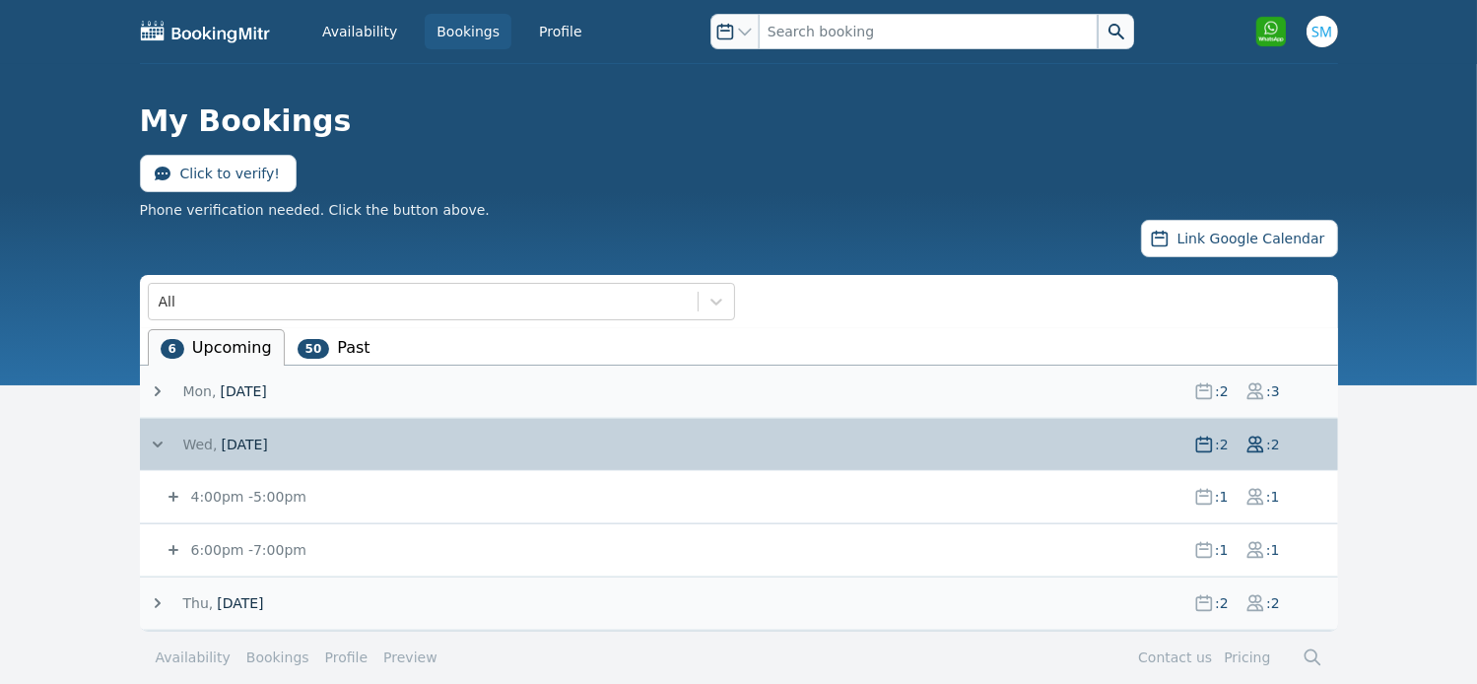
click at [167, 441] on span at bounding box center [165, 445] width 35 height 20
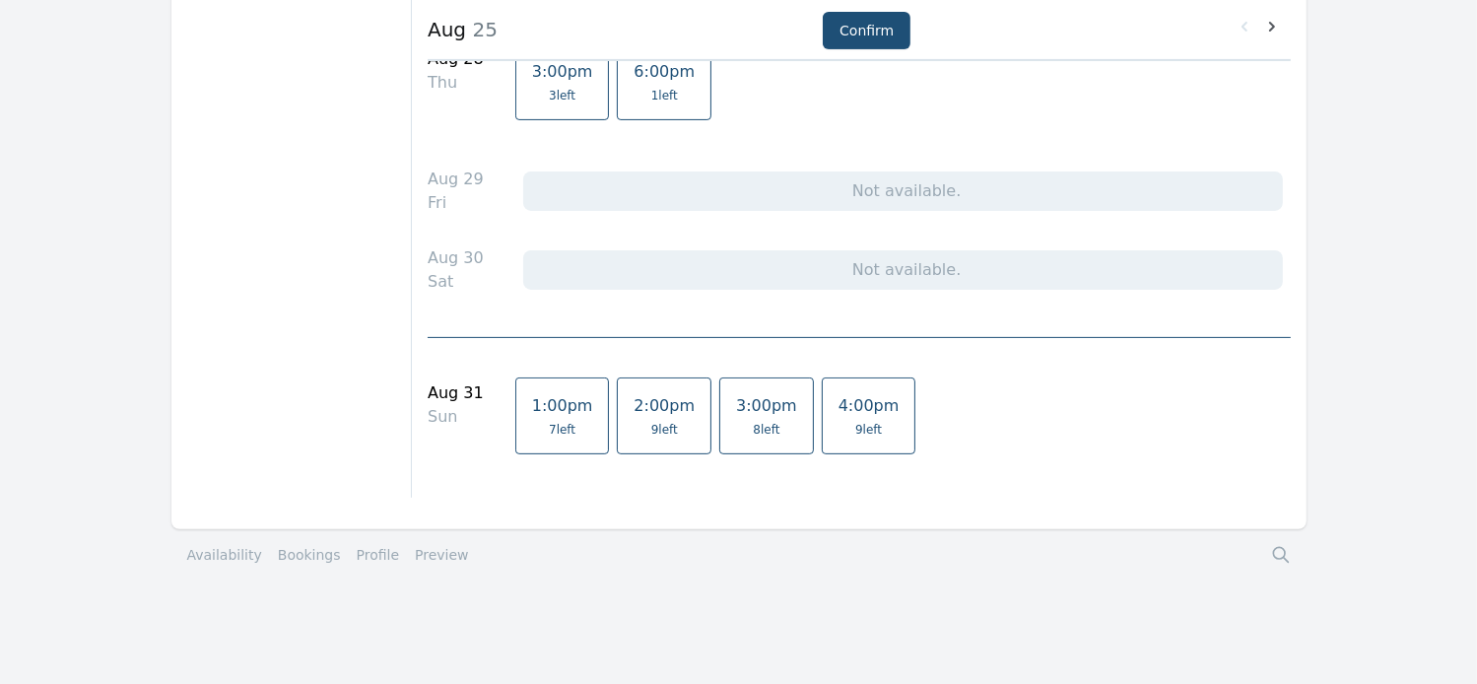
scroll to position [520, 0]
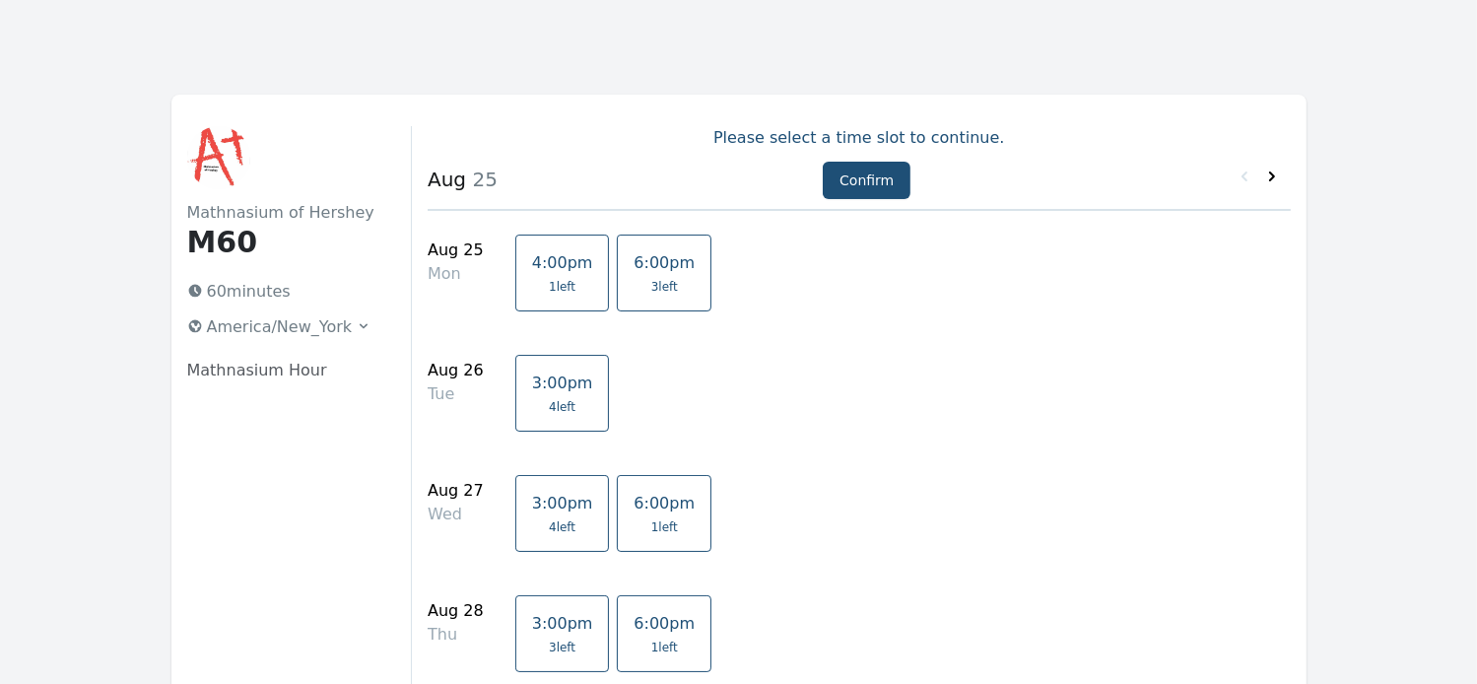
click at [1273, 170] on icon at bounding box center [1272, 177] width 20 height 20
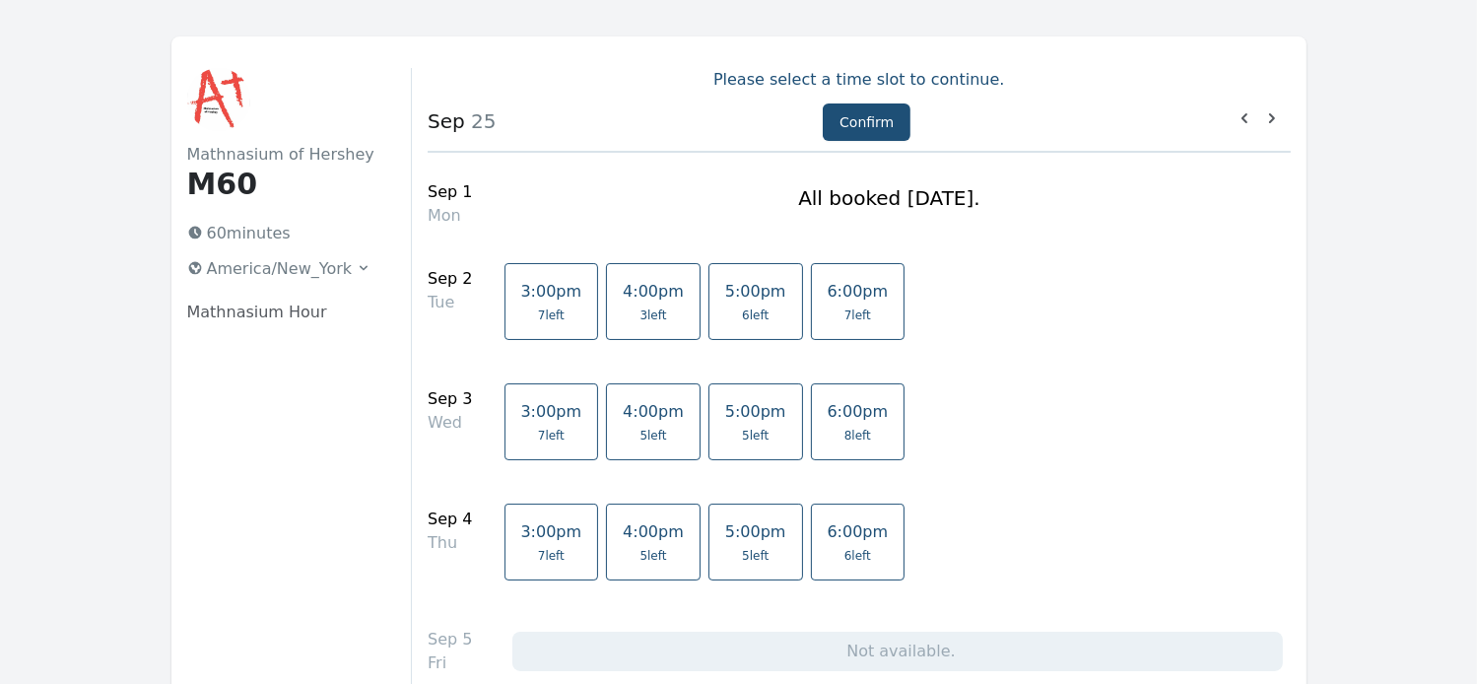
scroll to position [59, 0]
click at [737, 424] on link "5:00pm 5 left" at bounding box center [756, 420] width 95 height 77
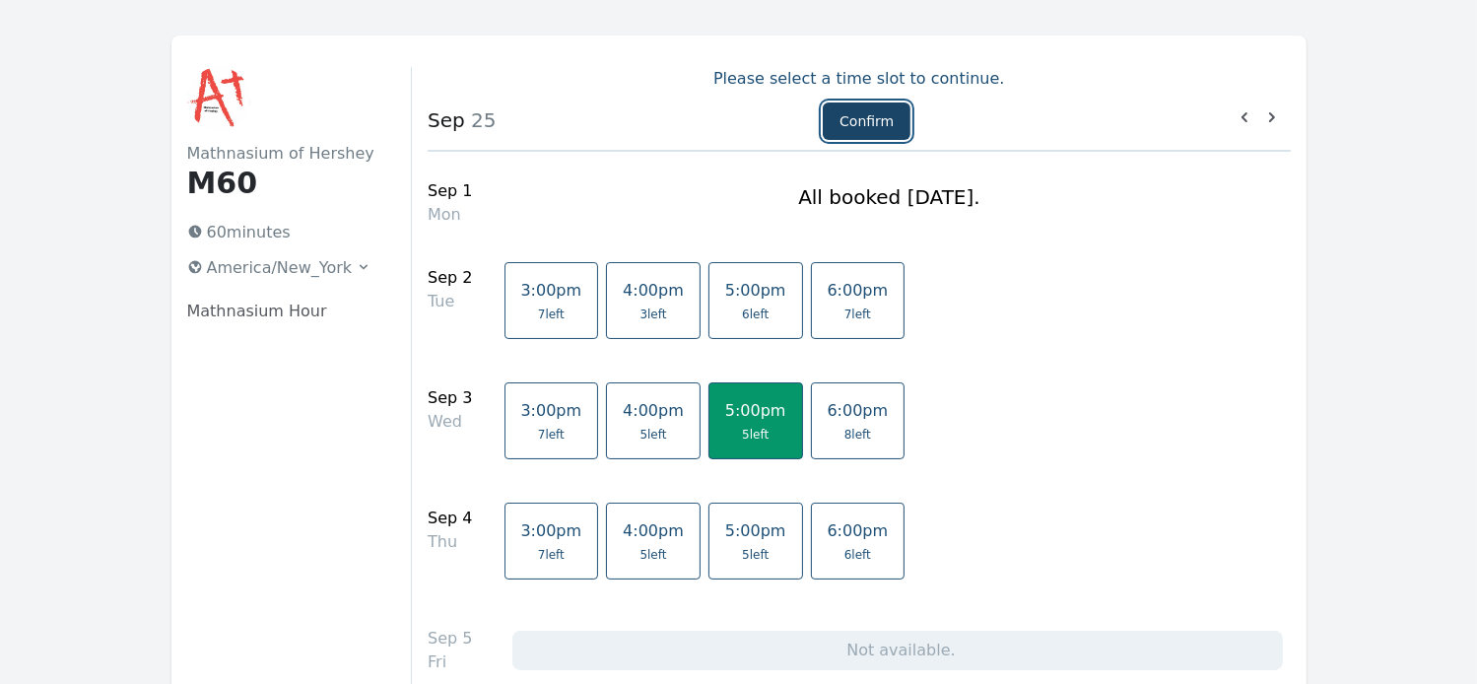
click at [883, 112] on button "Confirm" at bounding box center [867, 120] width 88 height 37
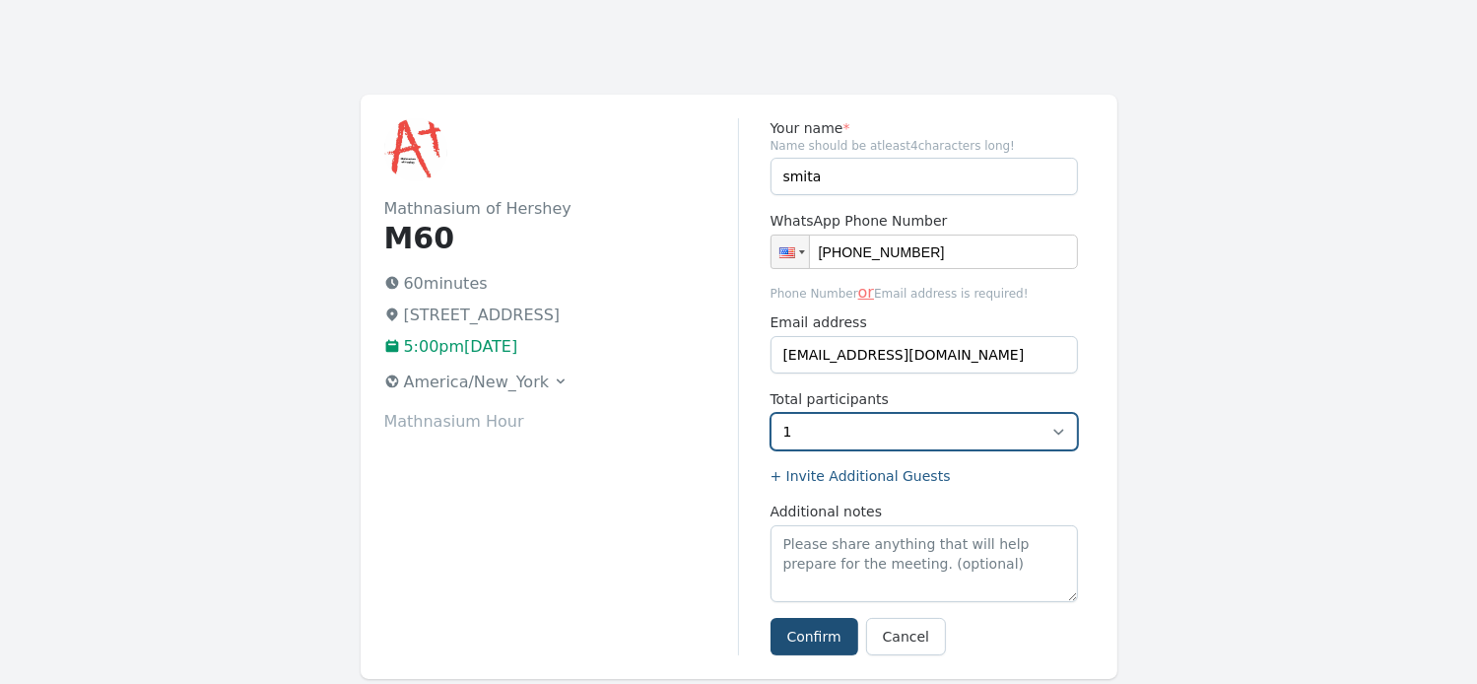
click at [1055, 432] on select "1 2 3 4 5" at bounding box center [924, 431] width 307 height 37
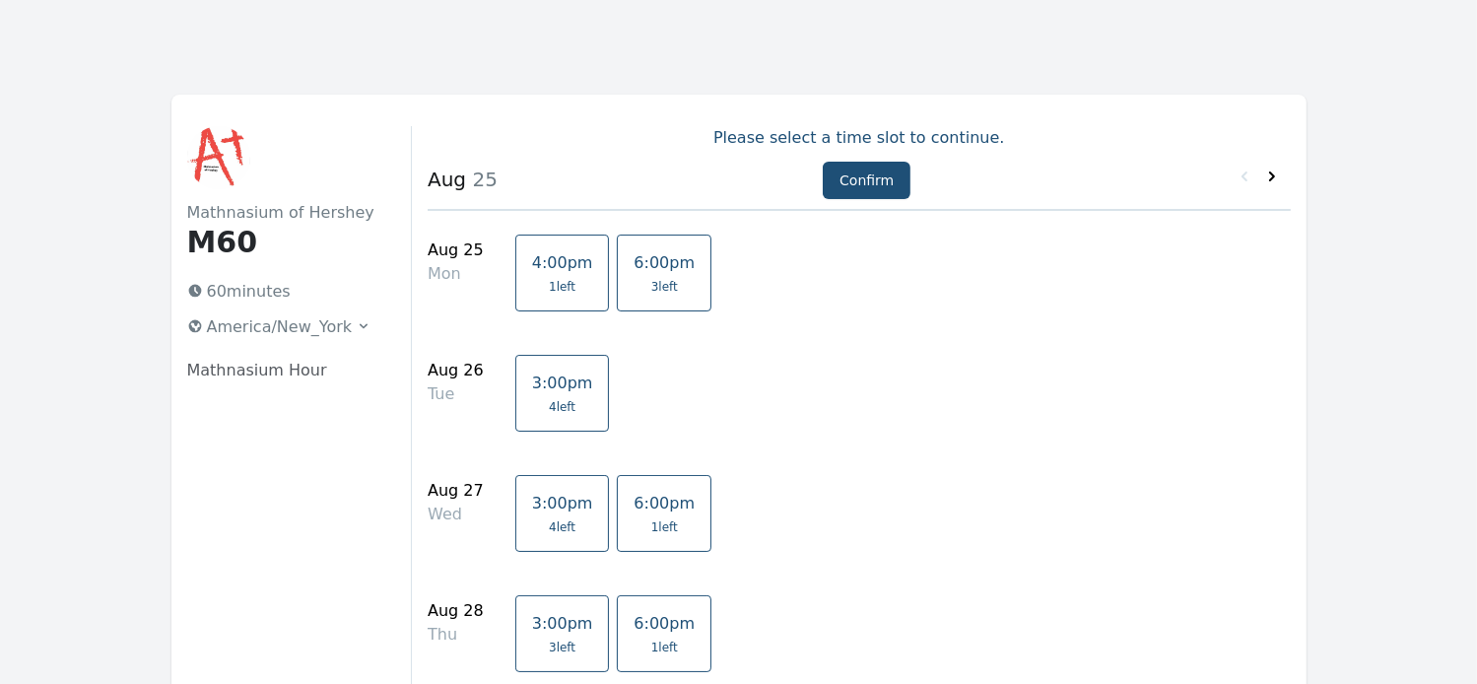
click at [1274, 171] on icon at bounding box center [1272, 177] width 20 height 20
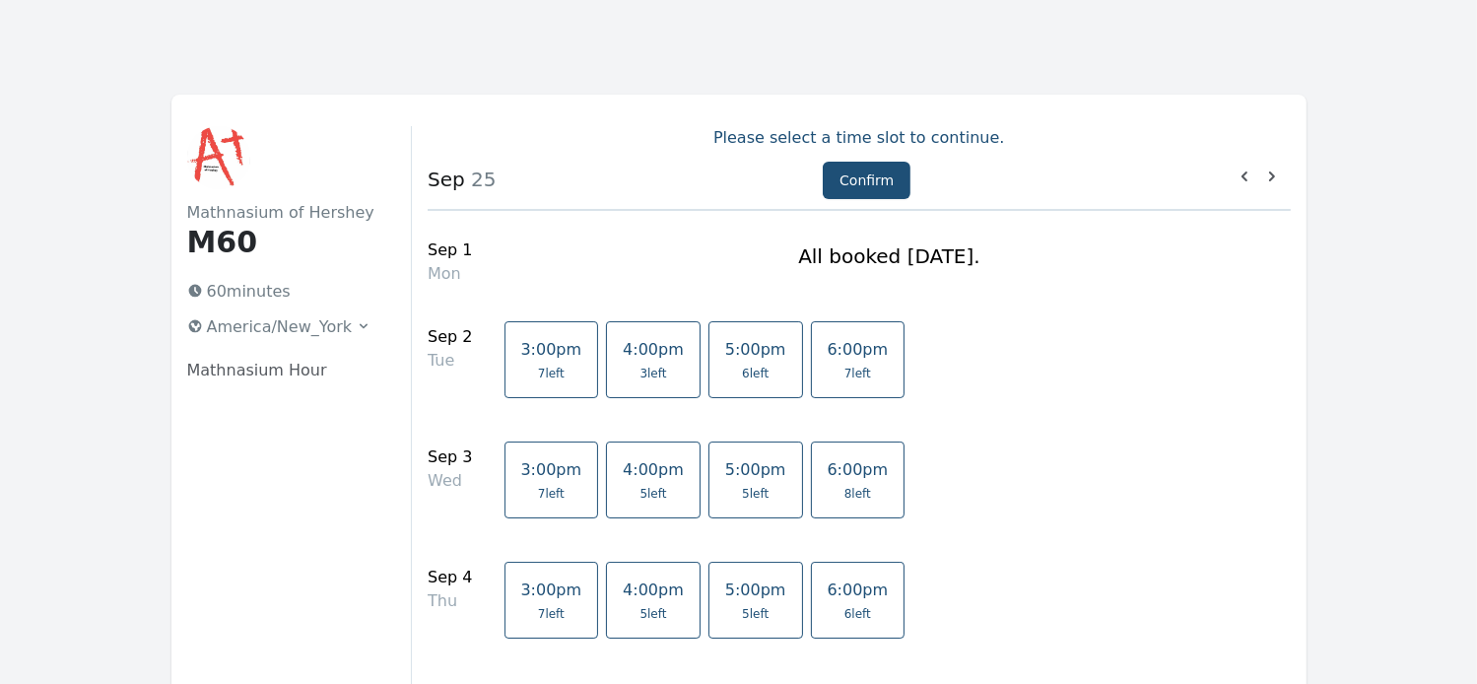
click at [742, 486] on span "5 left" at bounding box center [755, 494] width 27 height 16
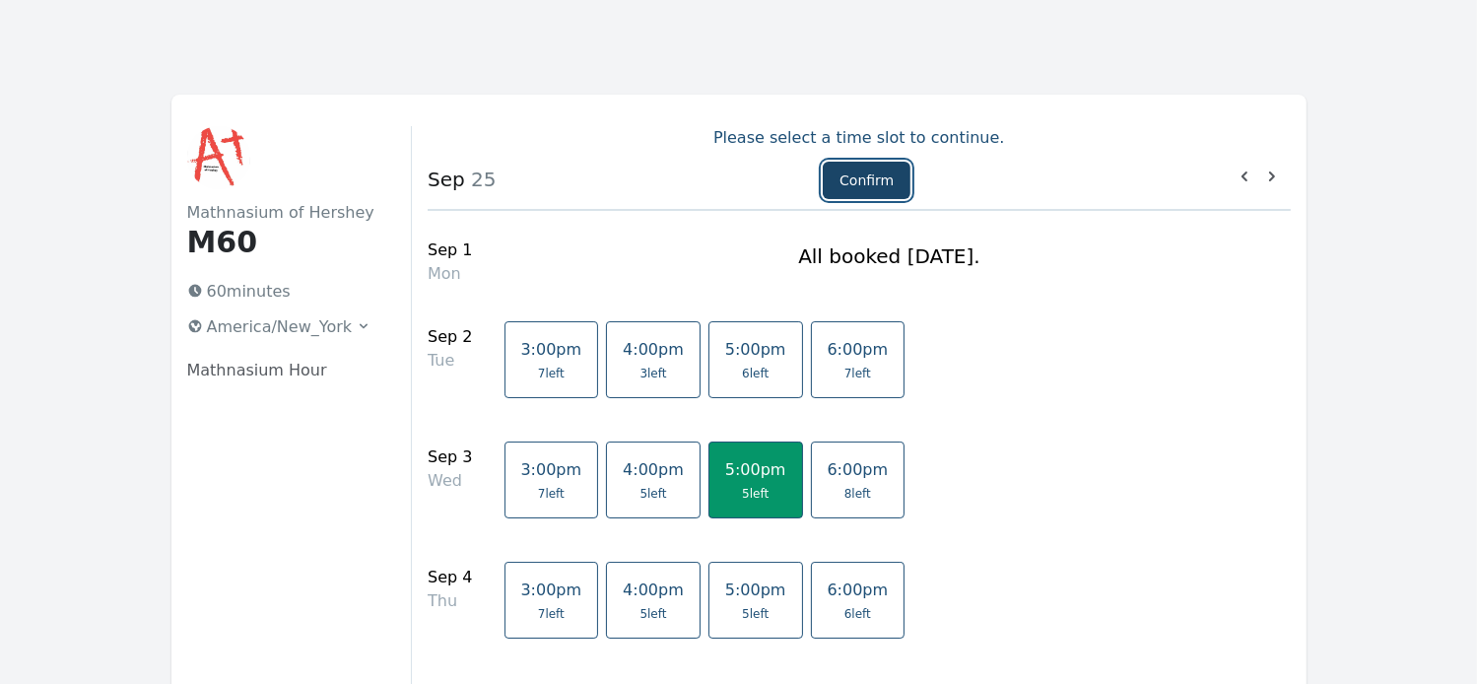
click at [874, 177] on button "Confirm" at bounding box center [867, 180] width 88 height 37
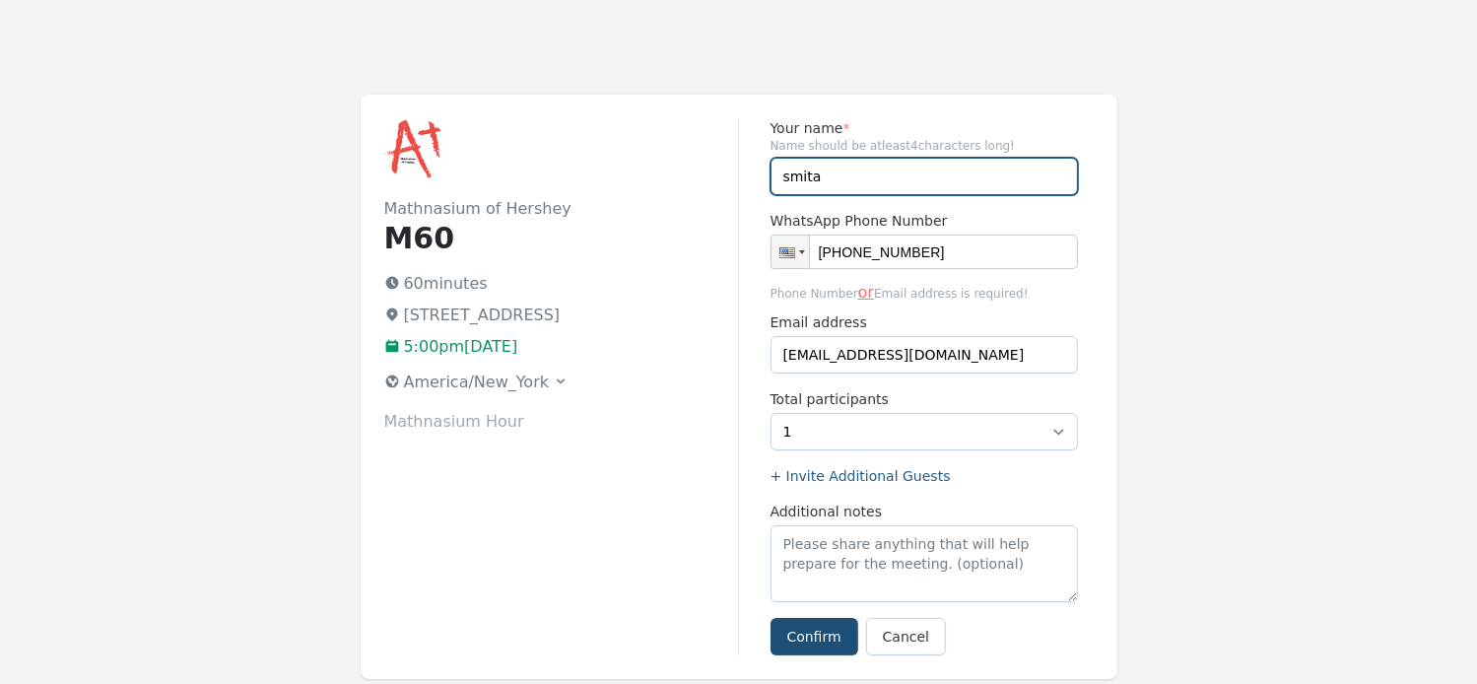
click at [866, 170] on input "smita" at bounding box center [924, 176] width 307 height 37
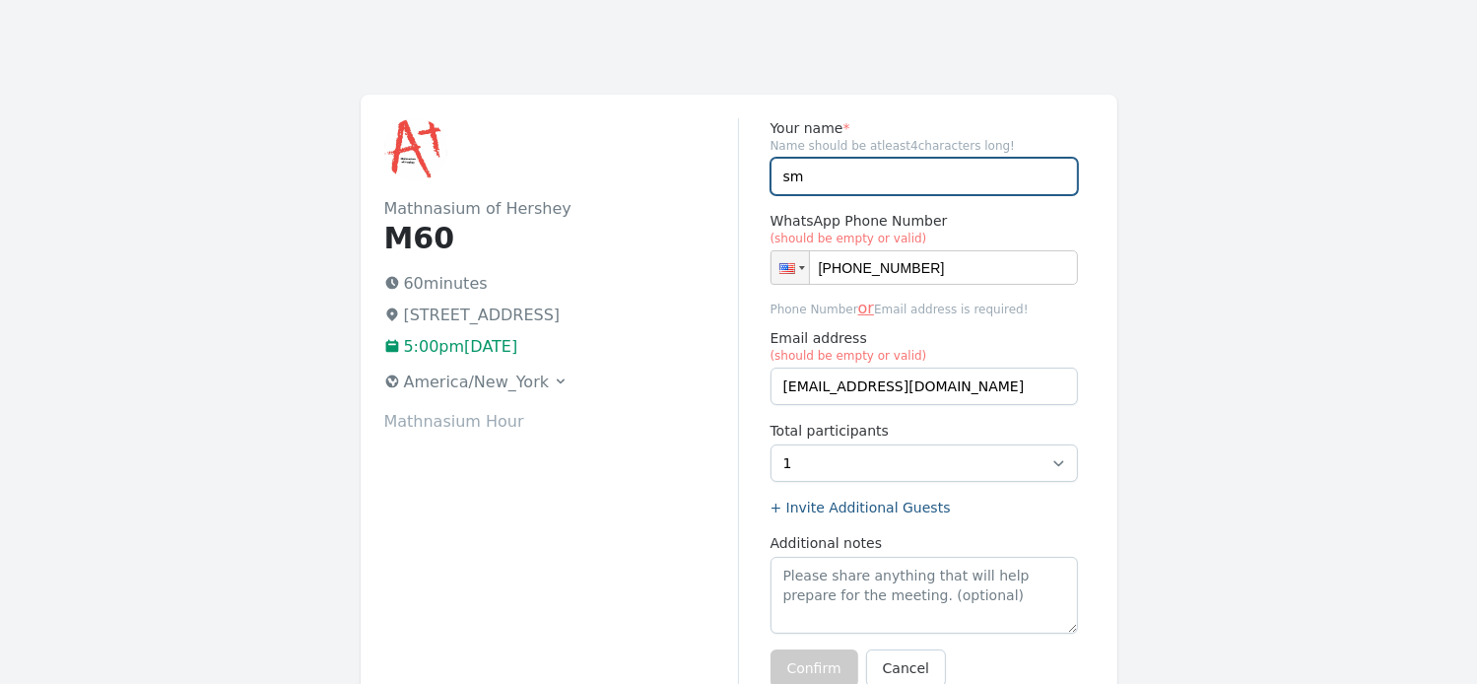
type input "s"
type input "[PERSON_NAME] and [PERSON_NAME]"
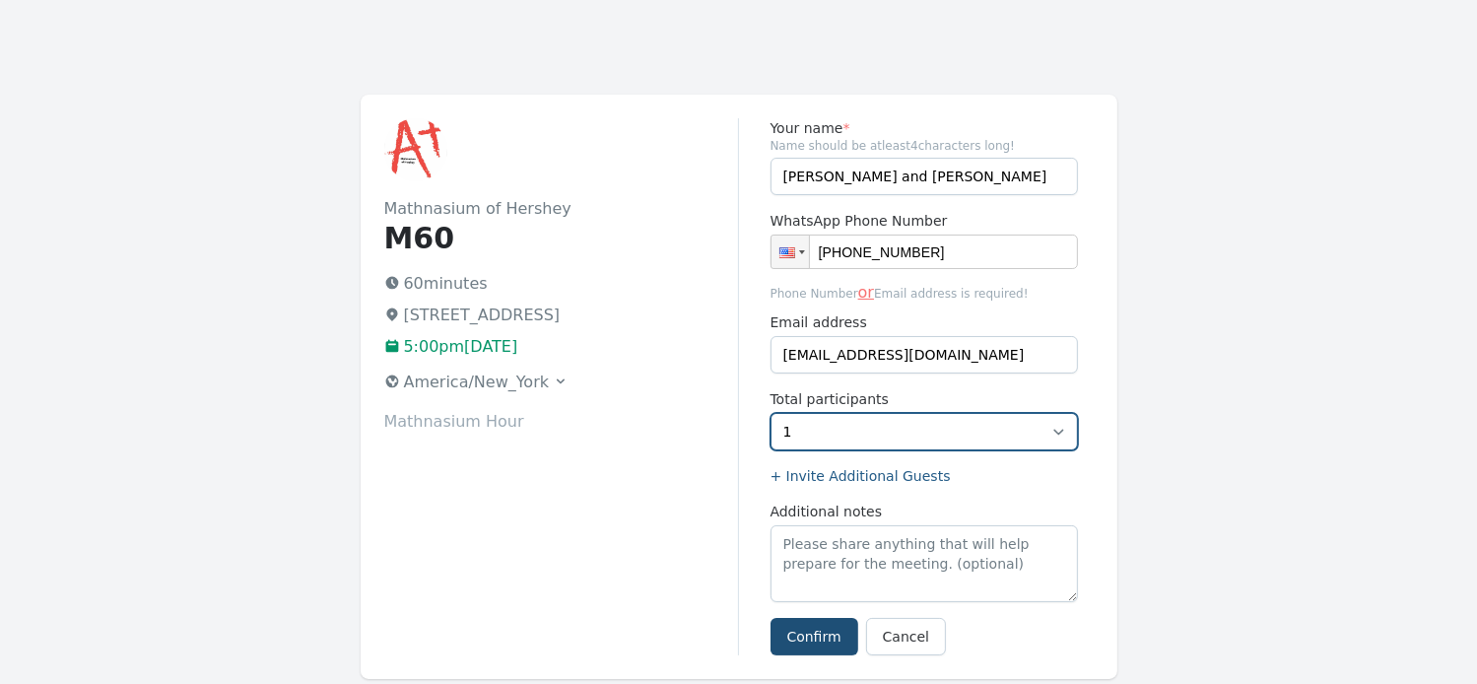
click at [1060, 431] on select "1 2 3 4 5" at bounding box center [924, 431] width 307 height 37
select select "2"
click at [771, 413] on select "1 2 3 4 5" at bounding box center [924, 431] width 307 height 37
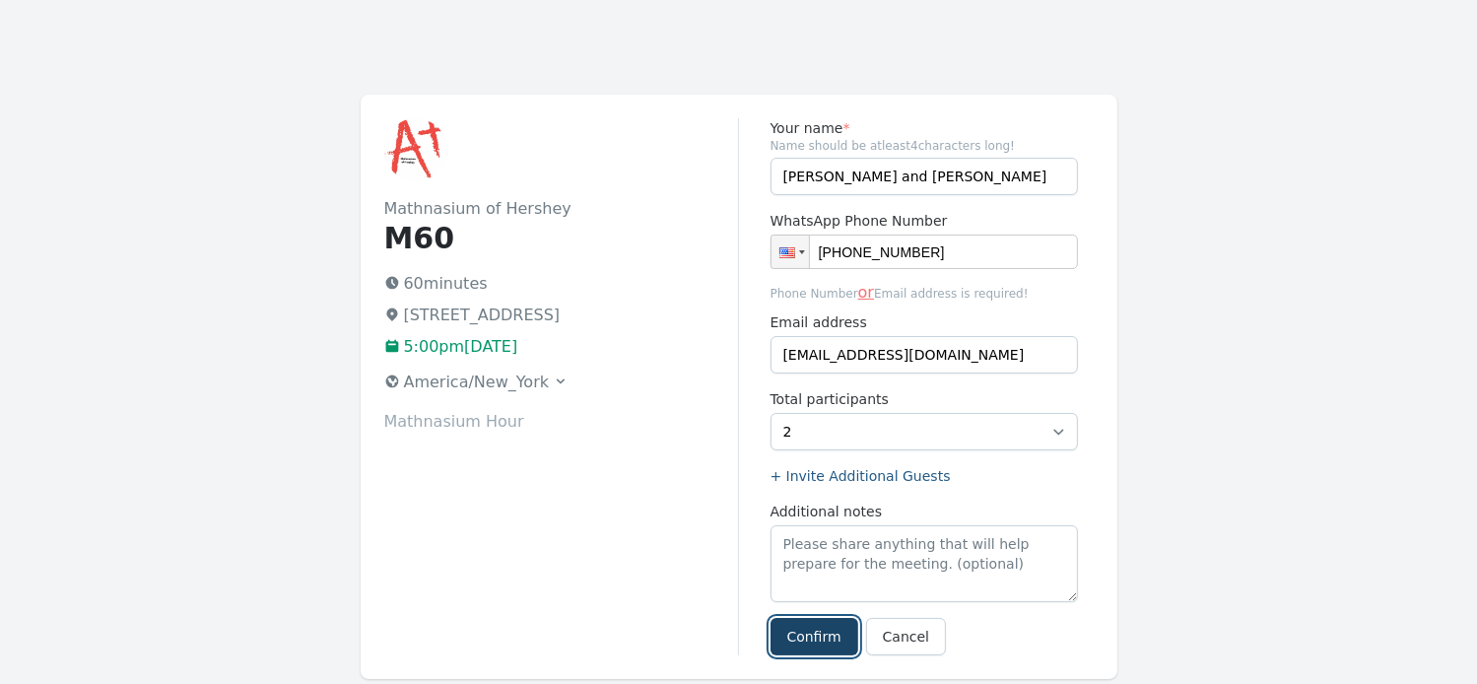
click at [817, 638] on button "Confirm" at bounding box center [815, 636] width 88 height 37
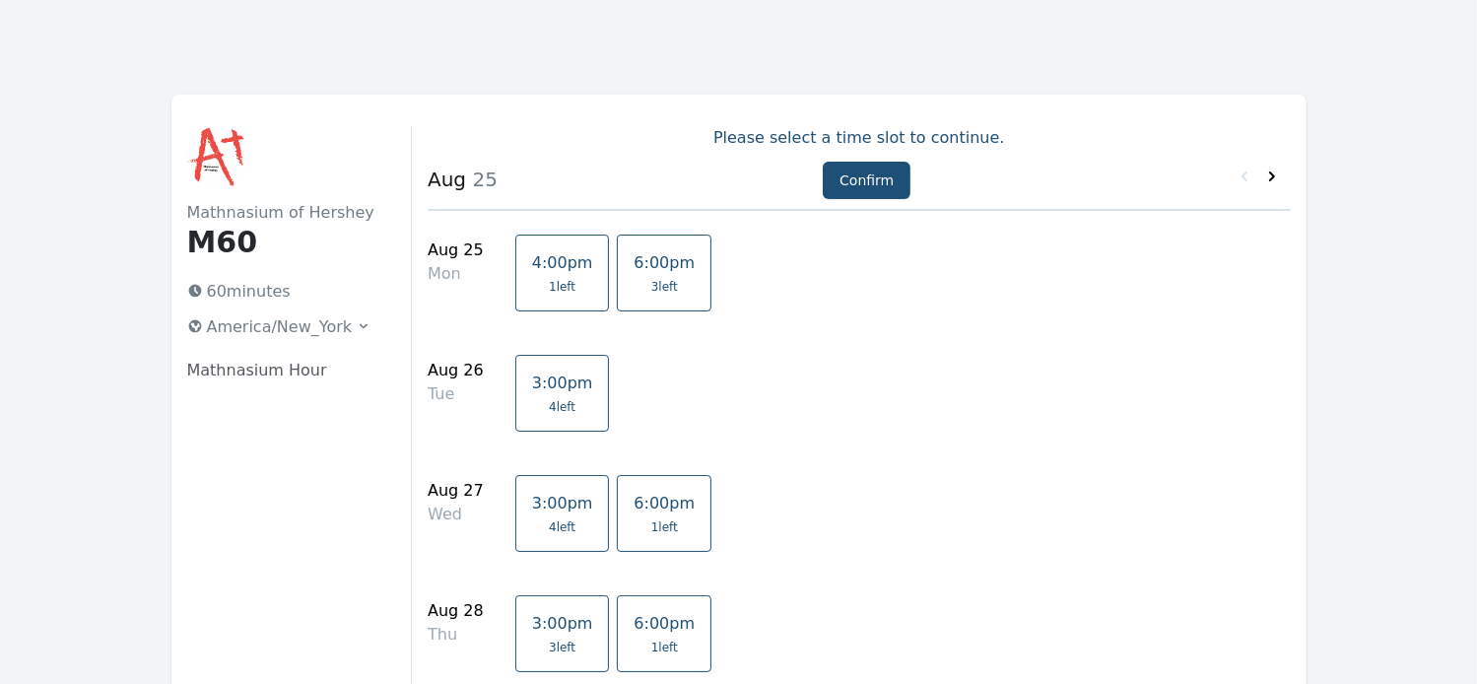
click at [1269, 179] on icon at bounding box center [1272, 177] width 20 height 20
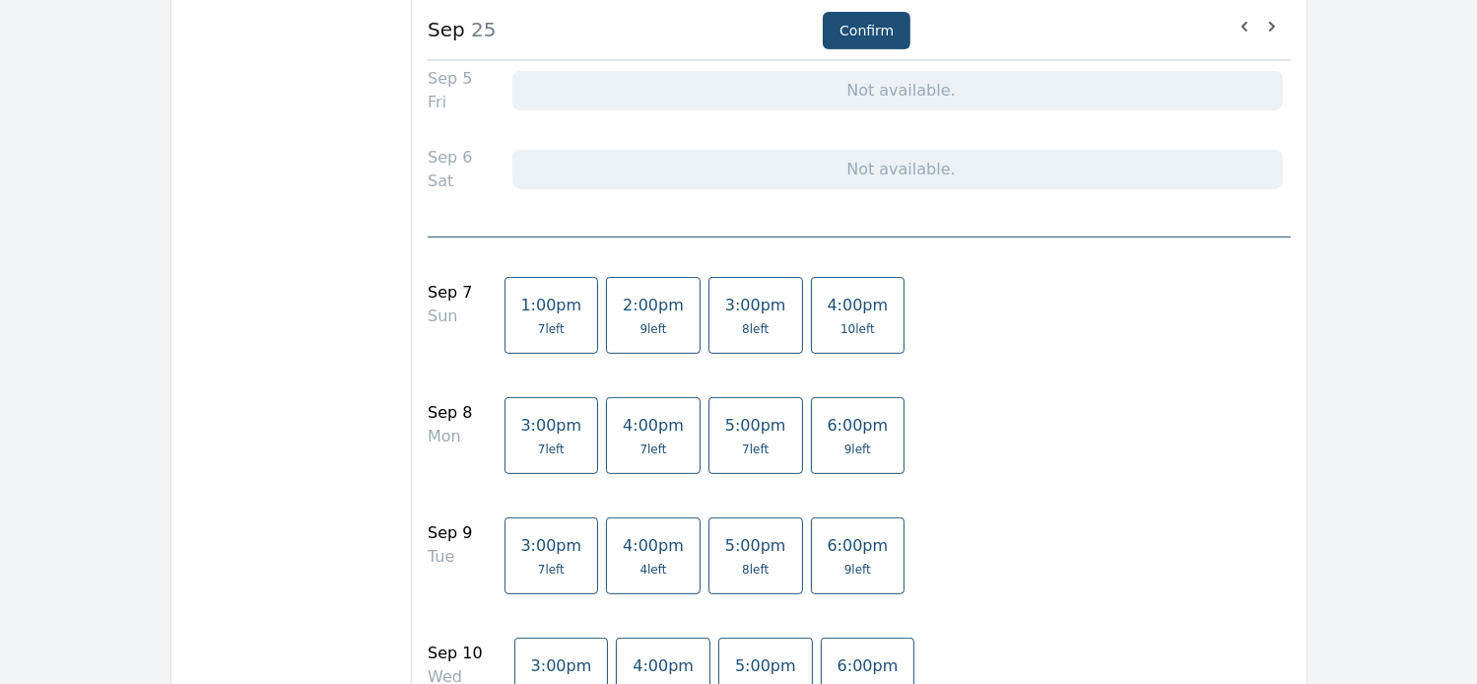
scroll to position [619, 0]
click at [742, 442] on span "7 left" at bounding box center [755, 449] width 27 height 16
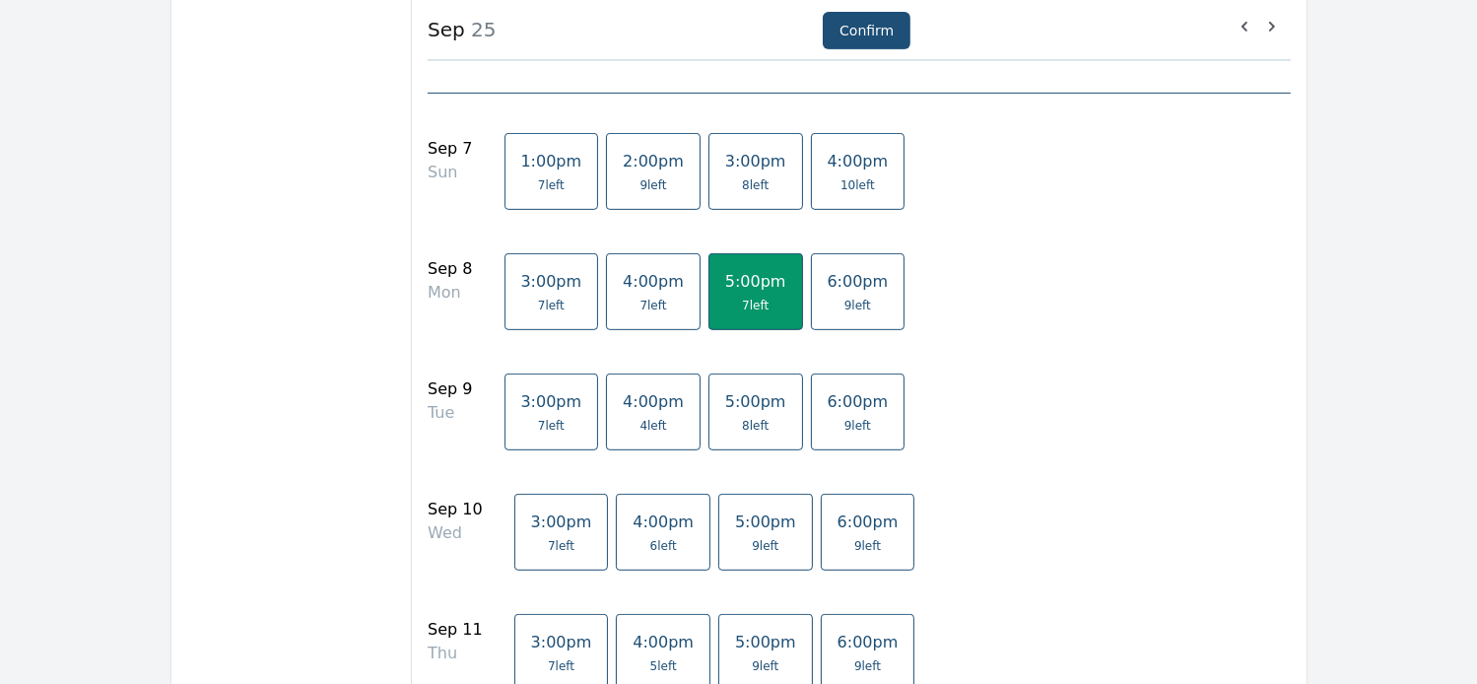
scroll to position [775, 0]
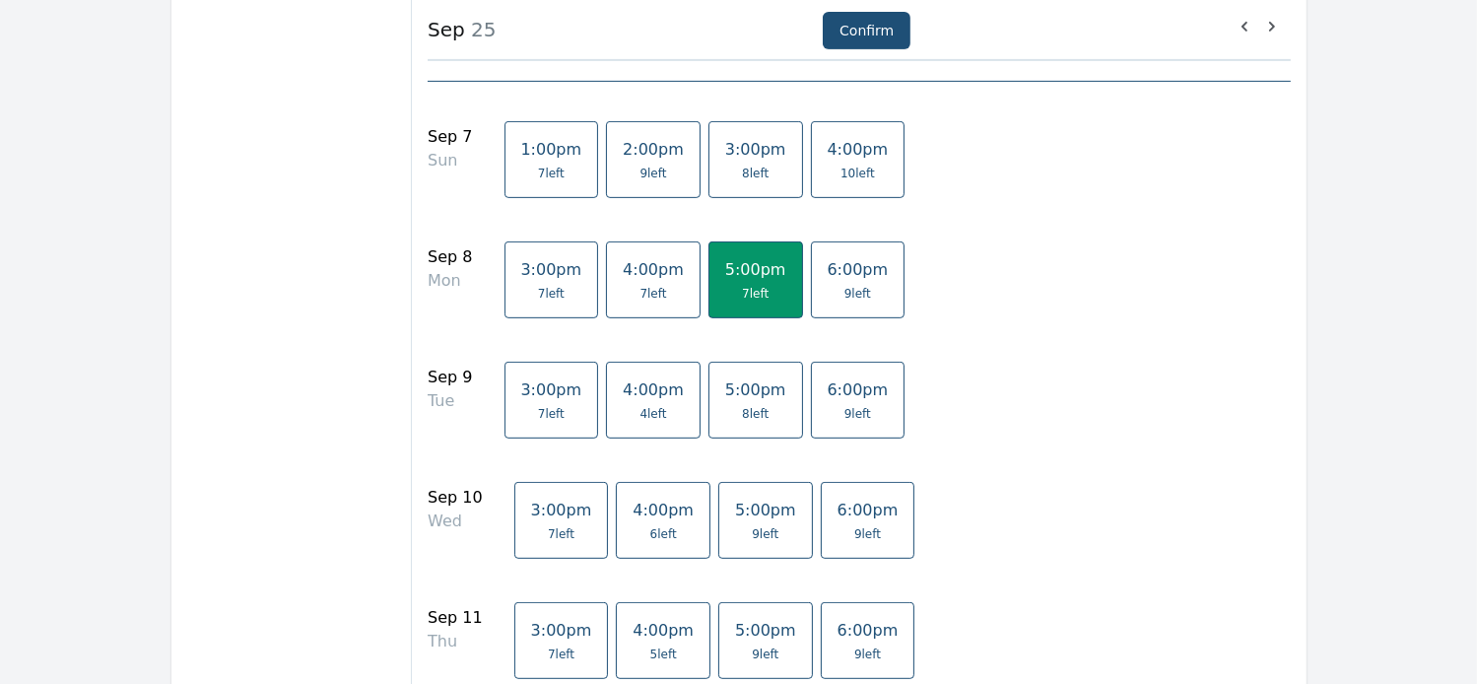
click at [752, 526] on span "9 left" at bounding box center [765, 534] width 27 height 16
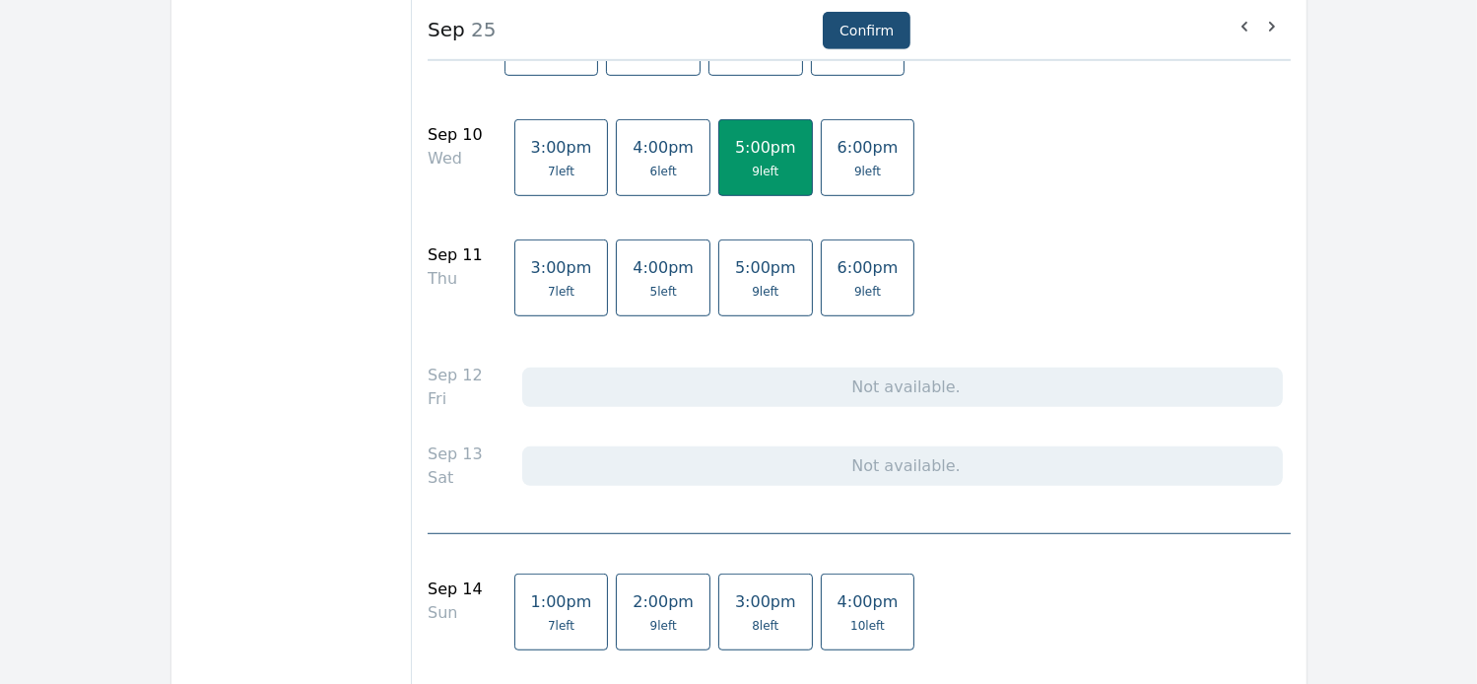
scroll to position [1460, 0]
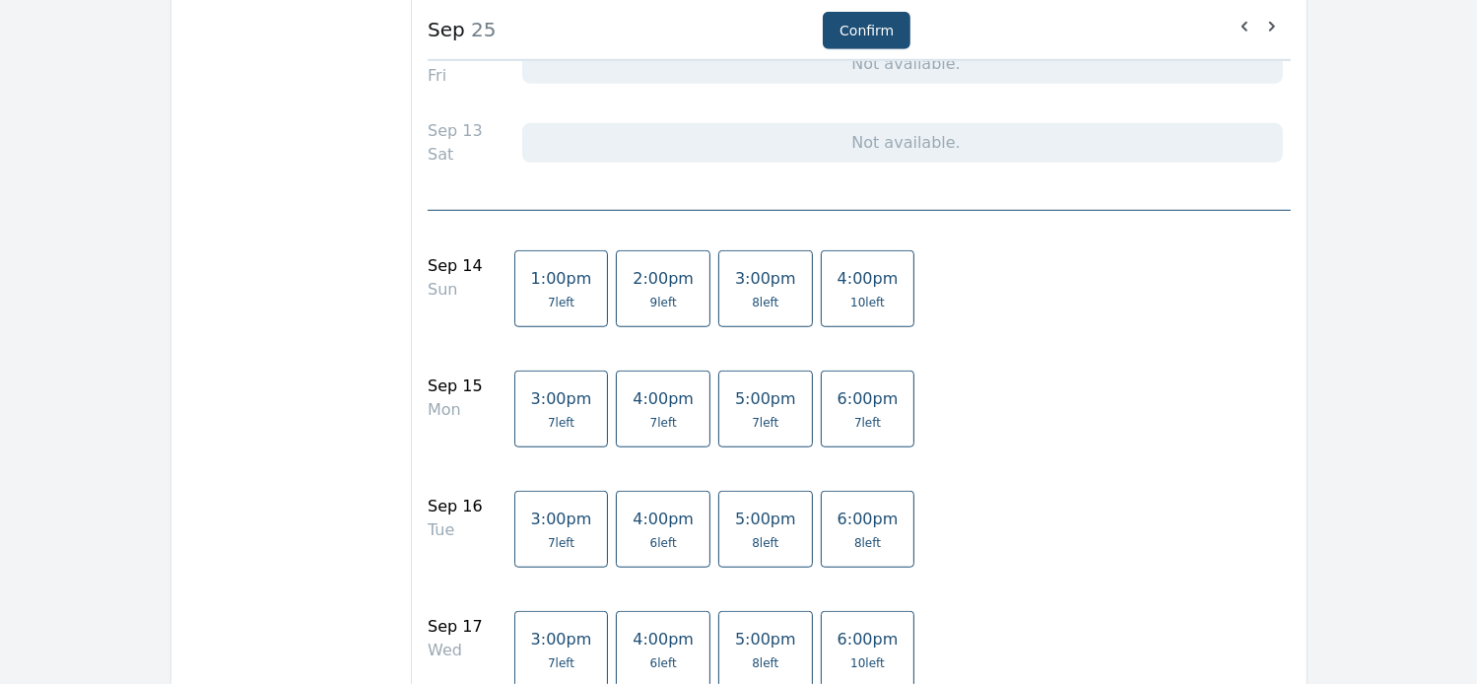
click at [735, 403] on span "5:00pm" at bounding box center [765, 398] width 61 height 19
click at [726, 647] on link "5:00pm 8 left" at bounding box center [765, 649] width 95 height 77
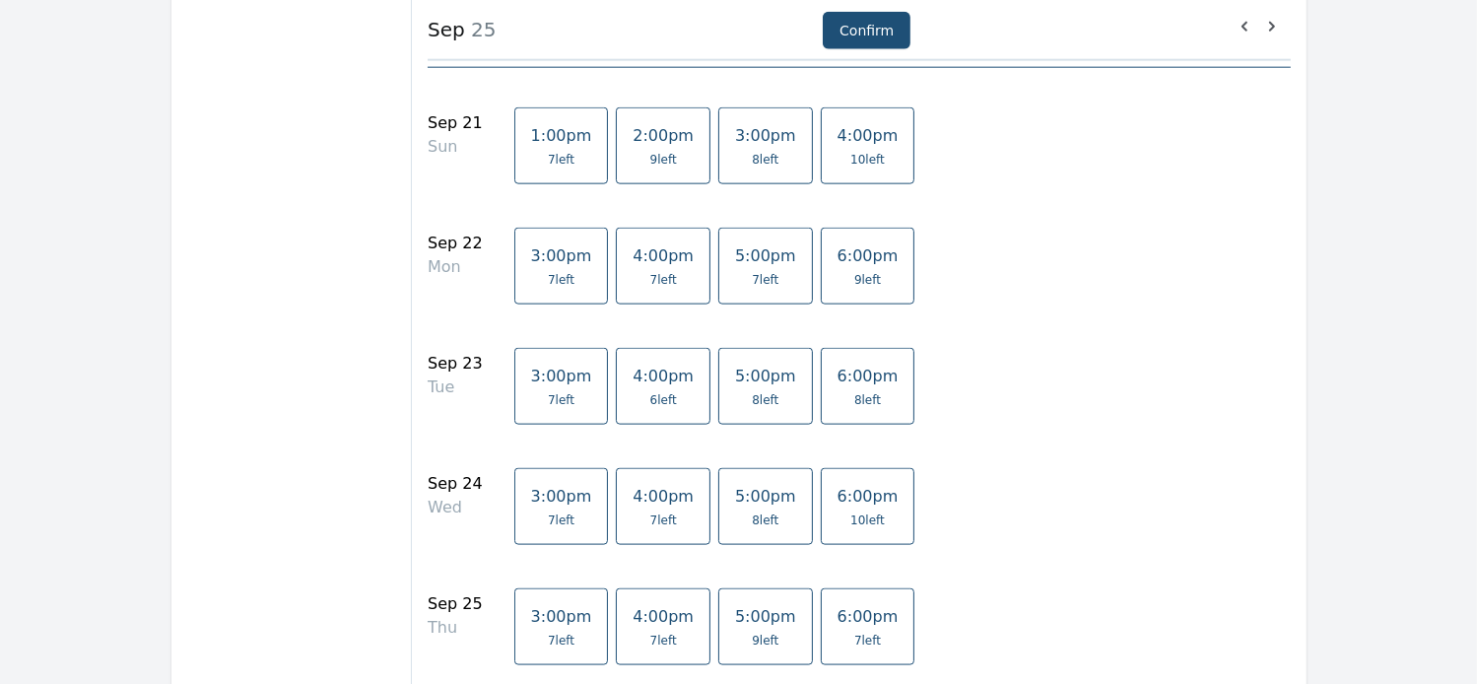
scroll to position [2444, 0]
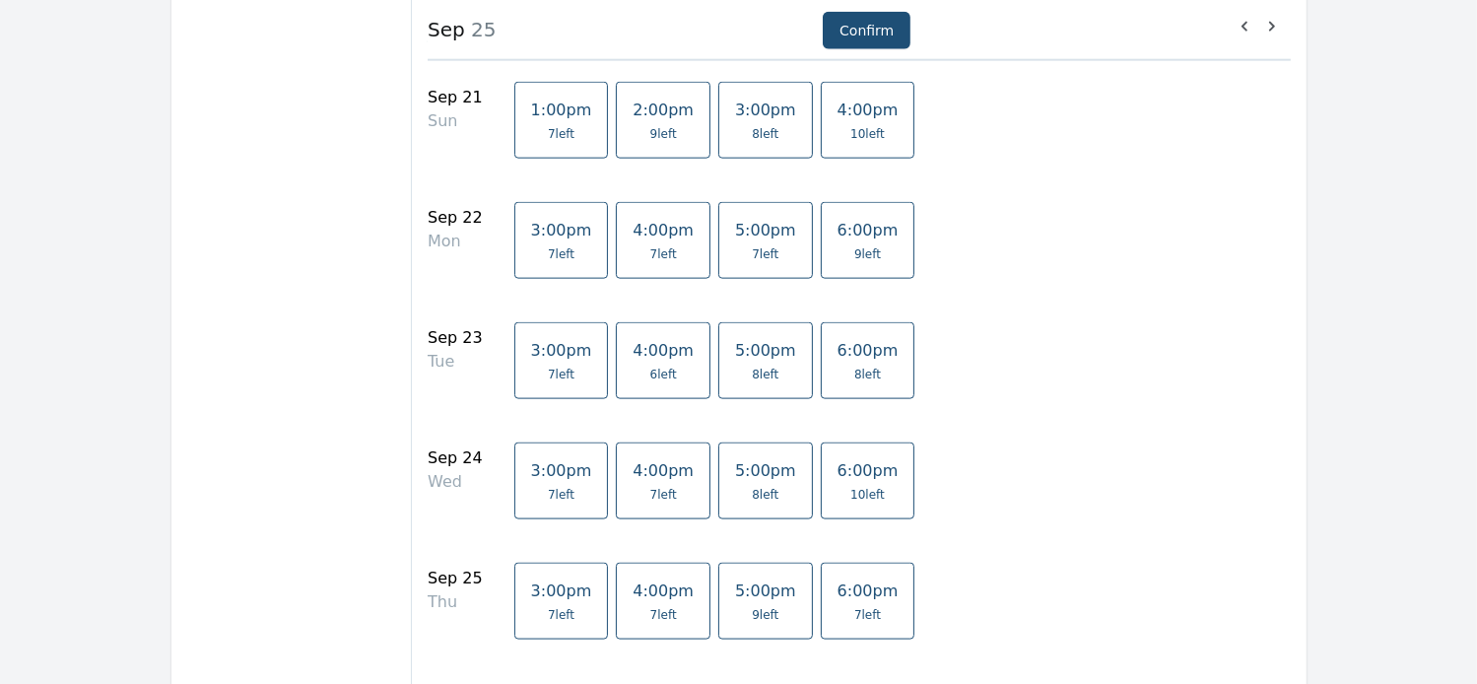
click at [742, 472] on span "5:00pm" at bounding box center [765, 470] width 61 height 19
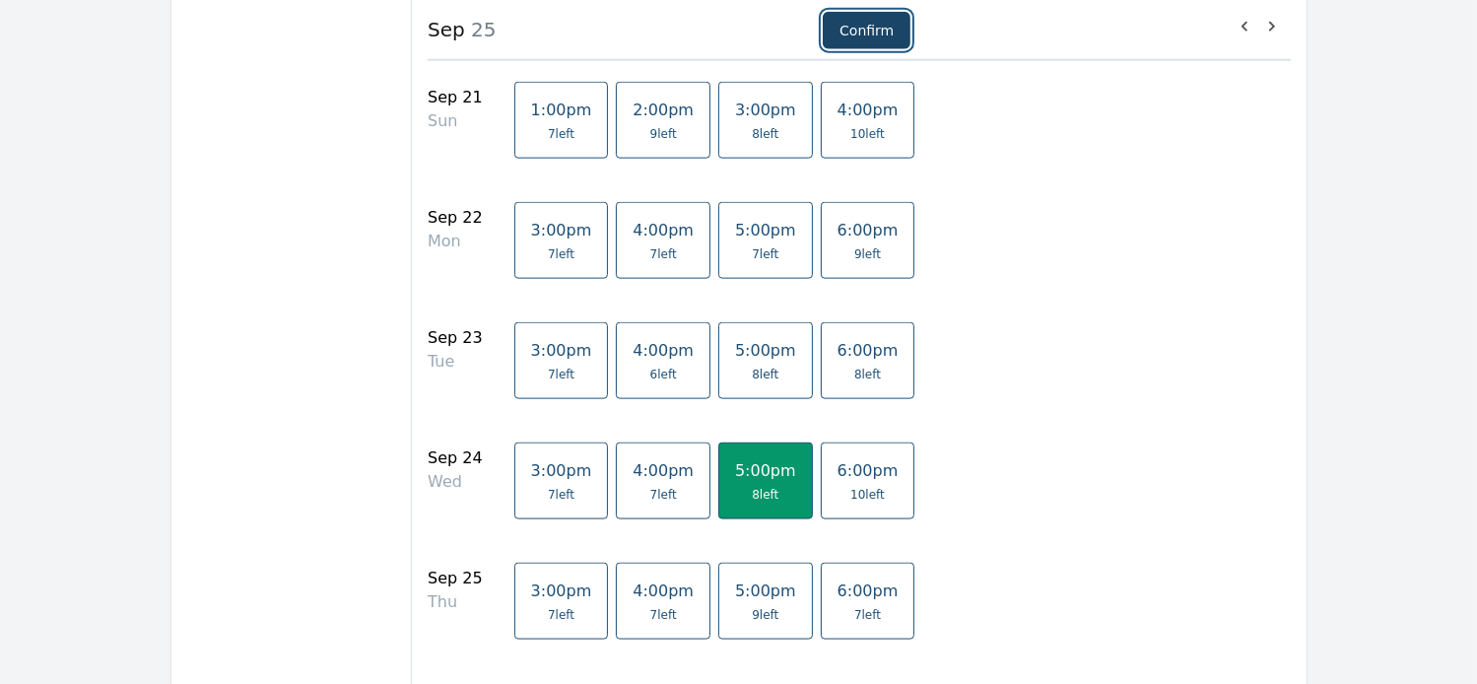
click at [885, 31] on button "Confirm" at bounding box center [867, 30] width 88 height 37
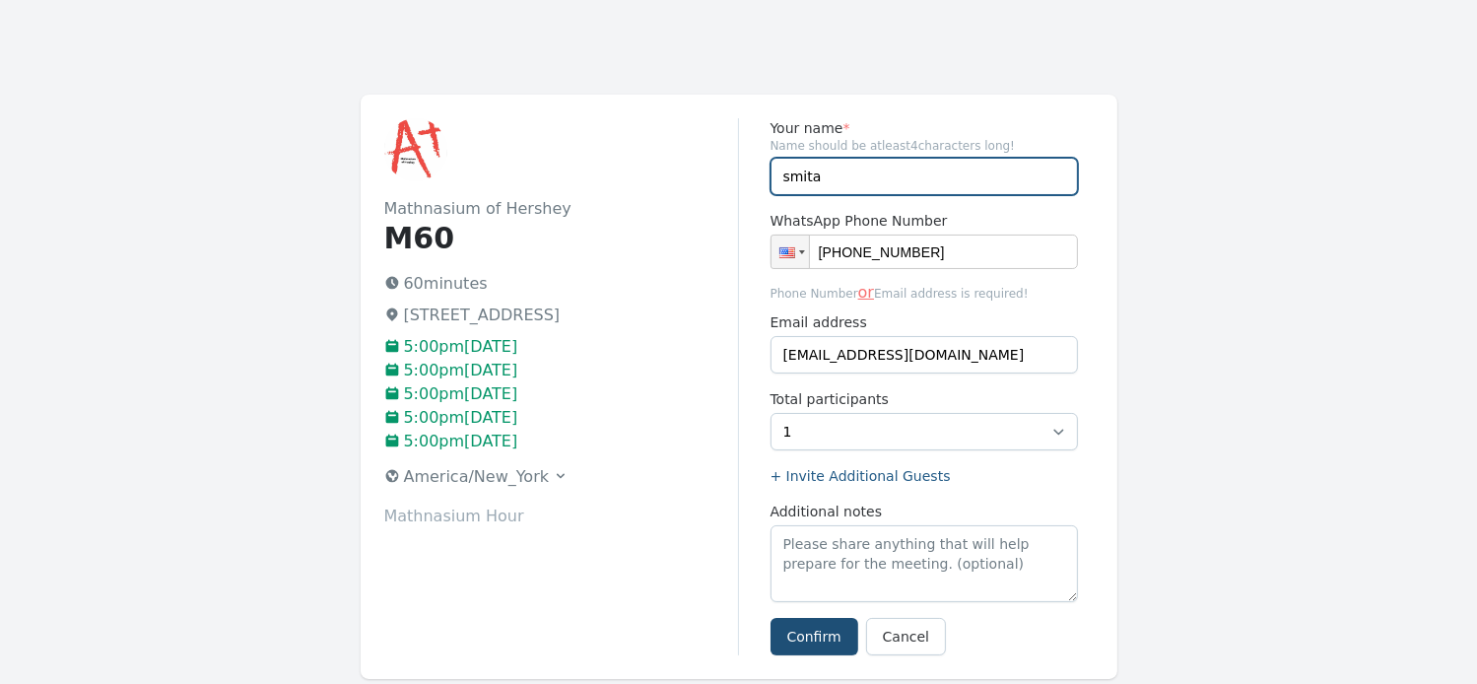
click at [852, 169] on input "smita" at bounding box center [924, 176] width 307 height 37
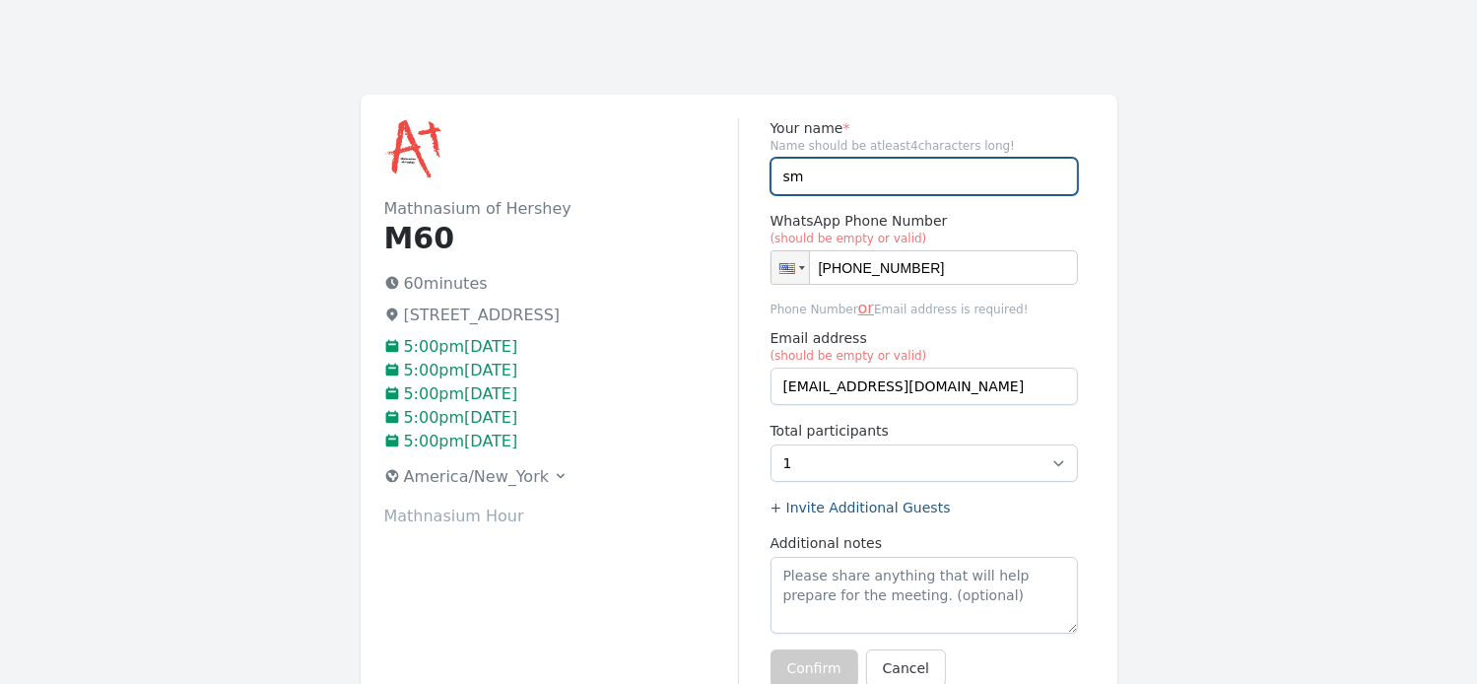
type input "s"
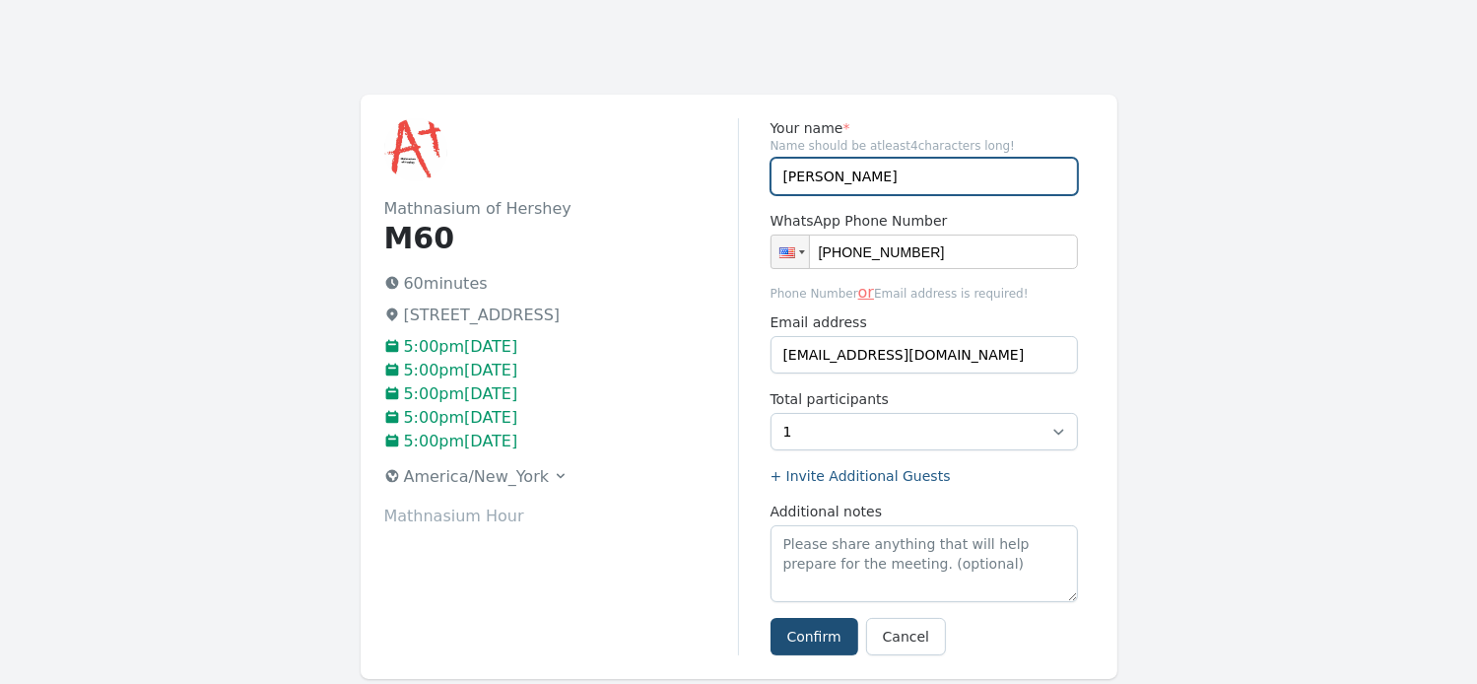
type input "[PERSON_NAME] and [PERSON_NAME]"
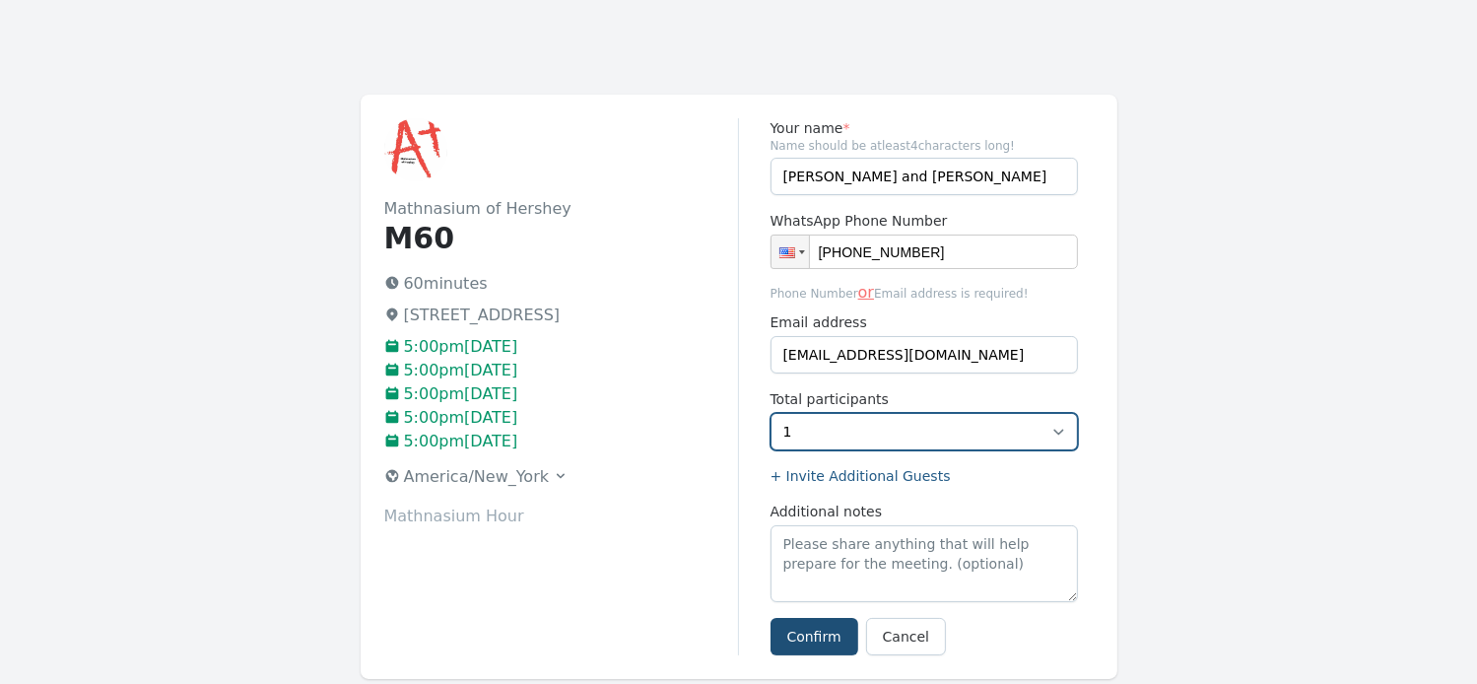
click at [1060, 432] on select "1 2 3 4 5 6 7" at bounding box center [924, 431] width 307 height 37
select select "2"
click at [771, 413] on select "1 2 3 4 5 6 7" at bounding box center [924, 431] width 307 height 37
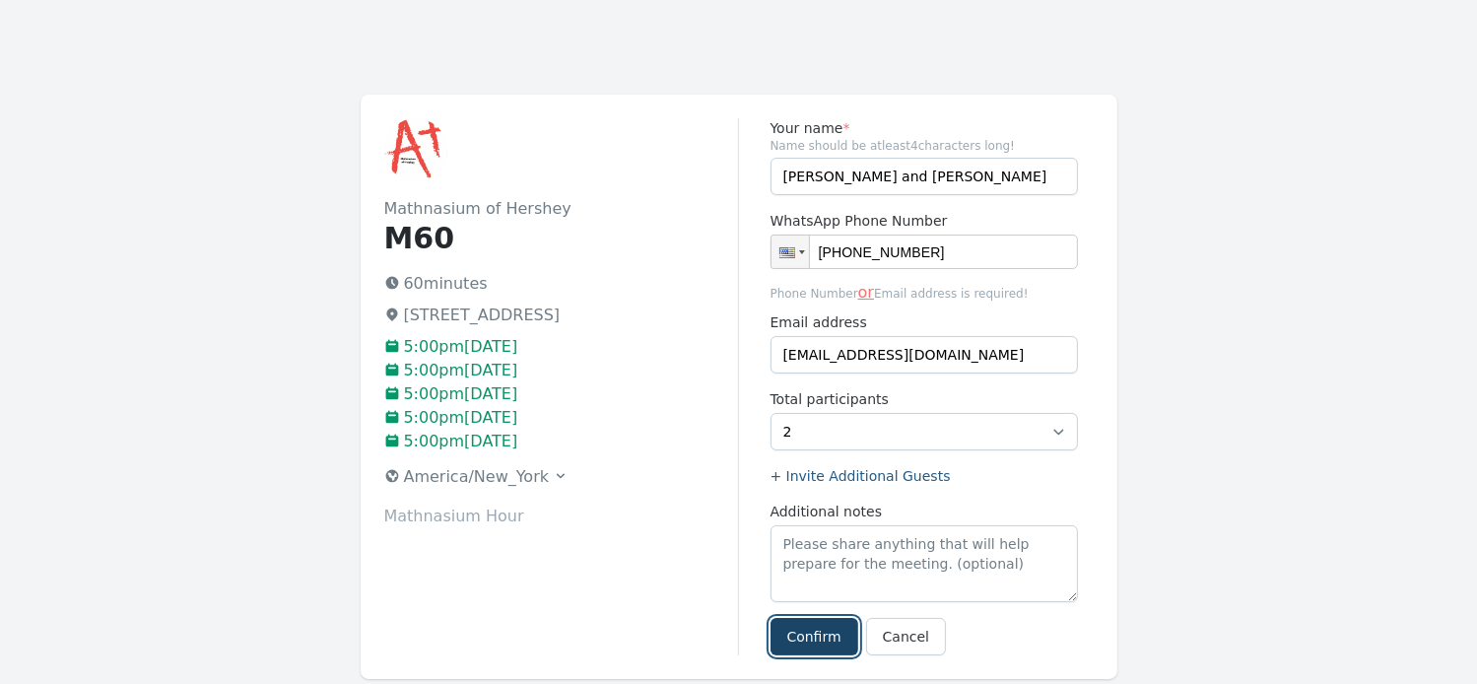
click at [814, 634] on button "Confirm" at bounding box center [815, 636] width 88 height 37
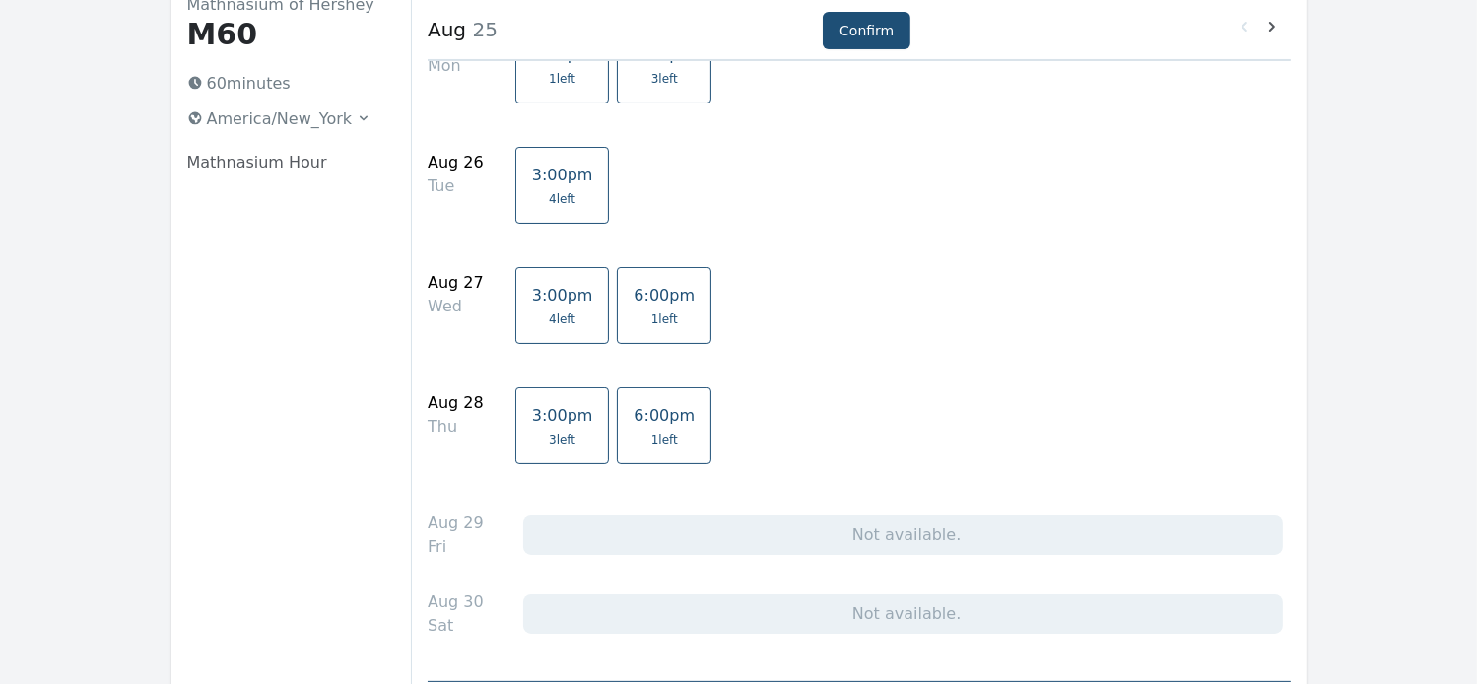
scroll to position [161, 0]
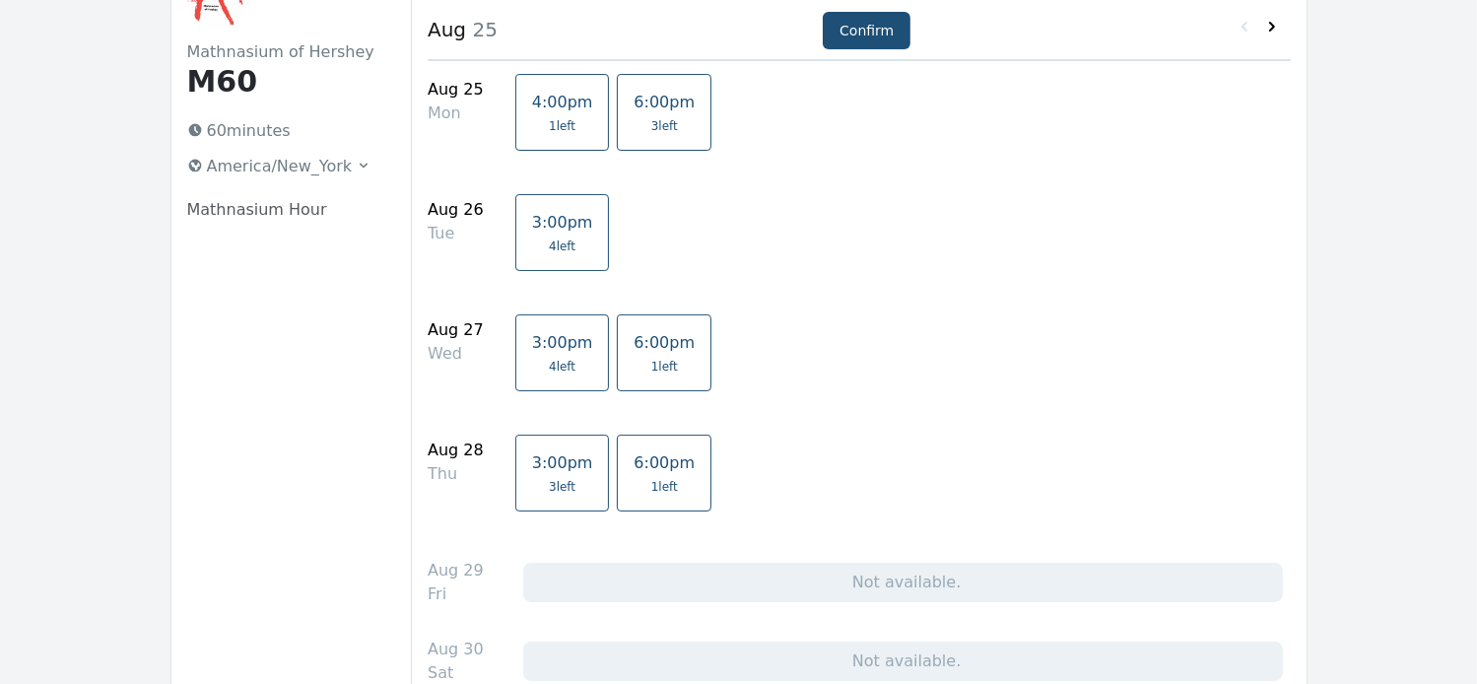
click at [1273, 27] on icon at bounding box center [1272, 27] width 6 height 10
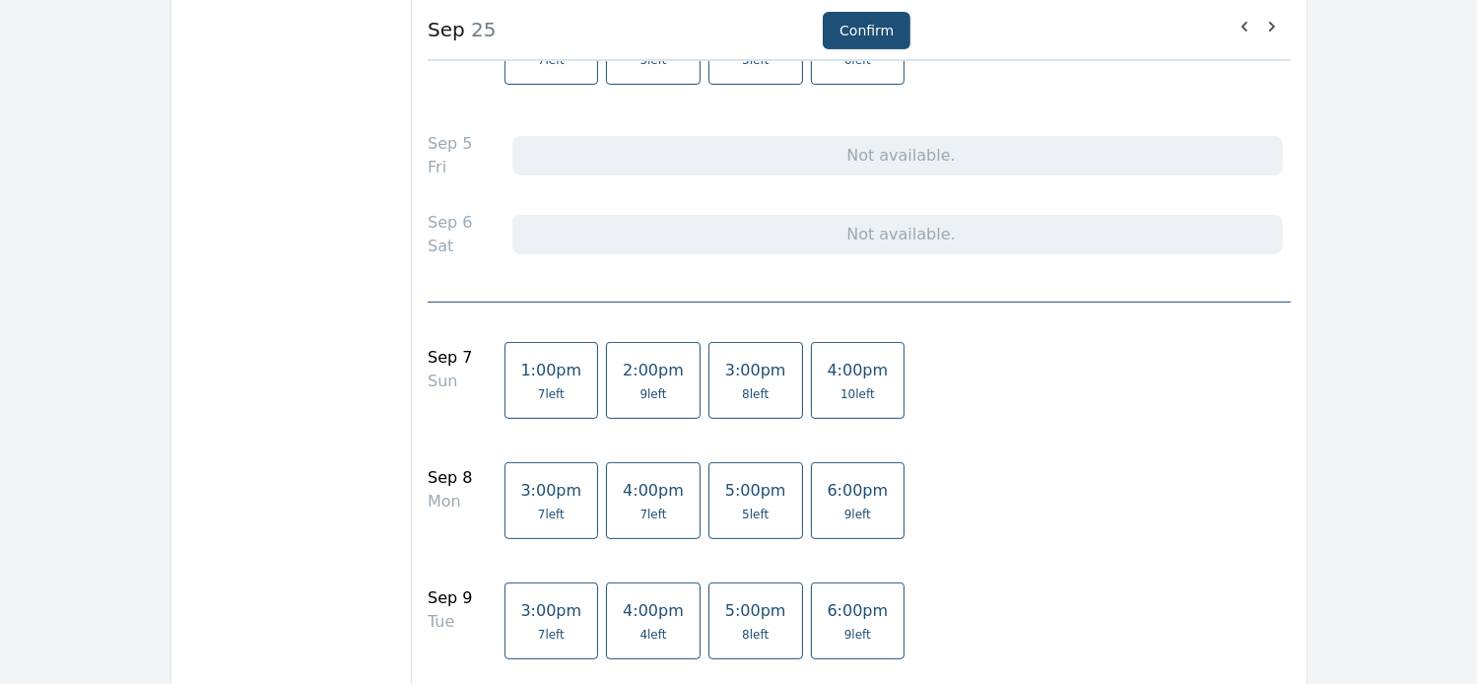
scroll to position [552, 0]
click at [639, 388] on span "9 left" at bounding box center [653, 396] width 61 height 16
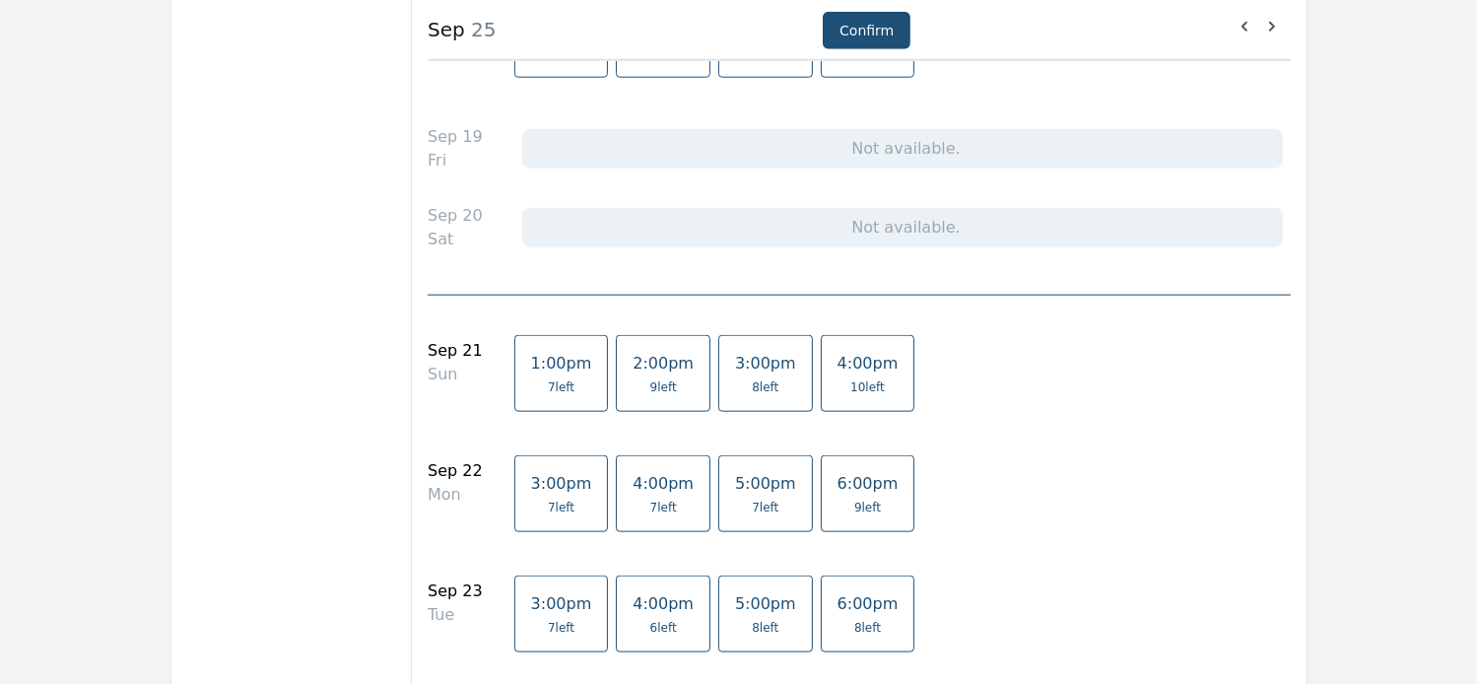
scroll to position [2190, 0]
click at [638, 370] on link "2:00pm 9 left" at bounding box center [663, 374] width 95 height 77
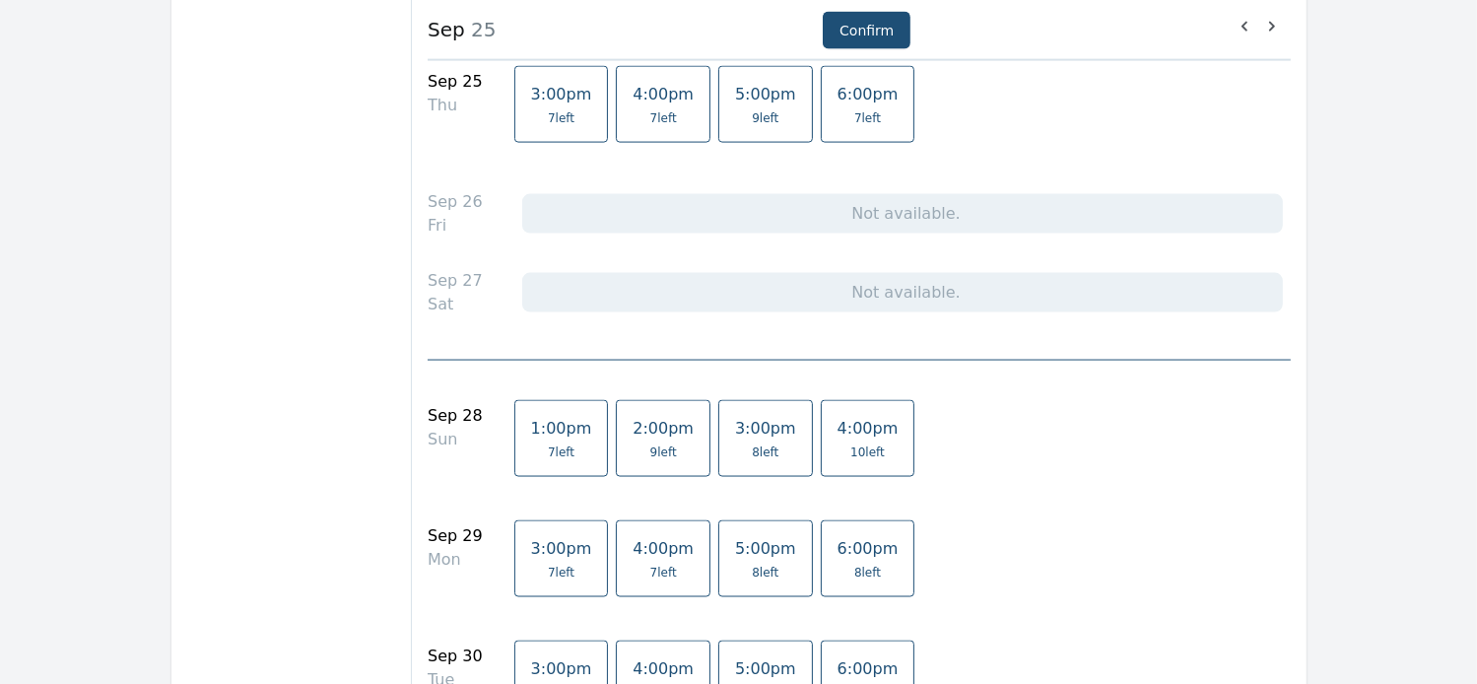
scroll to position [2941, 0]
click at [649, 444] on span "9 left" at bounding box center [663, 452] width 61 height 16
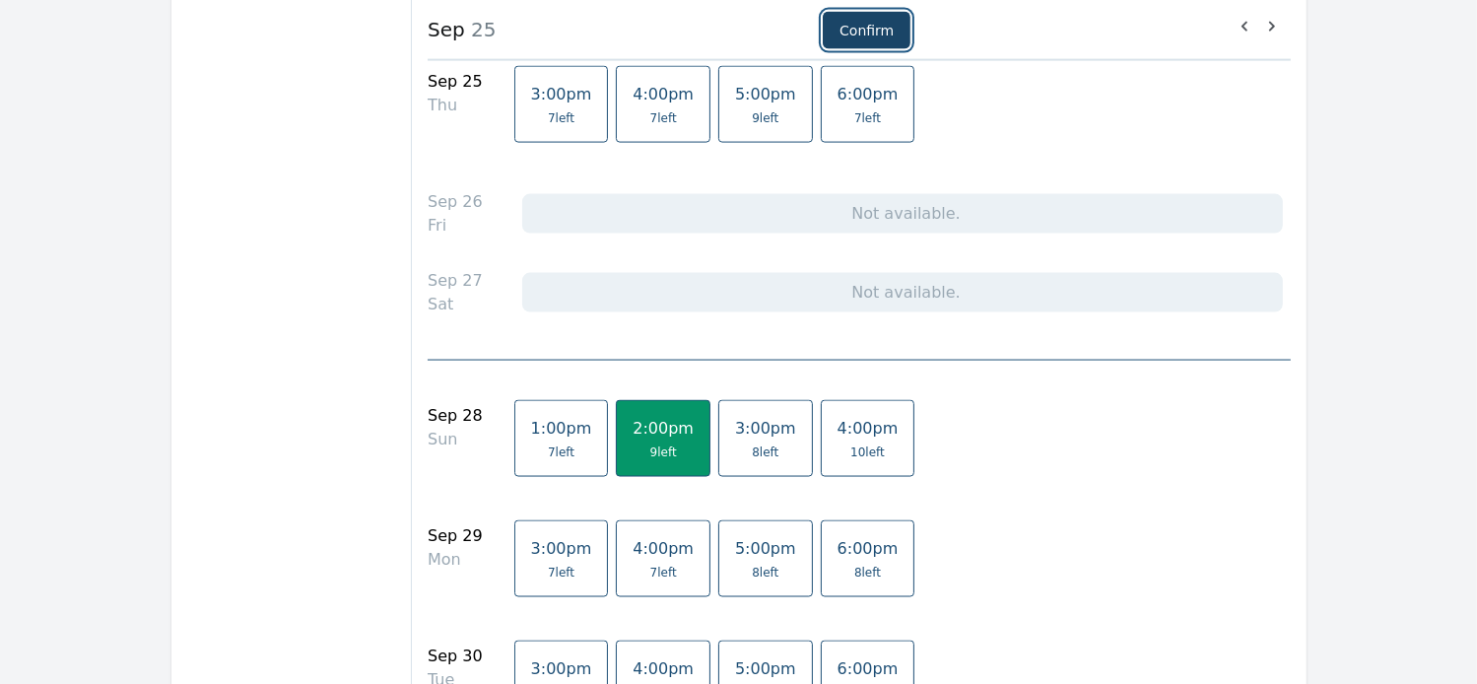
click at [858, 42] on button "Confirm" at bounding box center [867, 30] width 88 height 37
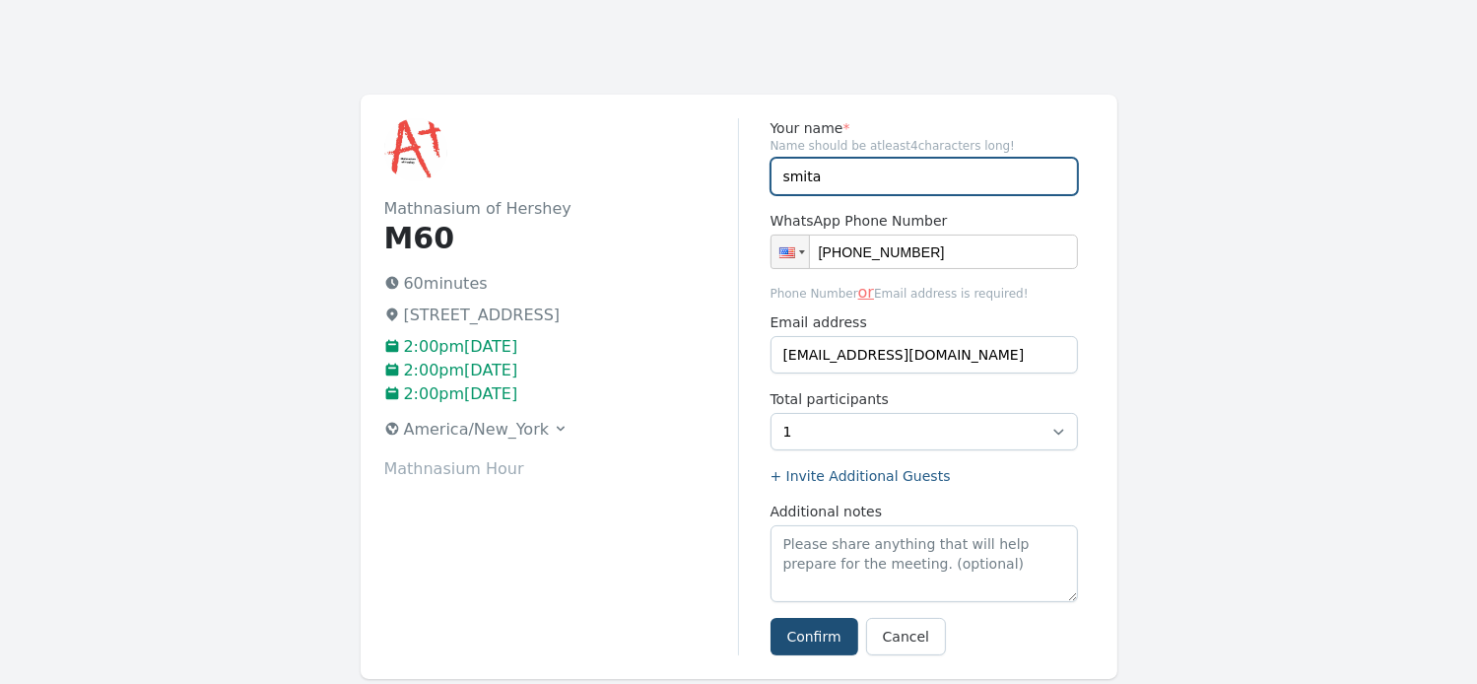
click at [861, 167] on input "smita" at bounding box center [924, 176] width 307 height 37
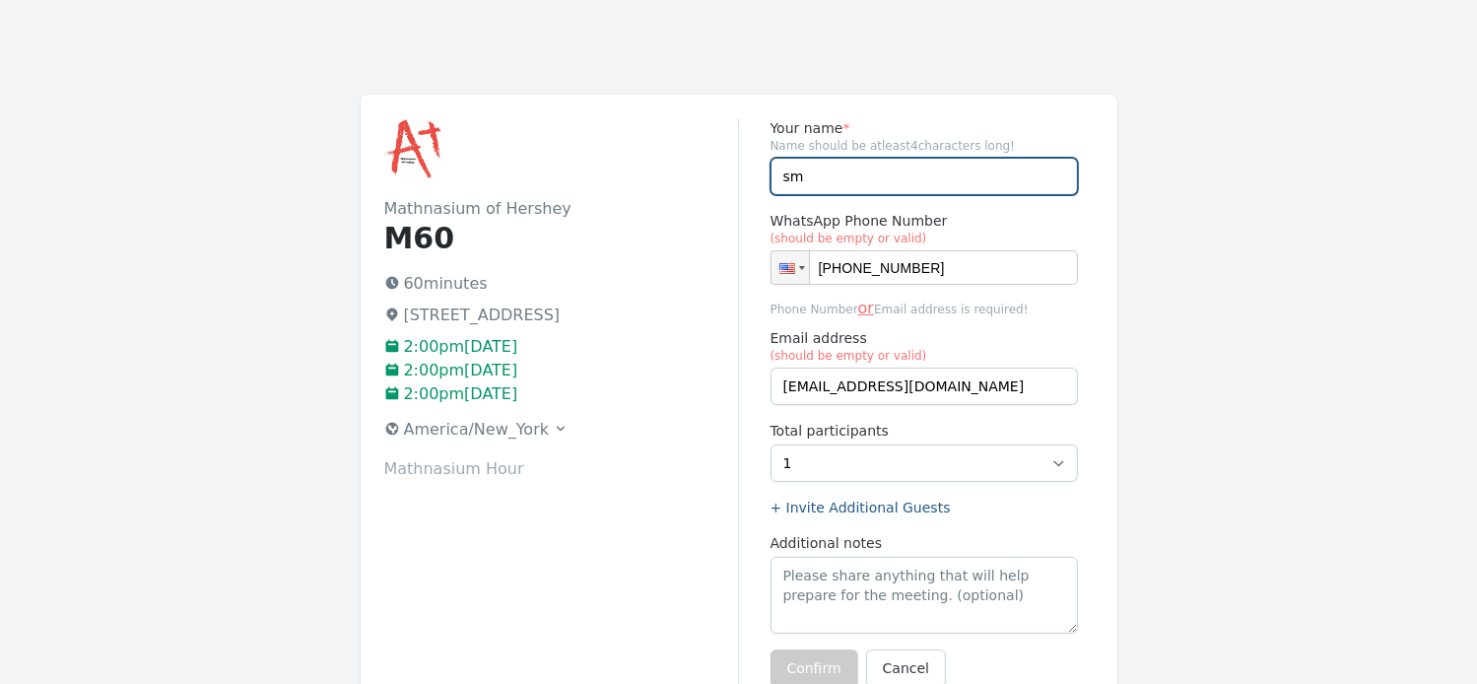
type input "s"
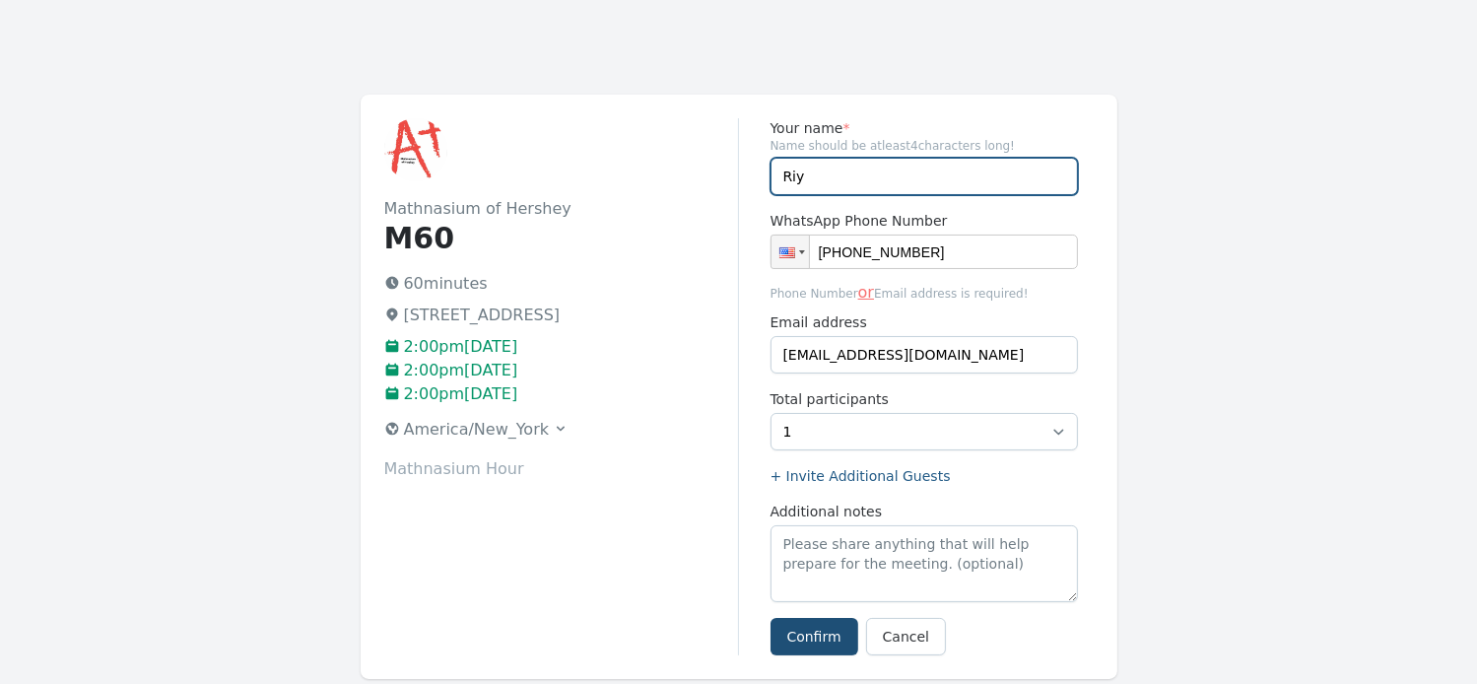
type input "Riya and Tanya"
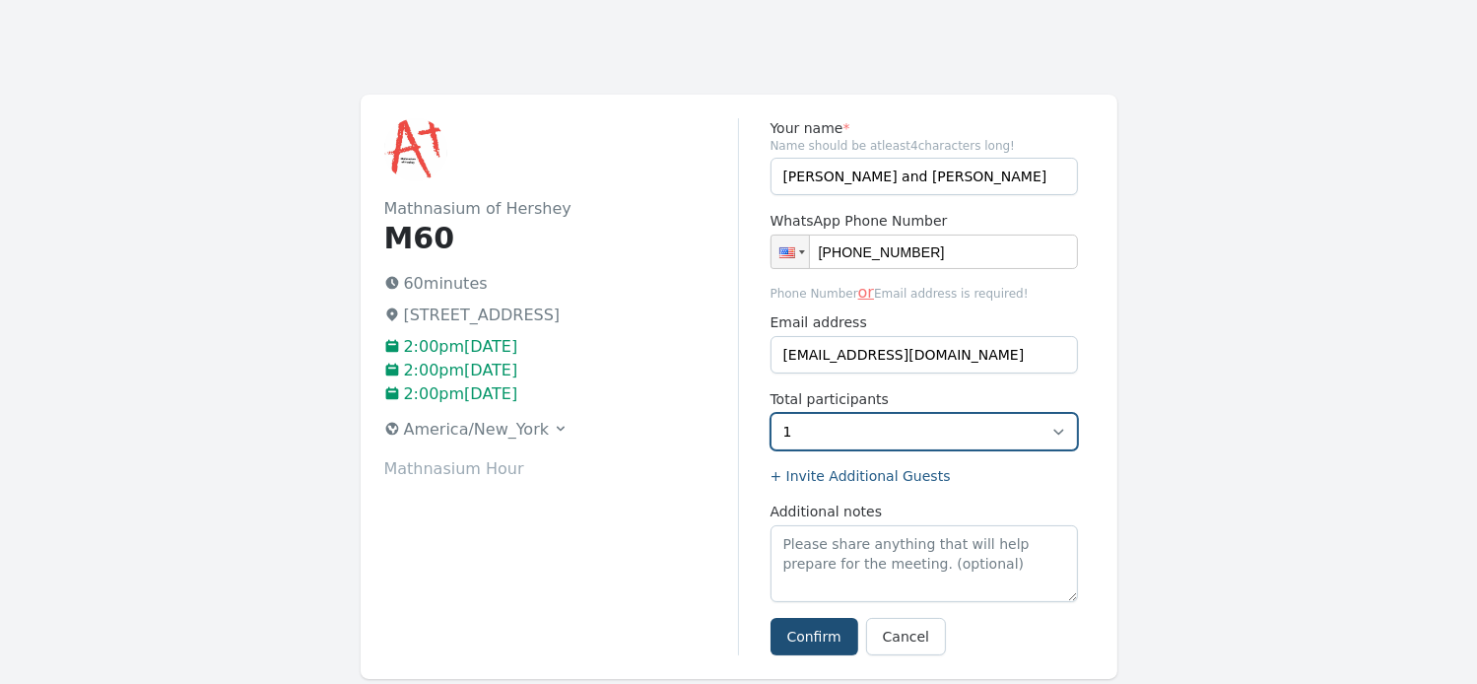
click at [1057, 434] on select "1 2 3 4 5 6 7 8 9" at bounding box center [924, 431] width 307 height 37
select select "2"
click at [771, 413] on select "1 2 3 4 5 6 7 8 9" at bounding box center [924, 431] width 307 height 37
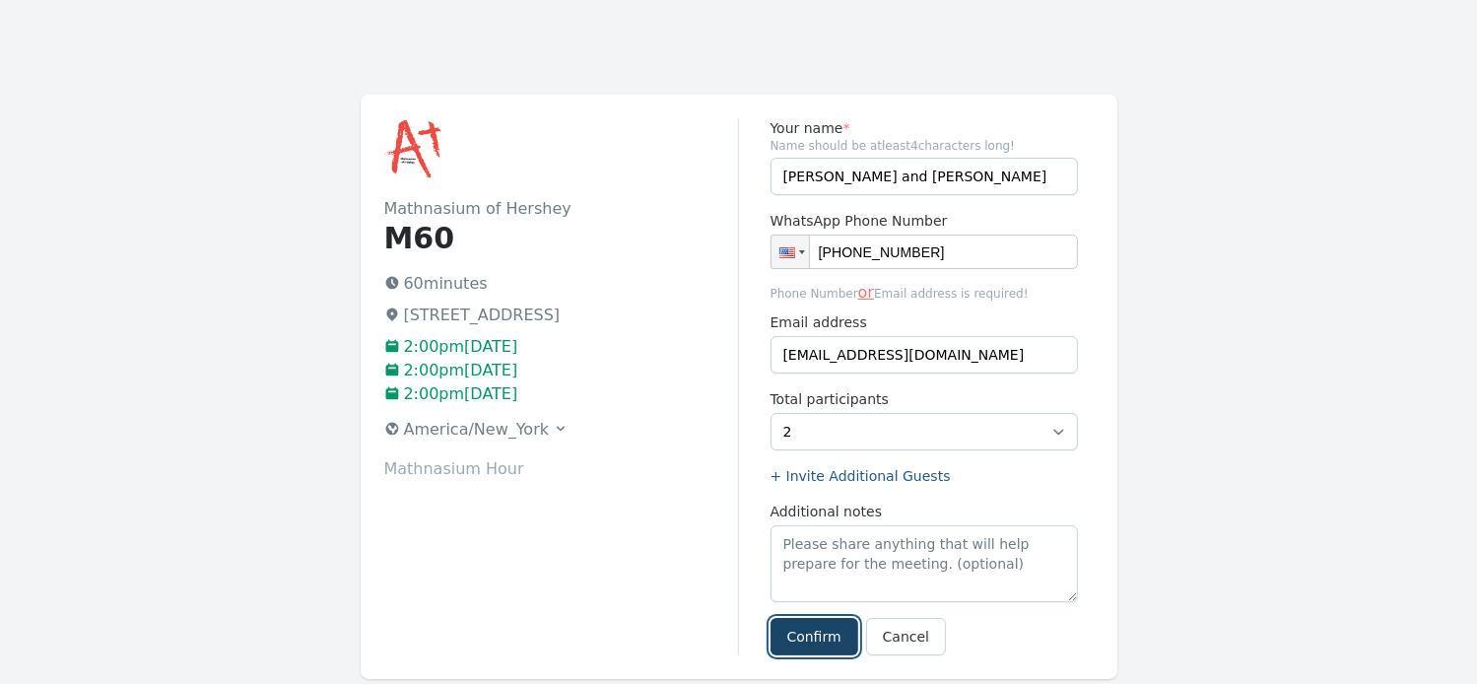
click at [802, 636] on button "Confirm" at bounding box center [815, 636] width 88 height 37
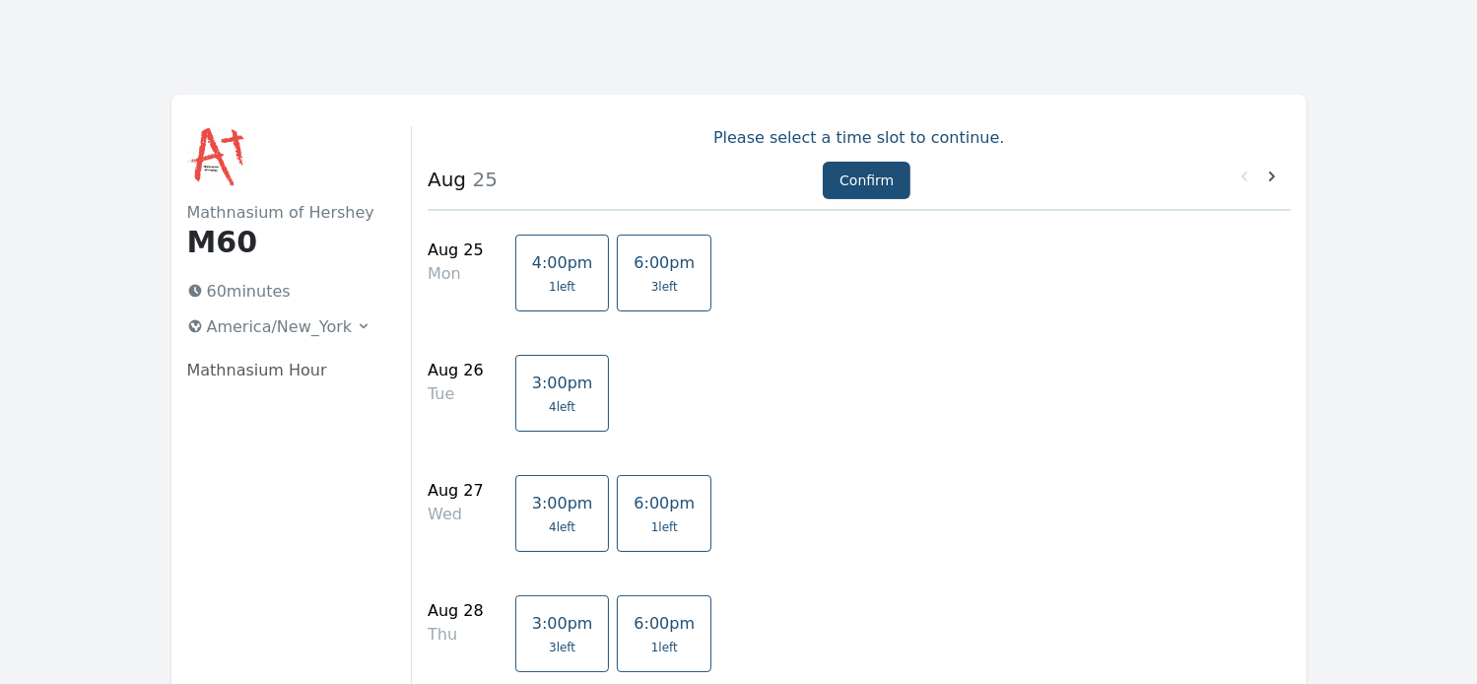
scroll to position [118, 0]
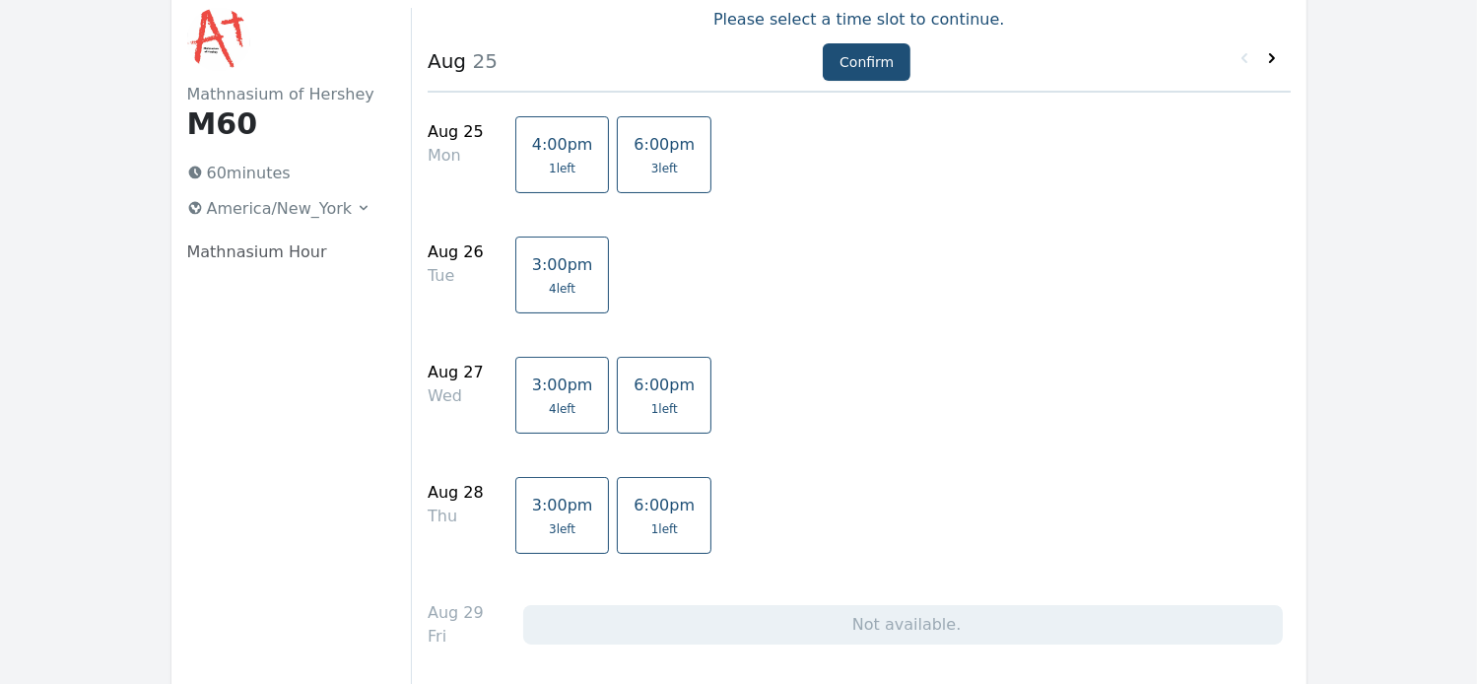
click at [1269, 60] on icon at bounding box center [1272, 58] width 20 height 20
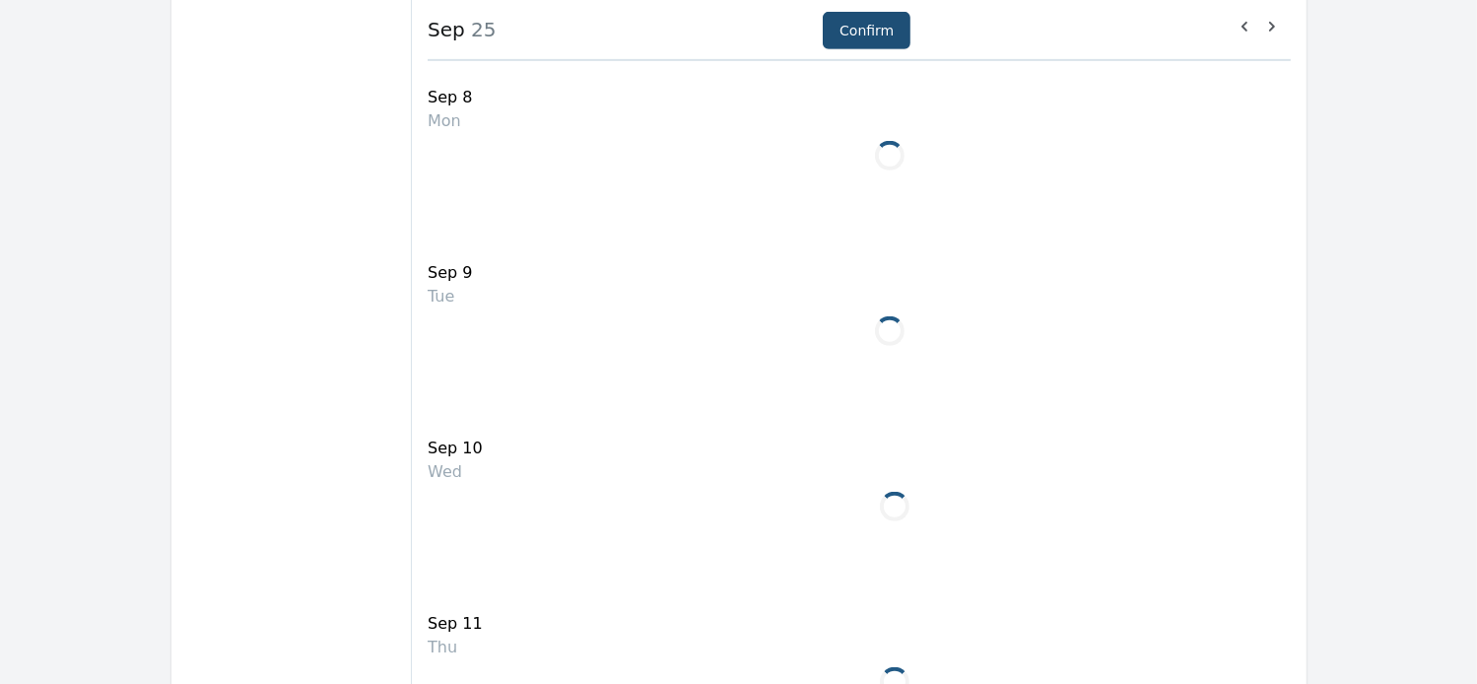
scroll to position [937, 0]
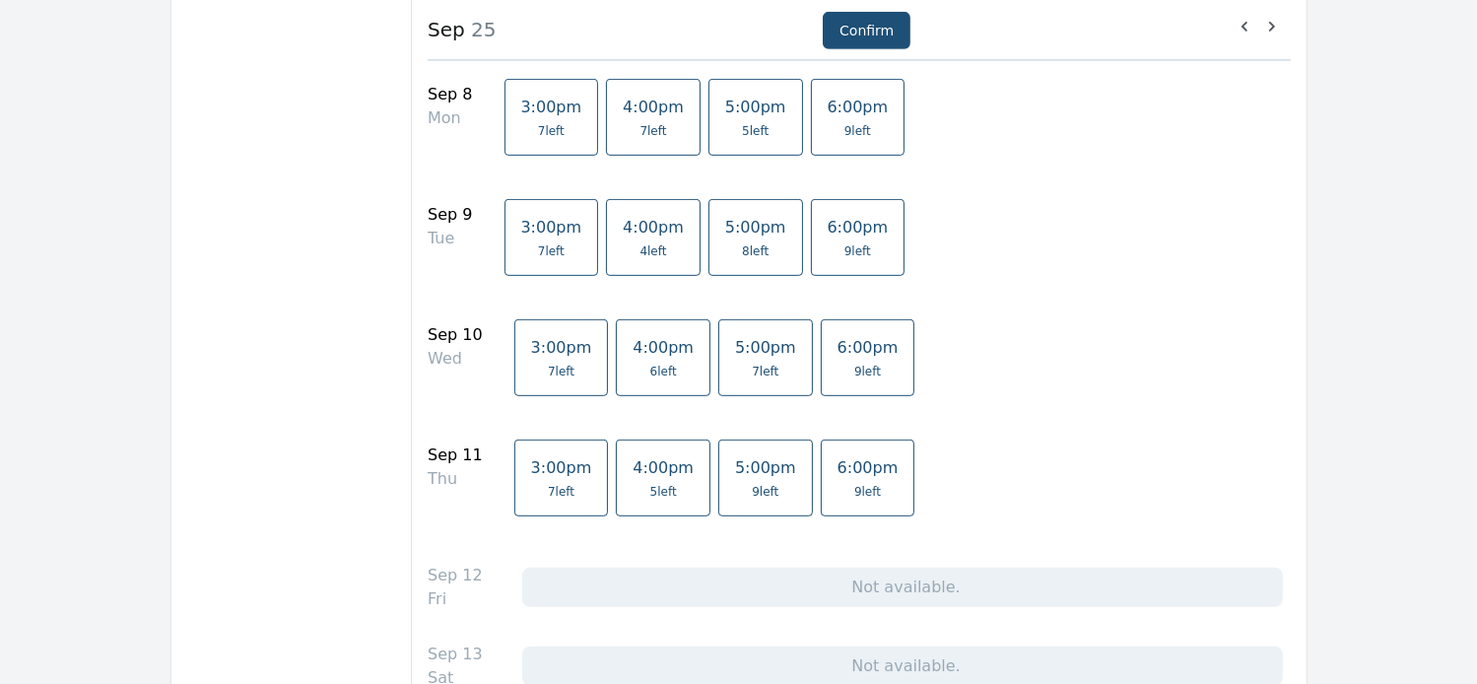
click at [650, 484] on span "5 left" at bounding box center [663, 492] width 27 height 16
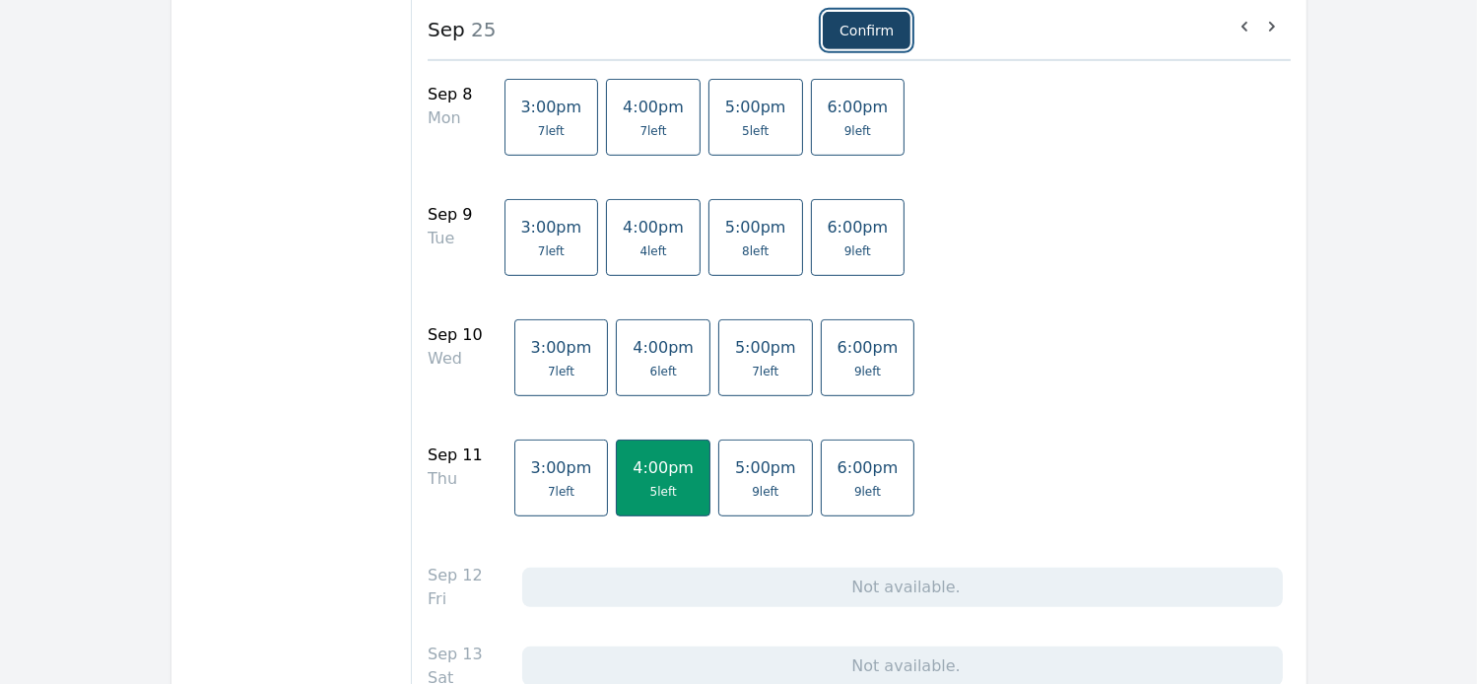
click at [883, 27] on button "Confirm" at bounding box center [867, 30] width 88 height 37
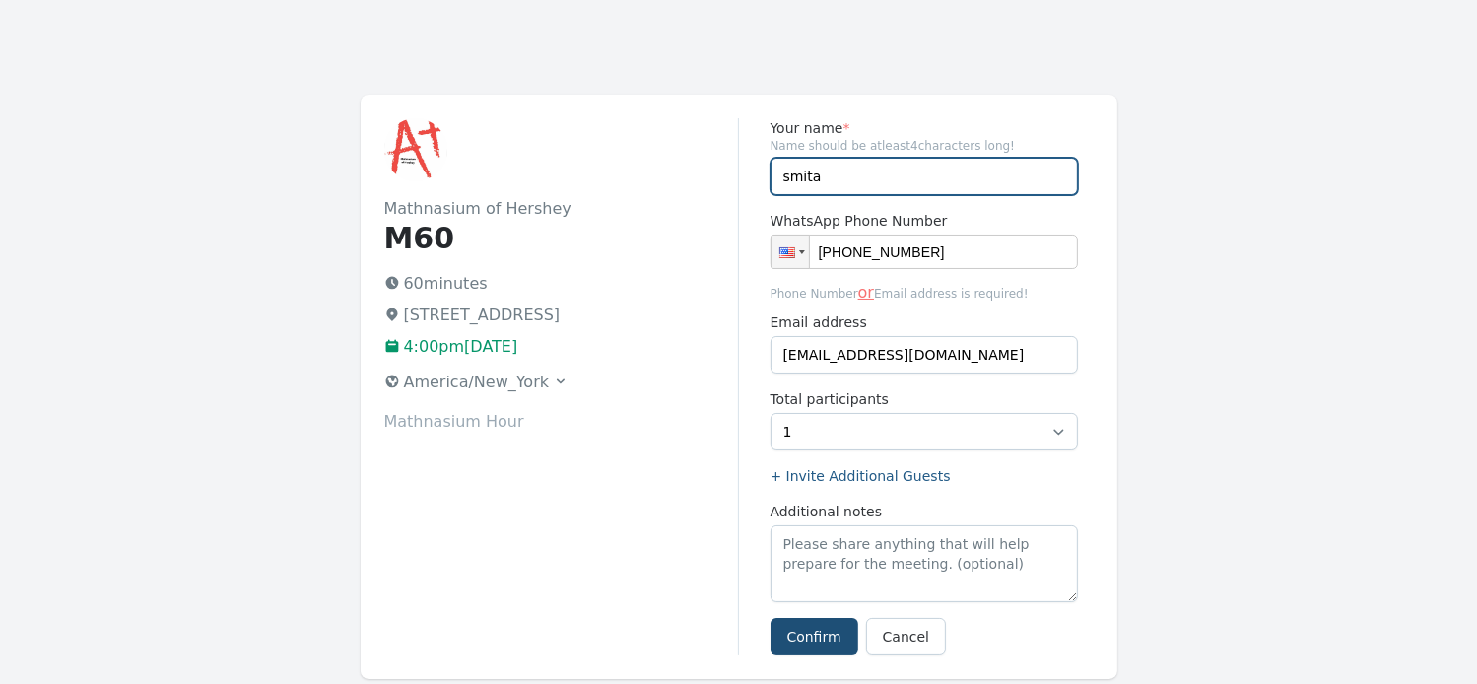
click at [821, 184] on input "smita" at bounding box center [924, 176] width 307 height 37
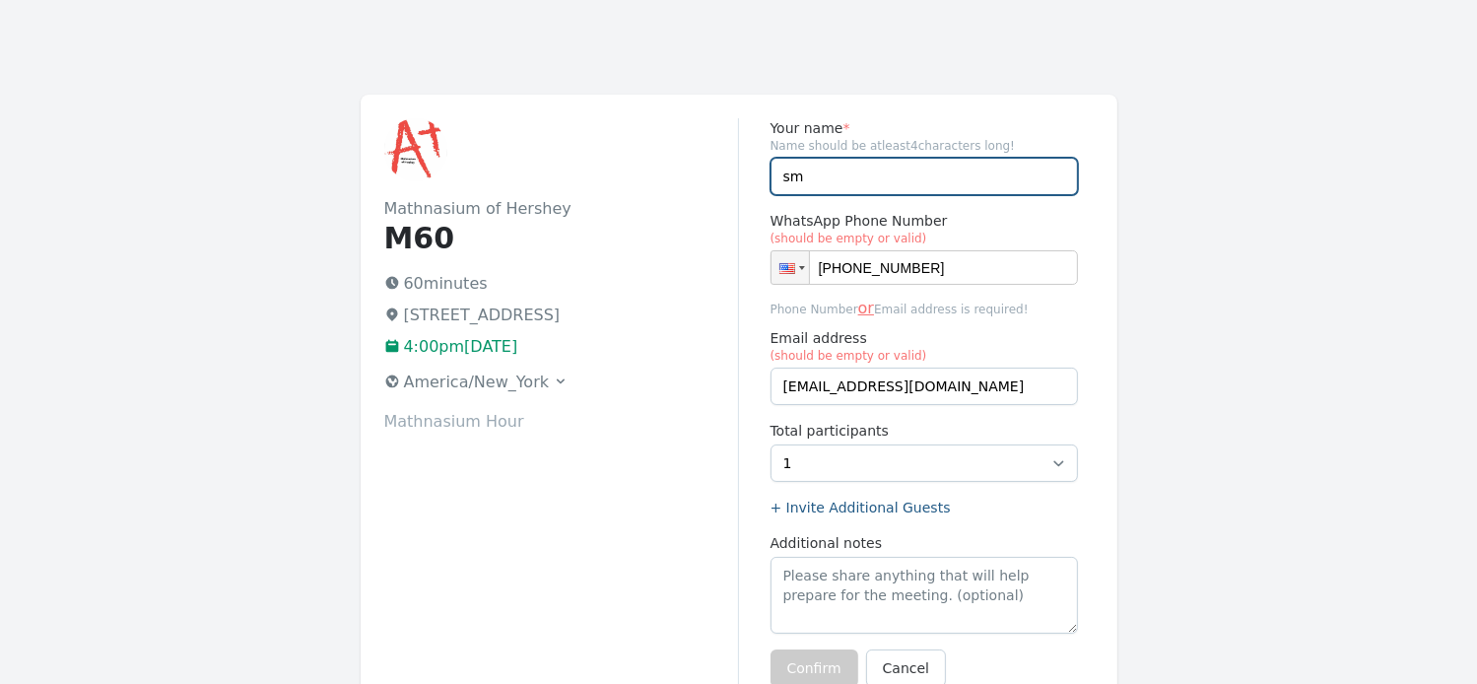
type input "s"
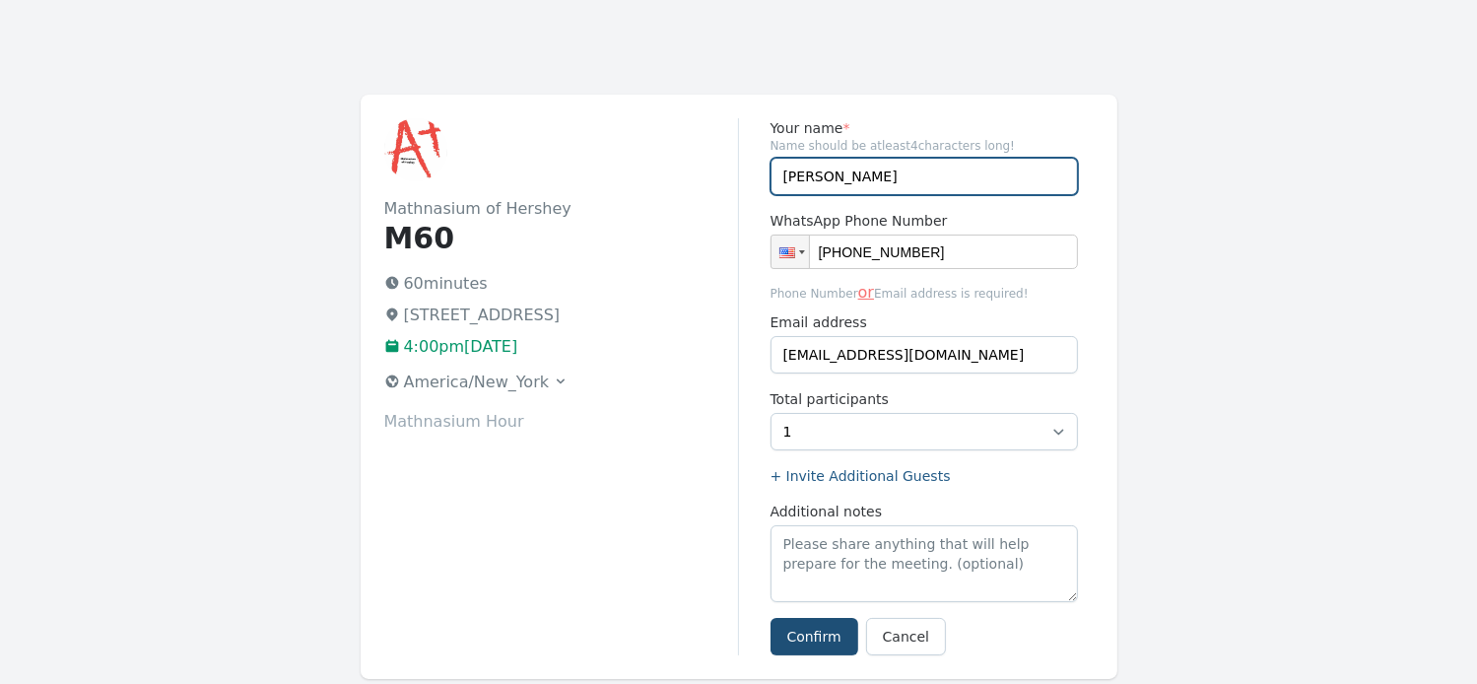
type input "[PERSON_NAME]"
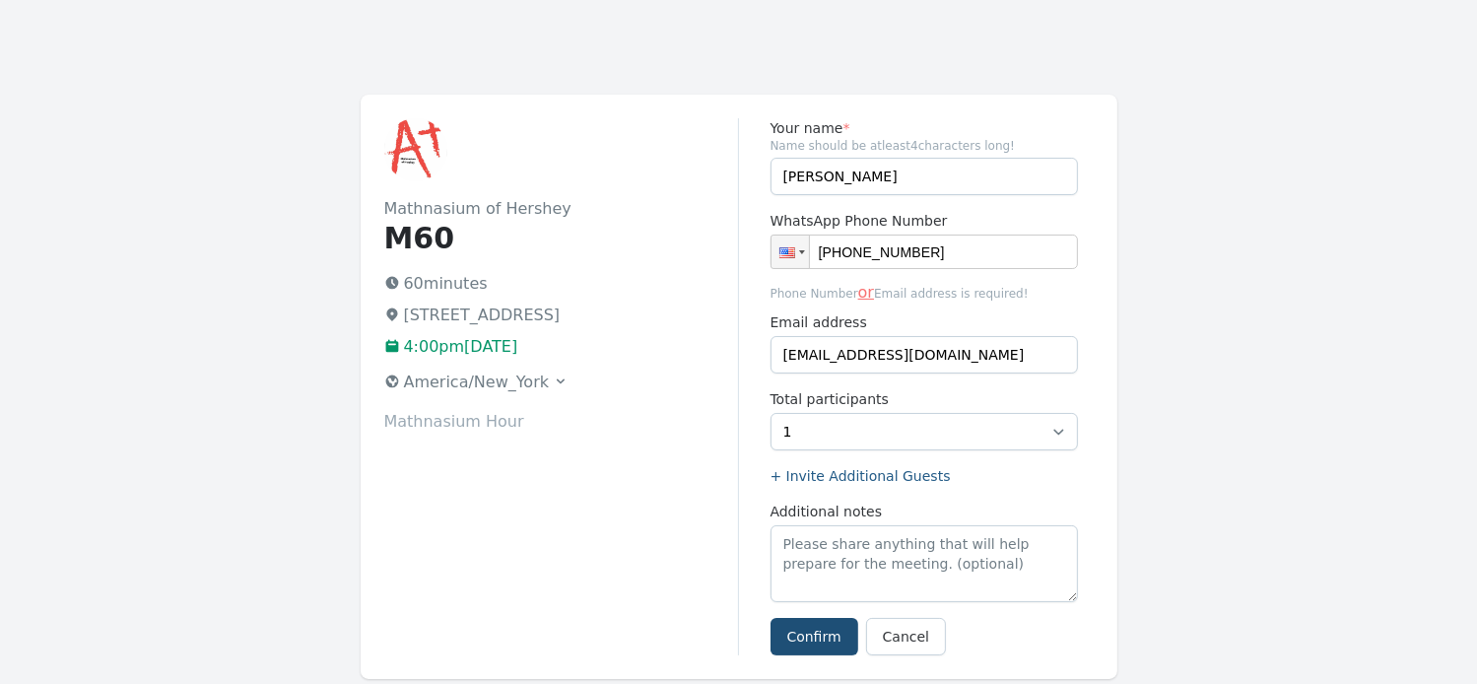
click at [607, 576] on div "Mathnasium of Hershey M60 60 minutes [STREET_ADDRESS] 4:00pm[DATE] [GEOGRAPHIC_…" at bounding box center [561, 386] width 355 height 537
click at [829, 644] on button "Confirm" at bounding box center [815, 636] width 88 height 37
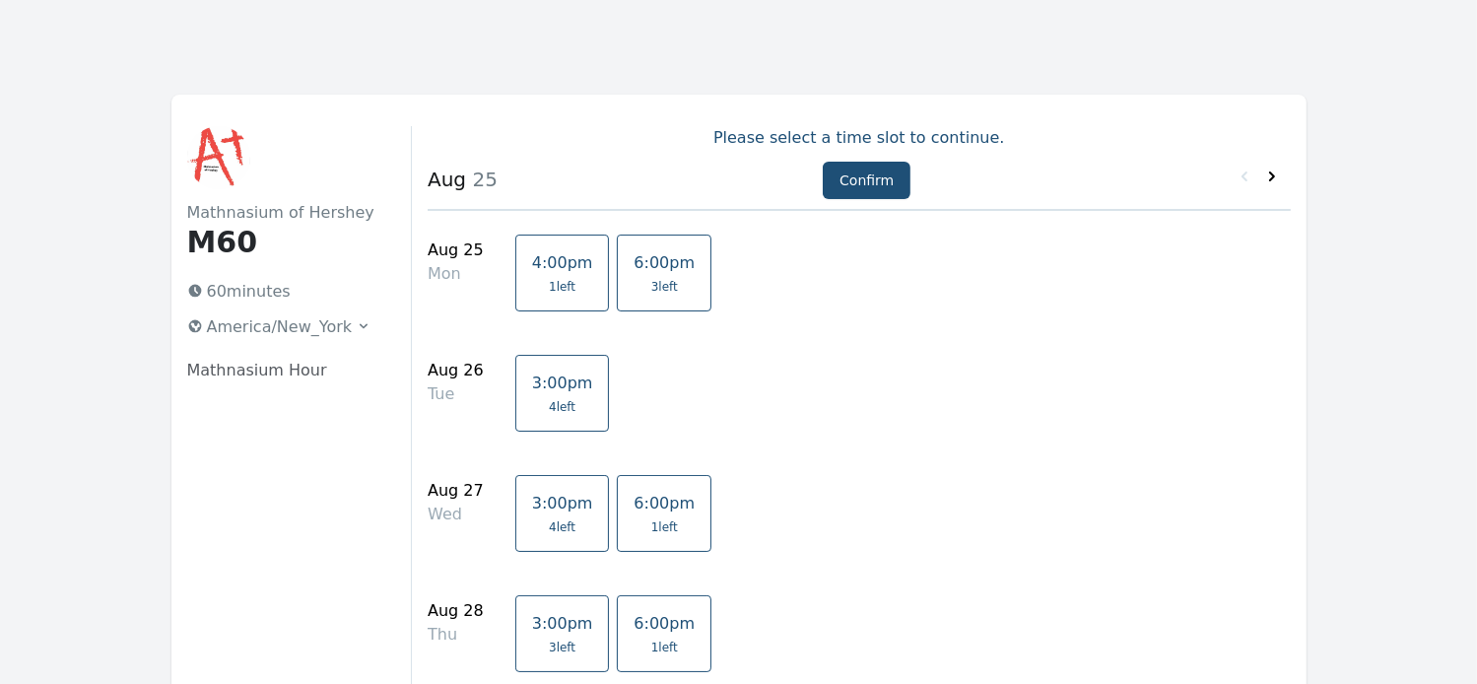
click at [1270, 177] on icon at bounding box center [1272, 177] width 20 height 20
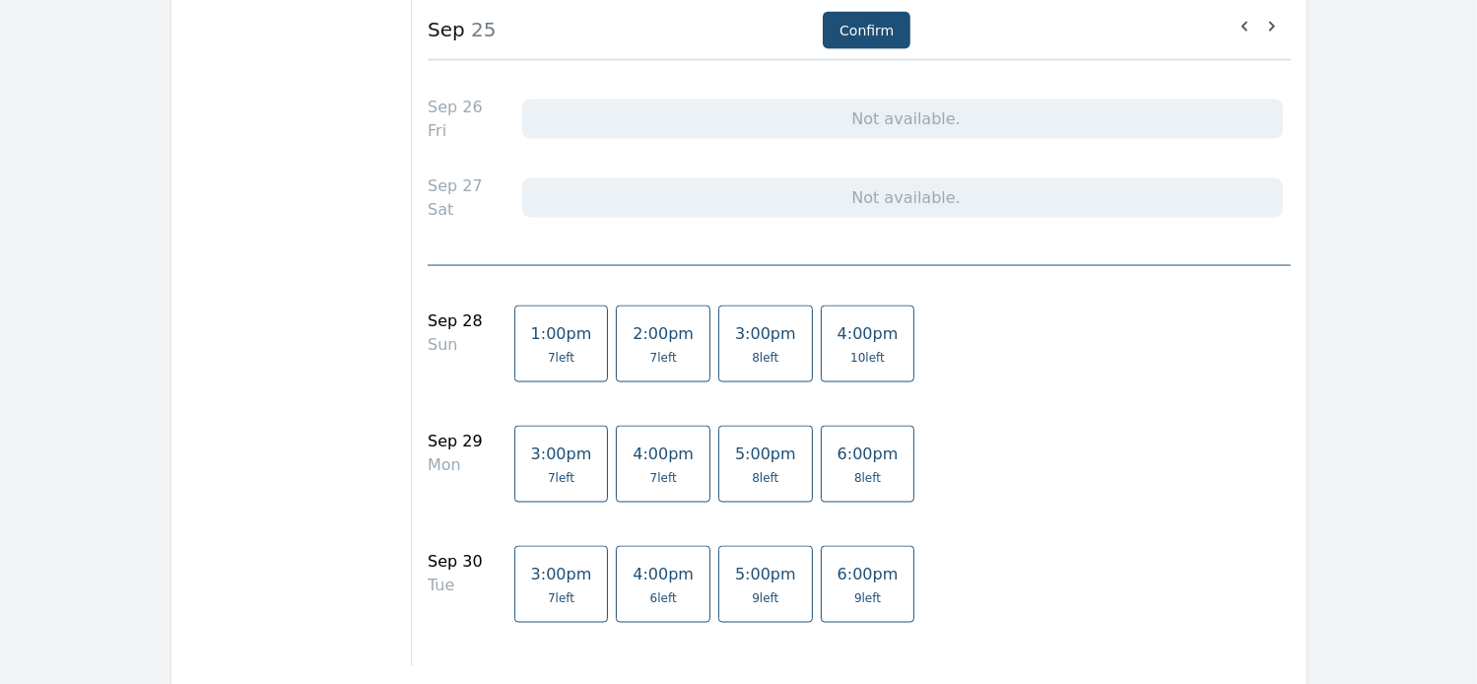
scroll to position [3035, 0]
click at [752, 350] on span "8 left" at bounding box center [765, 358] width 27 height 16
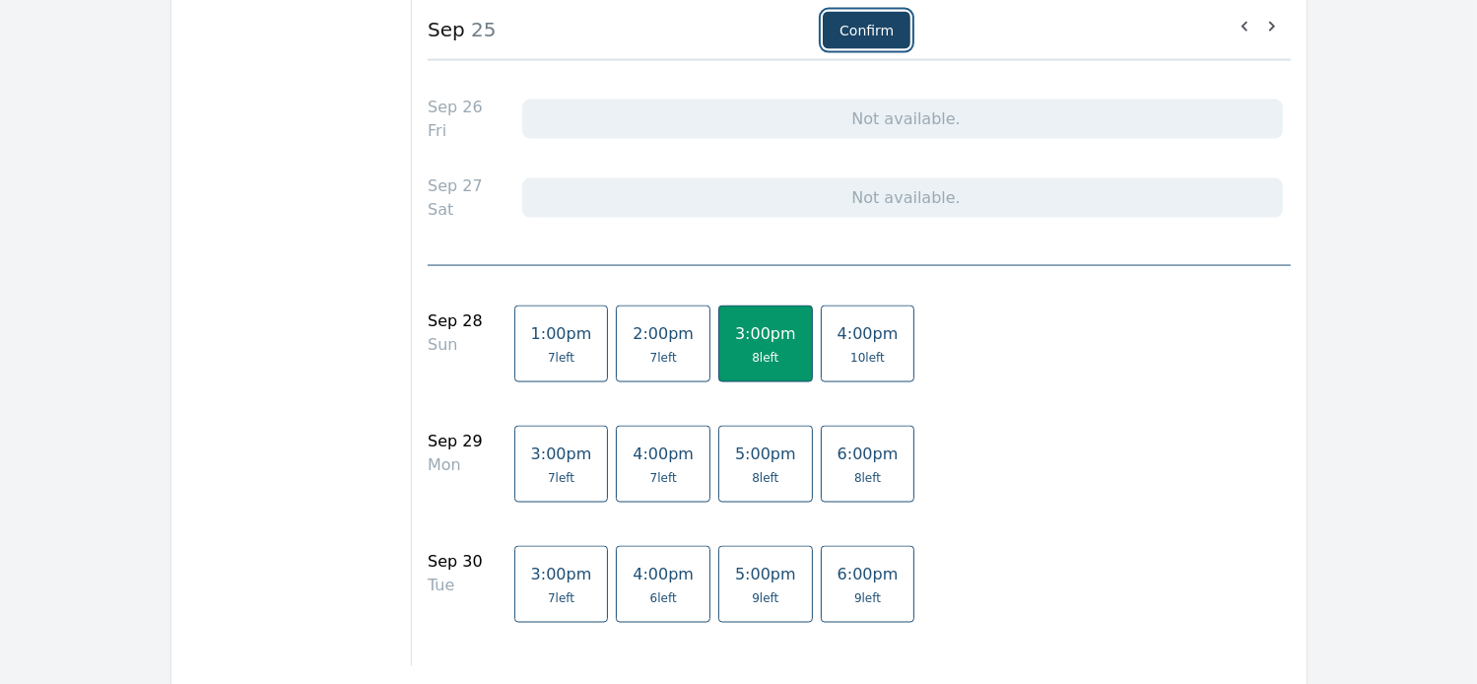
click at [874, 34] on button "Confirm" at bounding box center [867, 30] width 88 height 37
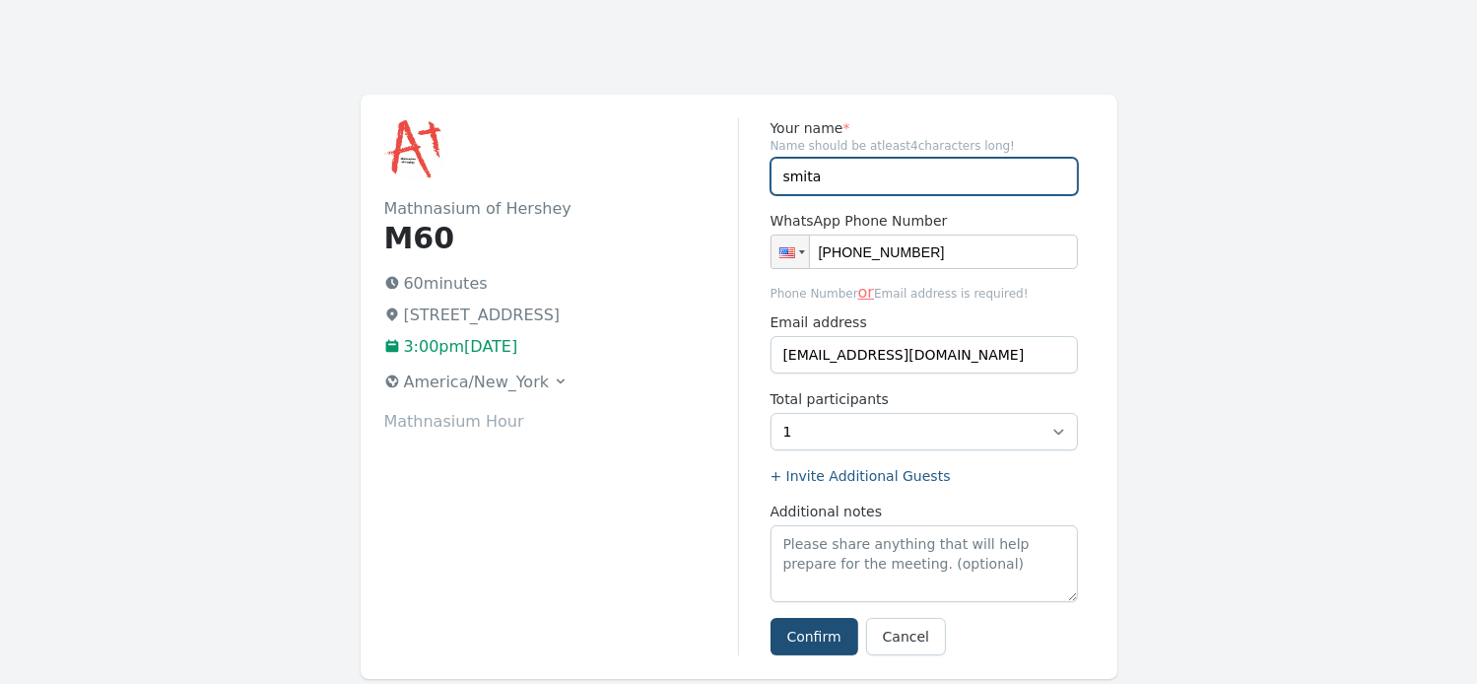
click at [833, 179] on input "smita" at bounding box center [924, 176] width 307 height 37
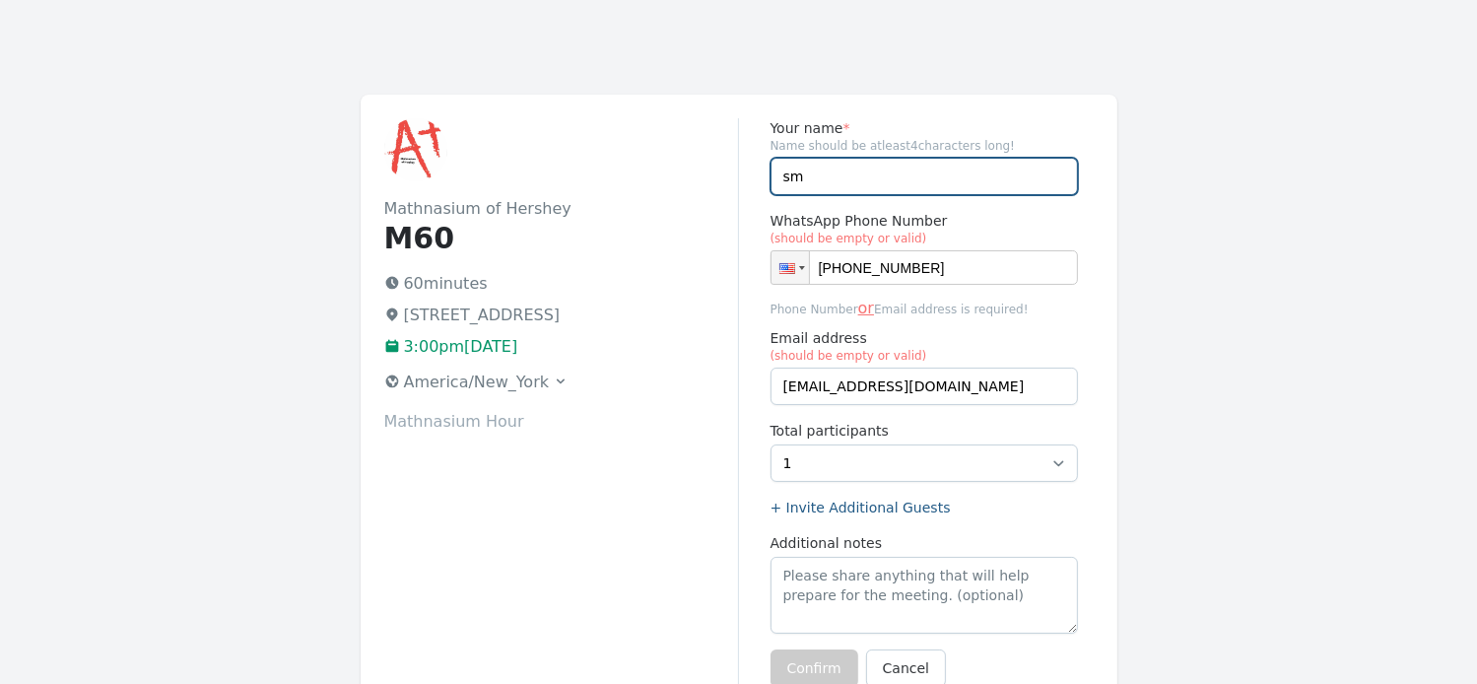
type input "s"
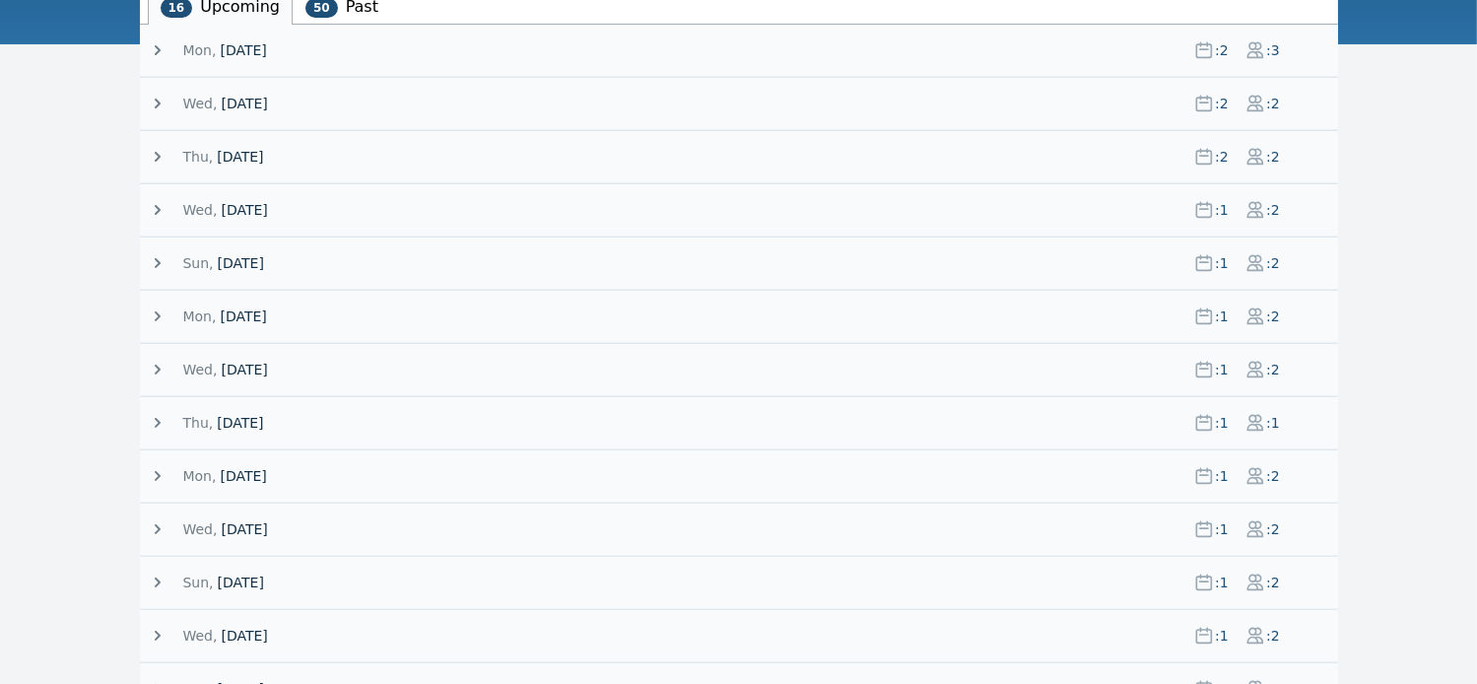
scroll to position [439, 0]
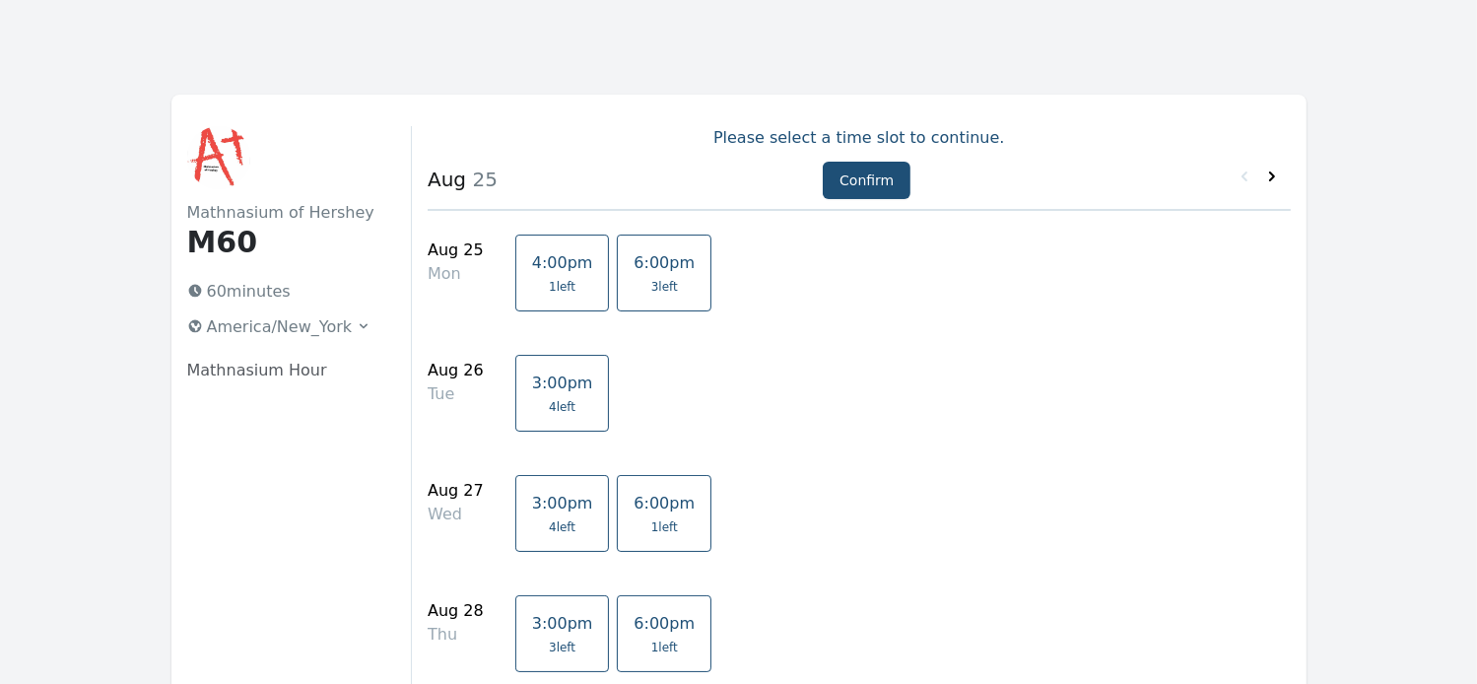
click at [1268, 174] on icon at bounding box center [1272, 177] width 20 height 20
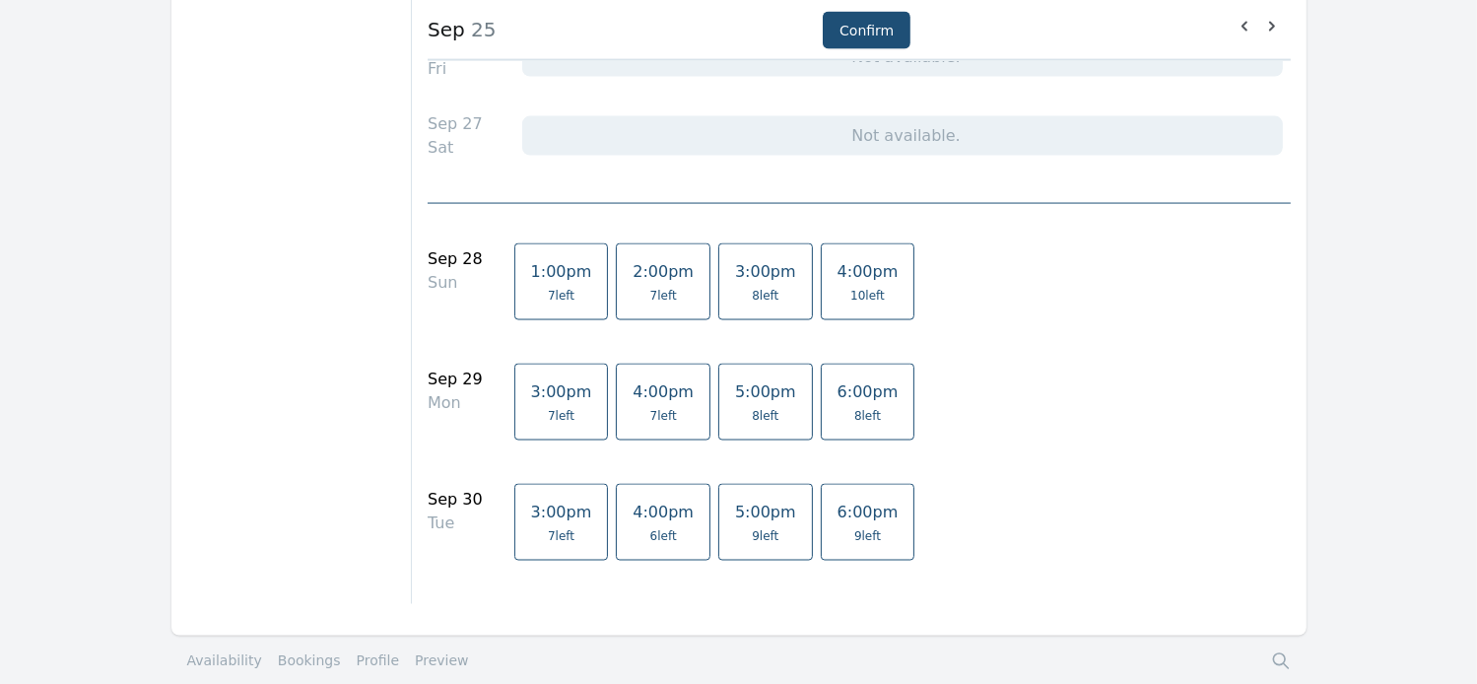
scroll to position [3094, 0]
click at [738, 411] on span "8 left" at bounding box center [765, 419] width 61 height 16
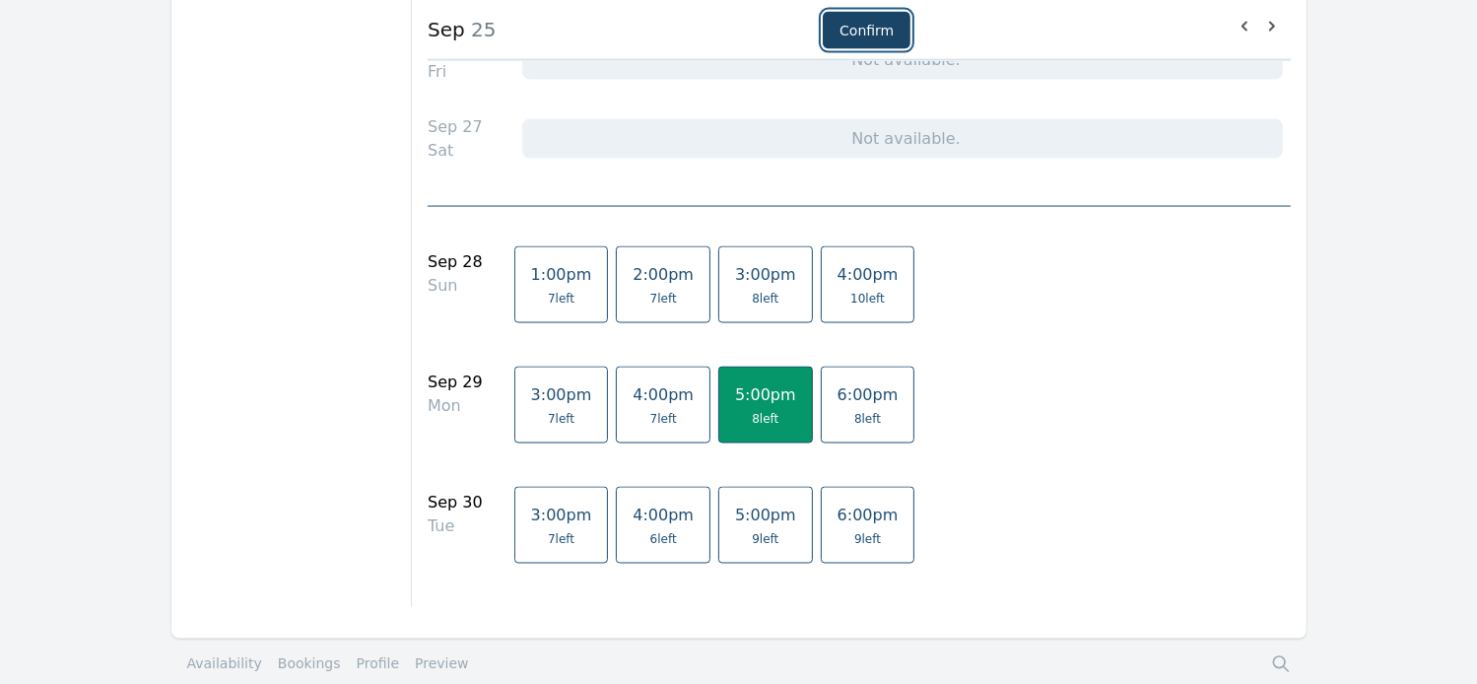
click at [859, 36] on button "Confirm" at bounding box center [867, 30] width 88 height 37
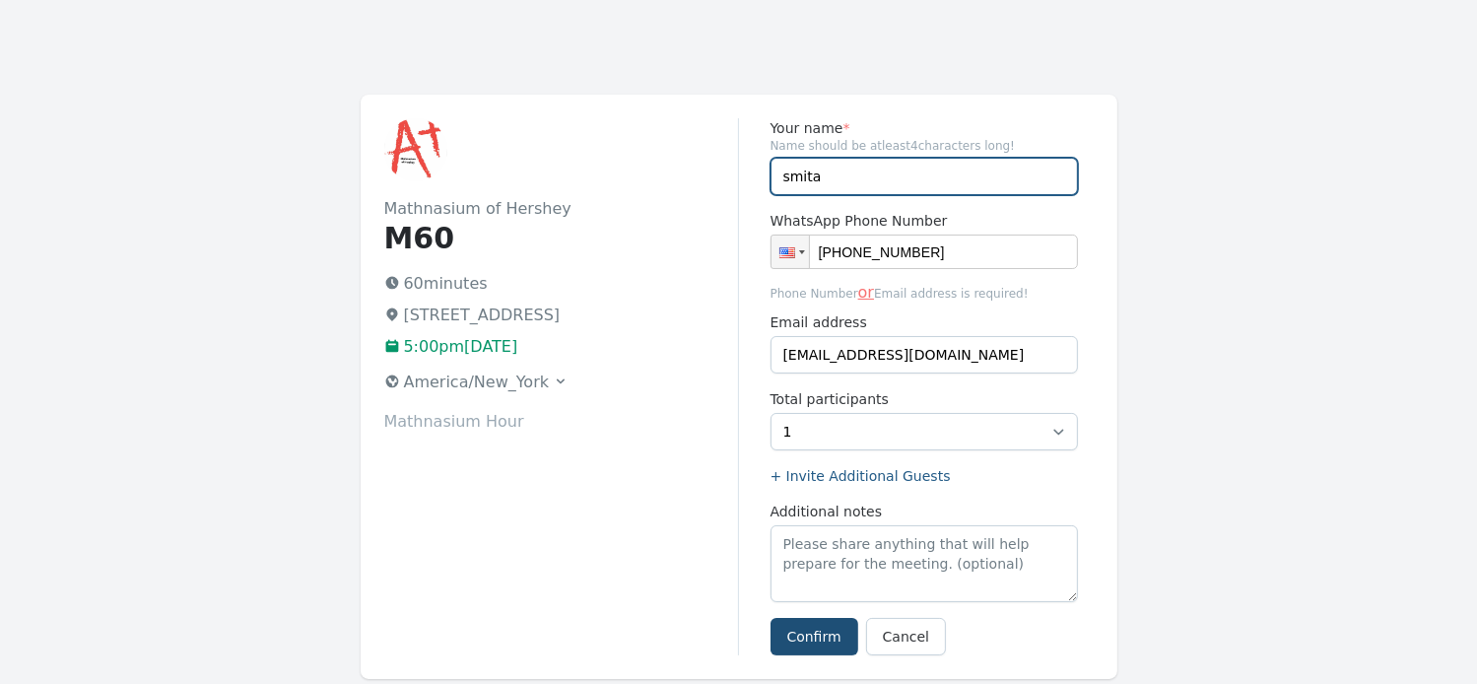
click at [824, 174] on input "smita" at bounding box center [924, 176] width 307 height 37
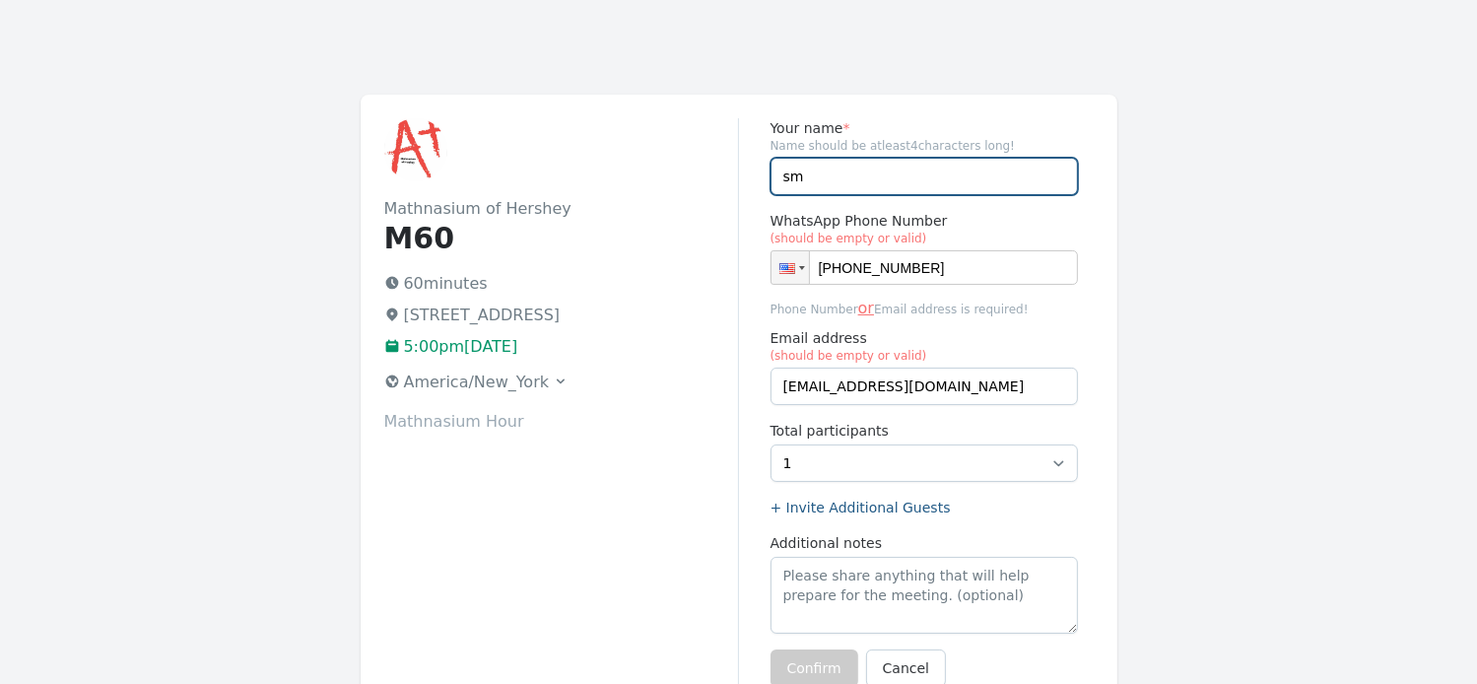
type input "s"
type input "Y"
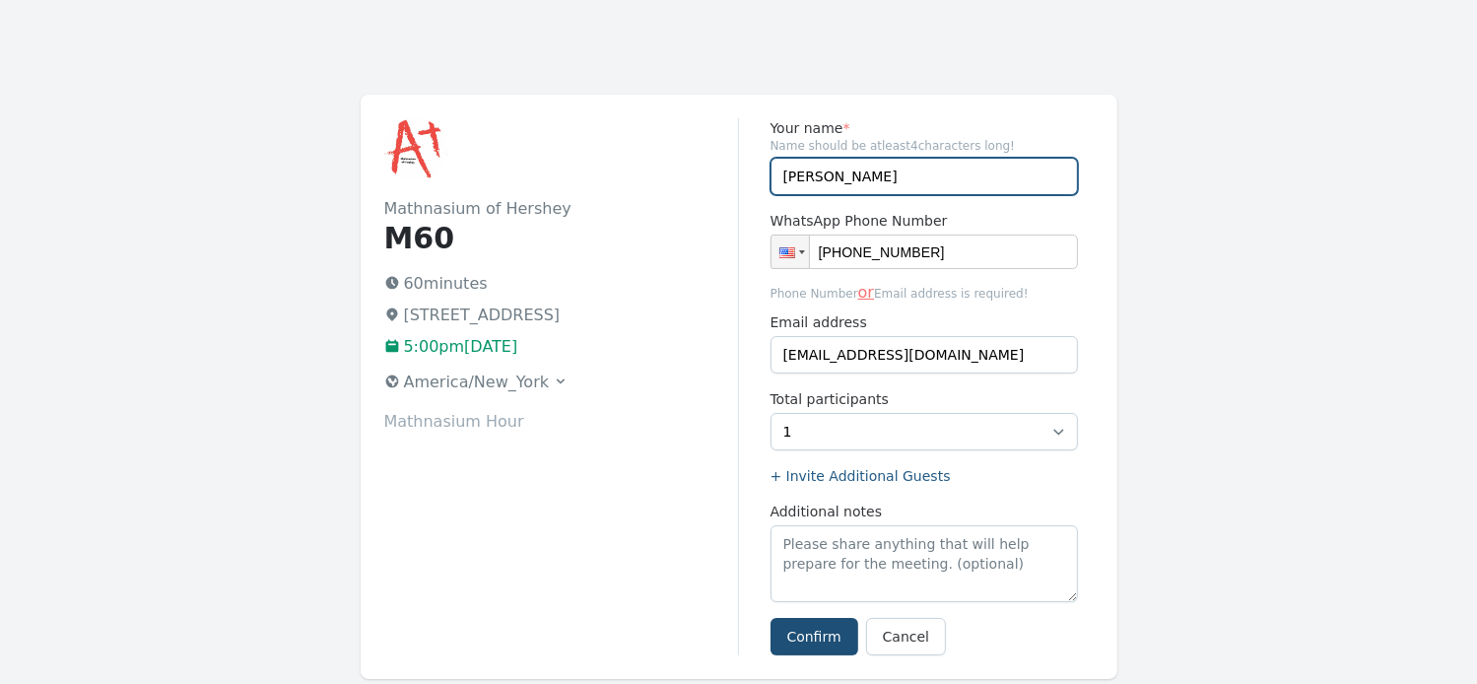
type input "[PERSON_NAME]"
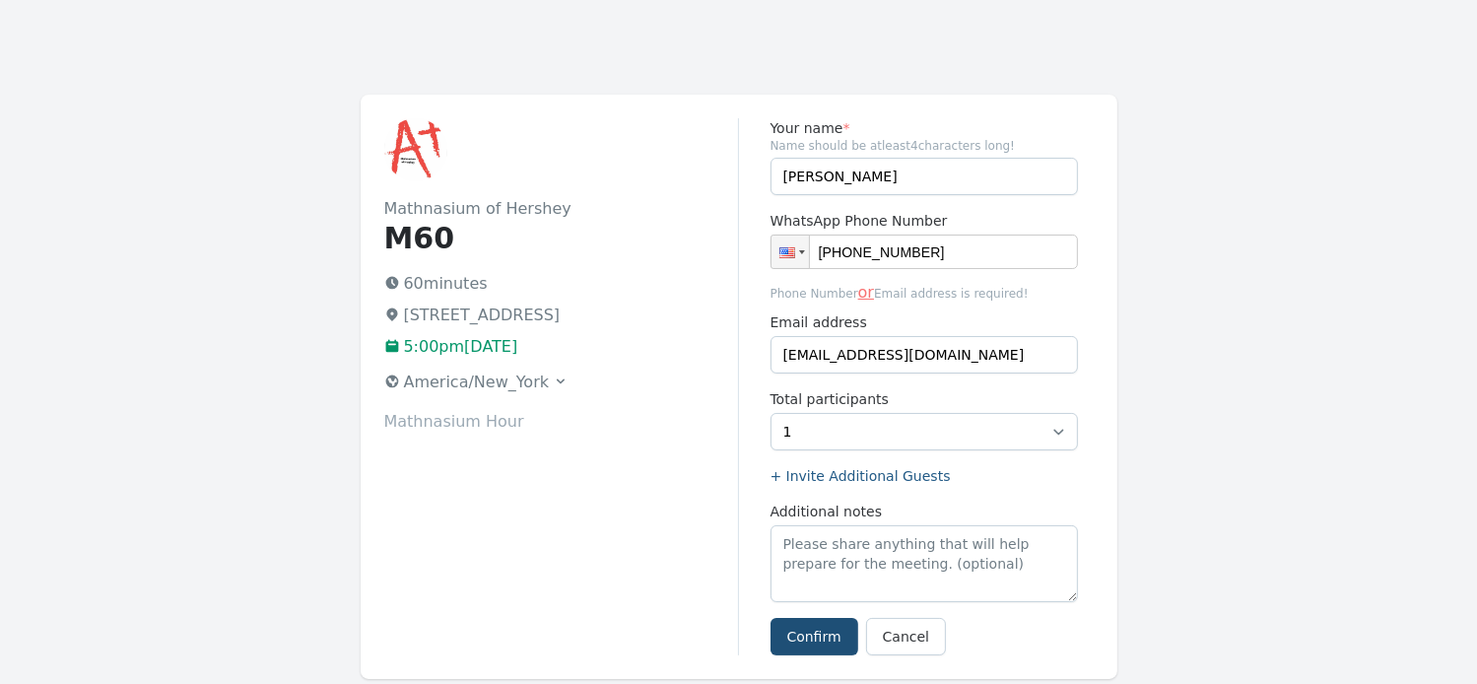
click at [616, 615] on div "Mathnasium of Hershey M60 60 minutes [STREET_ADDRESS] 5:00pm[DATE] [GEOGRAPHIC_…" at bounding box center [561, 386] width 355 height 537
click at [804, 634] on button "Confirm" at bounding box center [815, 636] width 88 height 37
